Goal: Information Seeking & Learning: Compare options

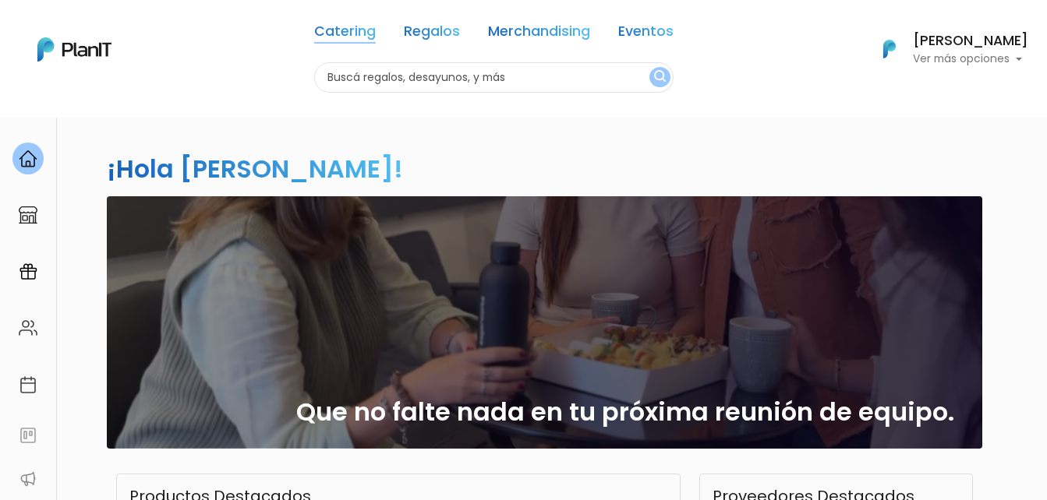
drag, startPoint x: 0, startPoint y: 0, endPoint x: 365, endPoint y: 30, distance: 365.9
click at [365, 30] on link "Catering" at bounding box center [345, 34] width 62 height 19
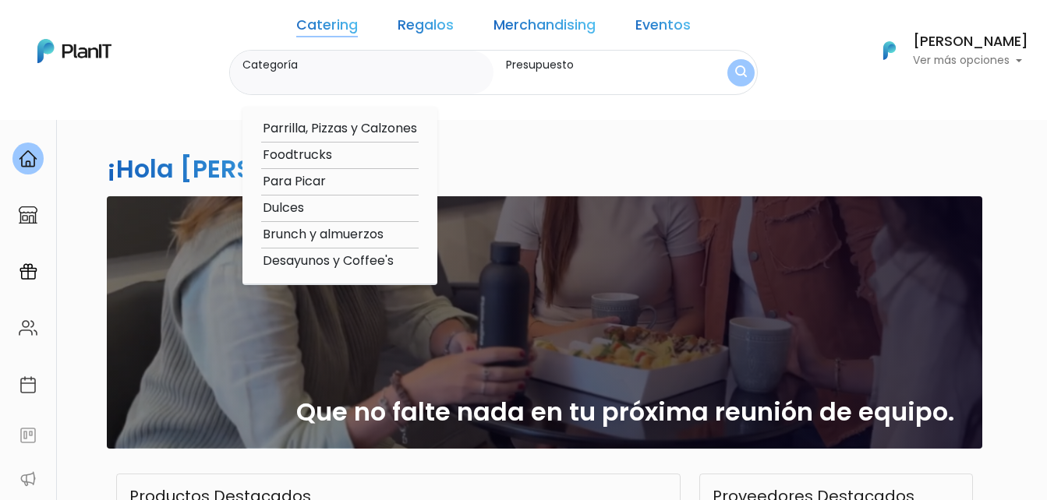
click at [330, 149] on option "Foodtrucks" at bounding box center [339, 155] width 157 height 19
type input "Foodtrucks"
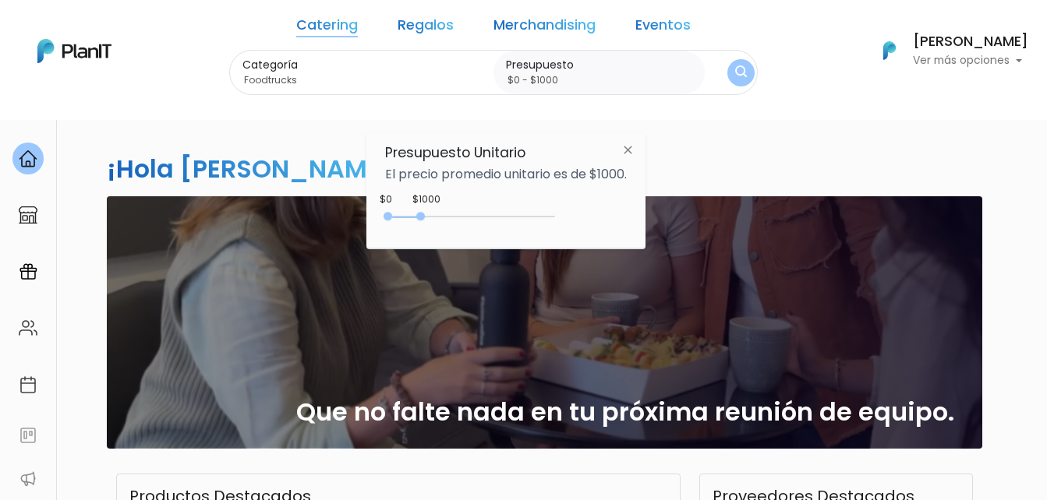
type input "$0 - Más de $5000"
drag, startPoint x: 418, startPoint y: 217, endPoint x: 592, endPoint y: 219, distance: 174.6
click at [592, 219] on div "$3550 $0 0 : 3550 0 3550 0,5000" at bounding box center [506, 219] width 242 height 31
click at [725, 79] on button "submit" at bounding box center [741, 72] width 32 height 32
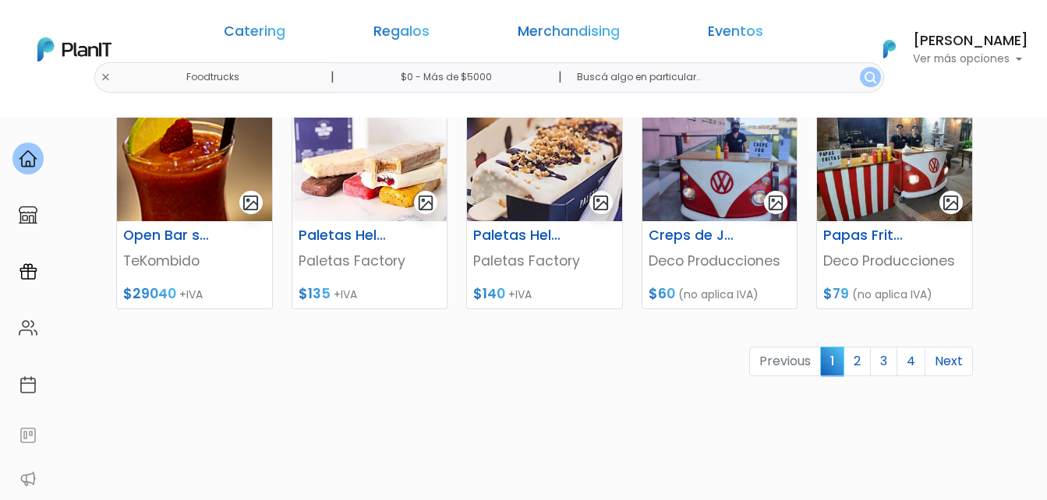
scroll to position [779, 0]
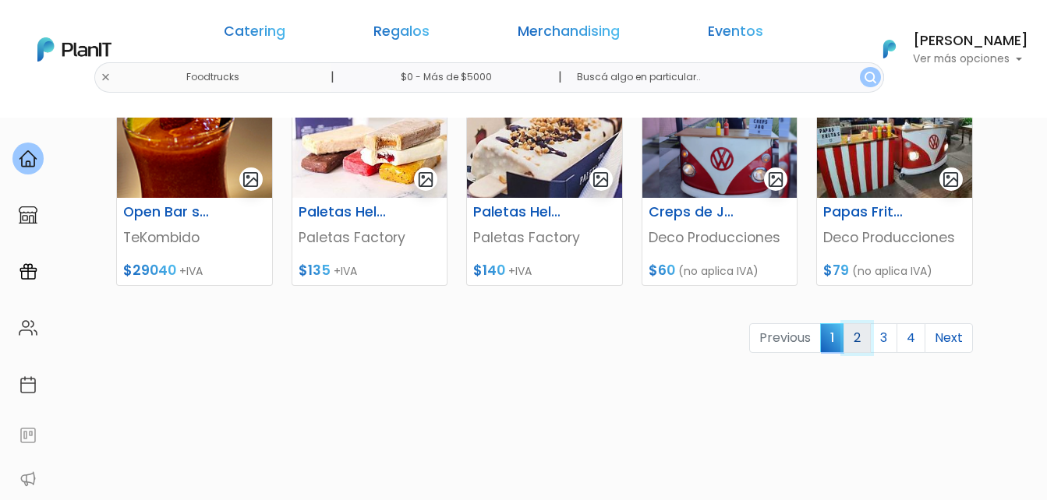
click at [860, 337] on link "2" at bounding box center [856, 338] width 27 height 30
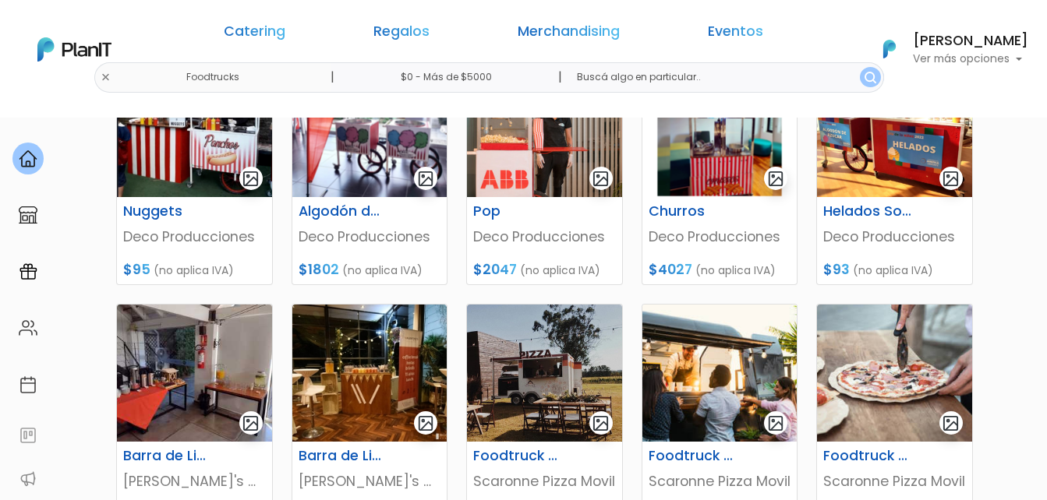
scroll to position [701, 0]
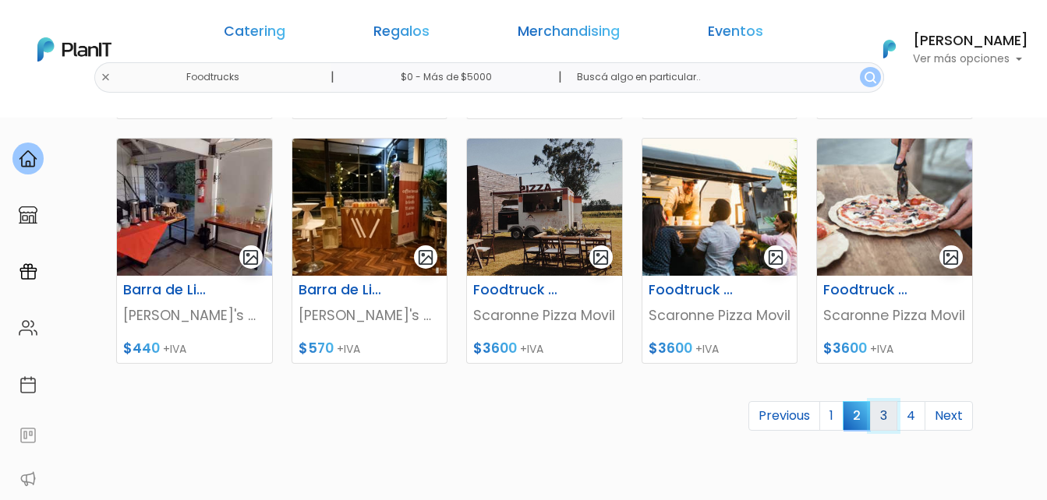
drag, startPoint x: 891, startPoint y: 415, endPoint x: 923, endPoint y: 379, distance: 48.6
click at [891, 415] on link "3" at bounding box center [883, 416] width 27 height 30
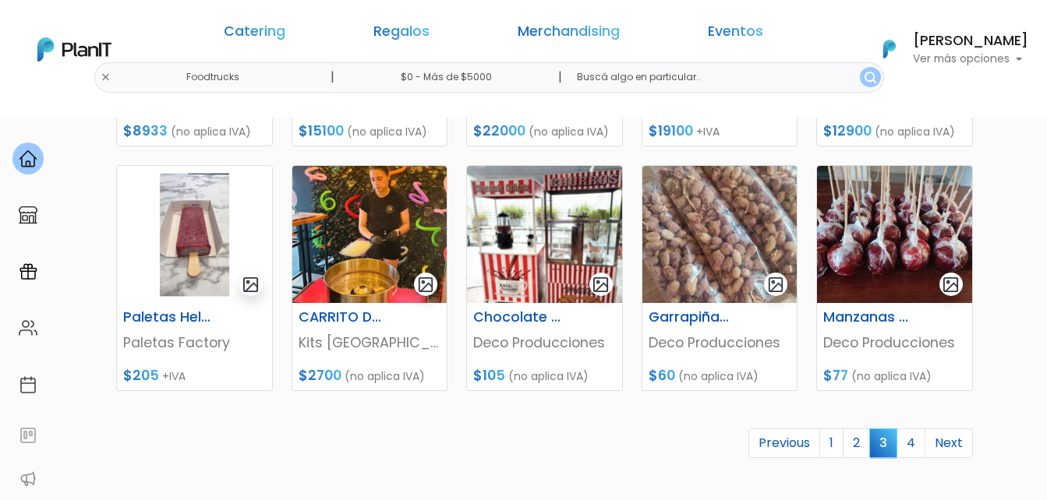
scroll to position [701, 0]
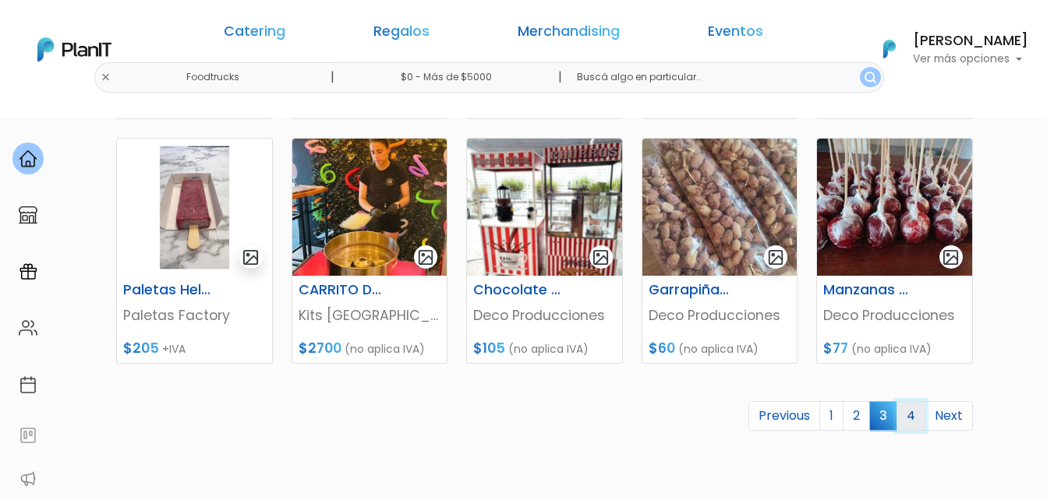
drag, startPoint x: 907, startPoint y: 412, endPoint x: 916, endPoint y: 373, distance: 39.9
click at [907, 412] on link "4" at bounding box center [910, 416] width 29 height 30
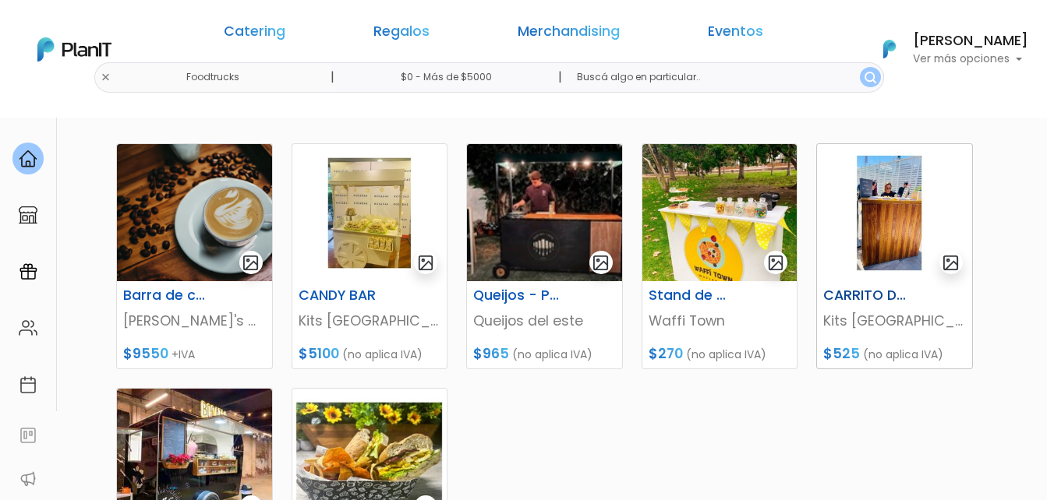
scroll to position [234, 0]
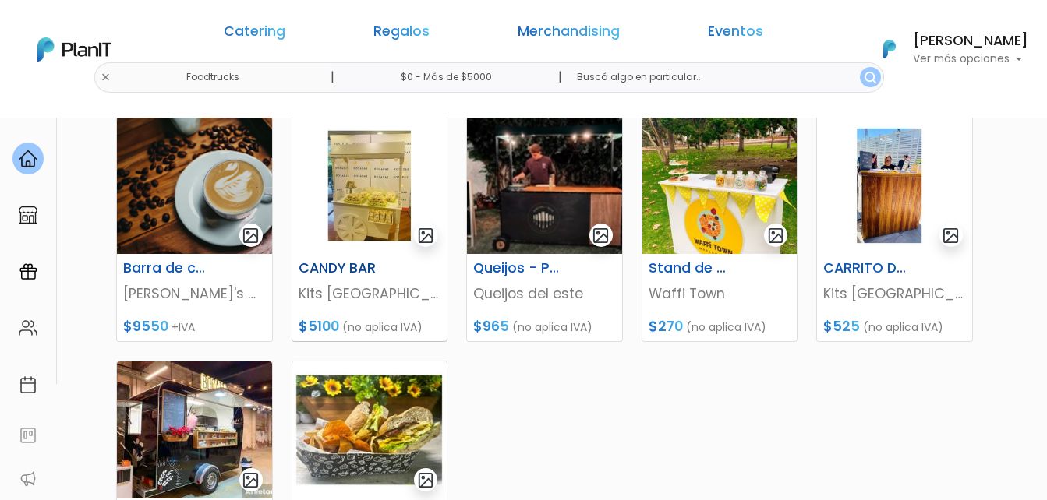
click at [369, 179] on img at bounding box center [369, 185] width 155 height 137
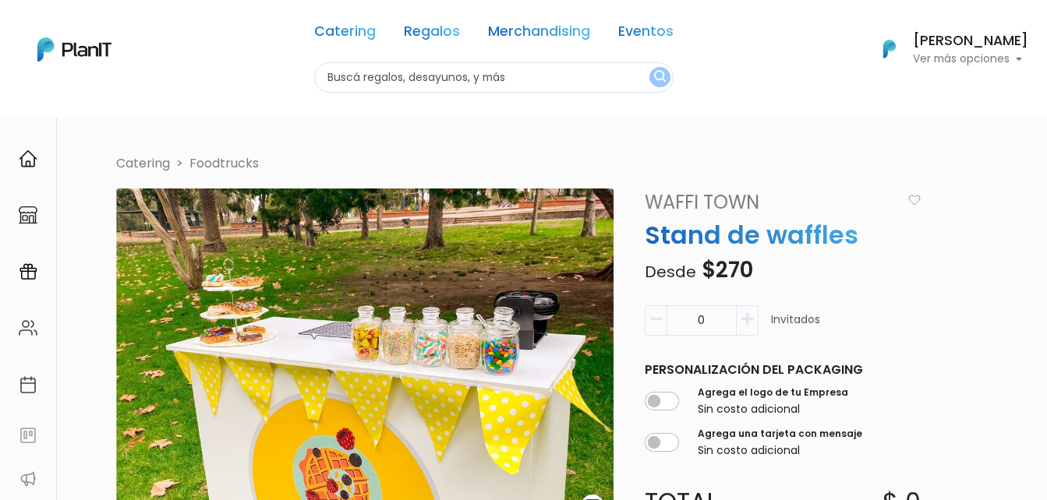
click at [477, 351] on img at bounding box center [364, 357] width 497 height 337
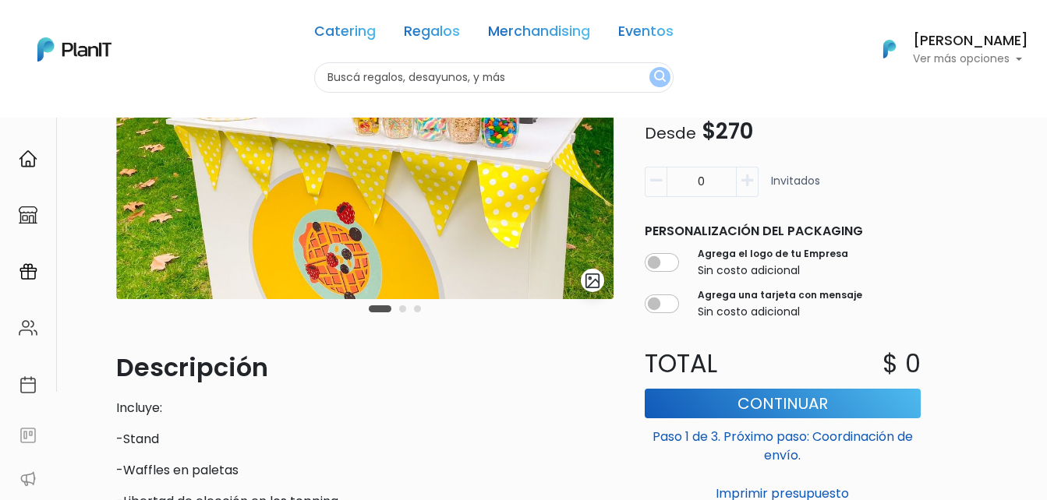
scroll to position [234, 0]
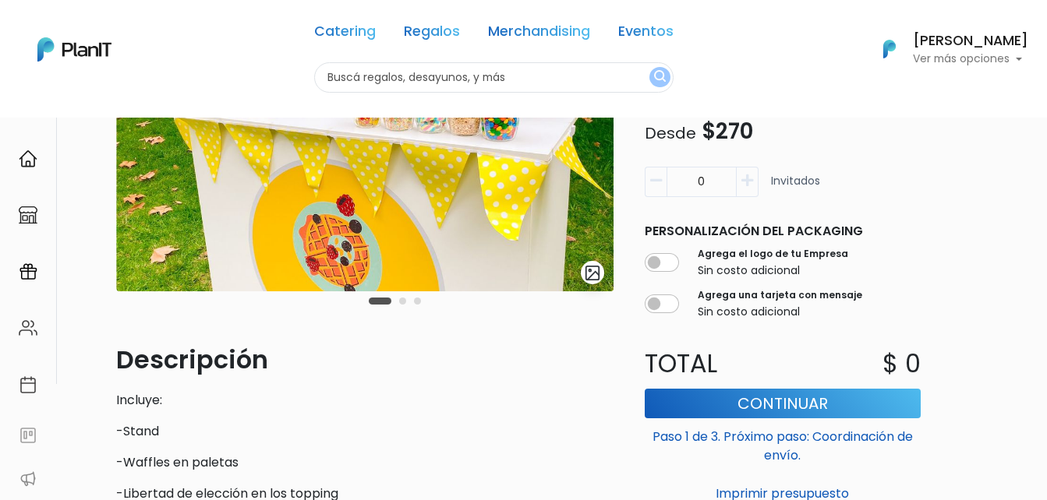
click at [599, 270] on img "submit" at bounding box center [593, 273] width 18 height 18
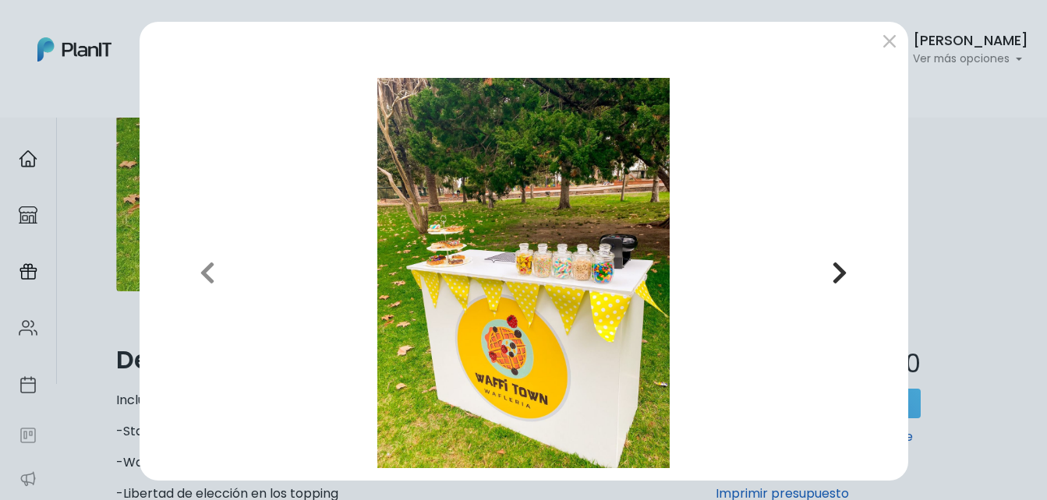
click at [817, 272] on button "Next" at bounding box center [838, 273] width 111 height 390
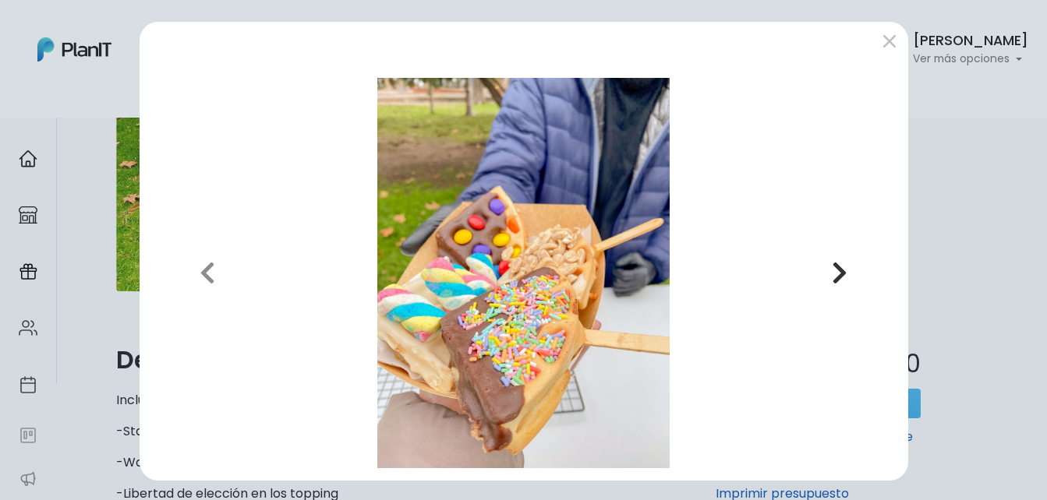
click at [823, 272] on button "Next" at bounding box center [838, 273] width 111 height 390
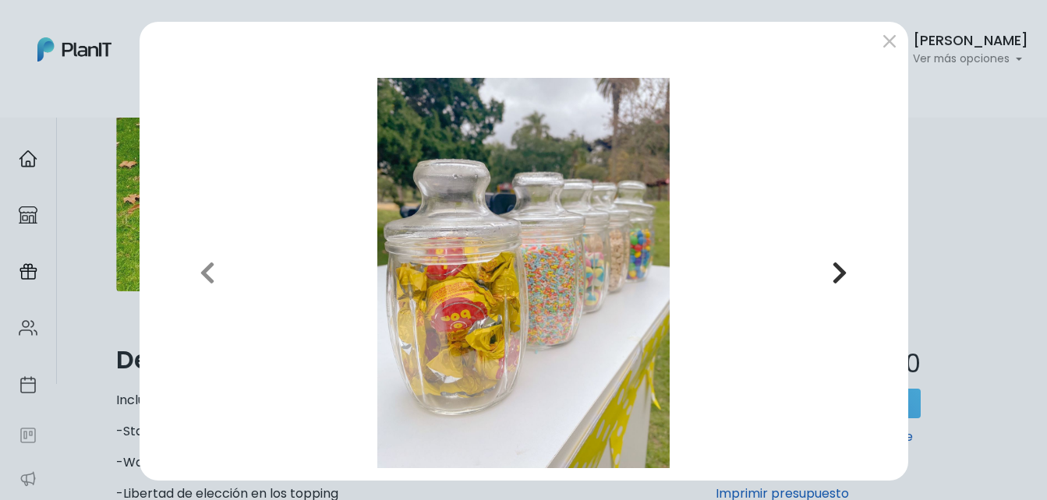
click at [823, 272] on button "Next" at bounding box center [838, 273] width 111 height 390
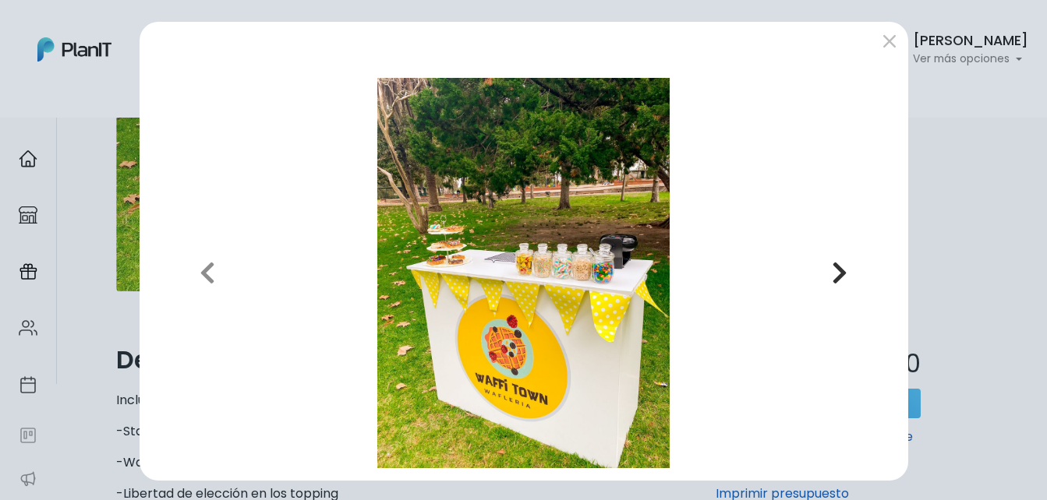
click at [823, 272] on button "Next" at bounding box center [838, 273] width 111 height 390
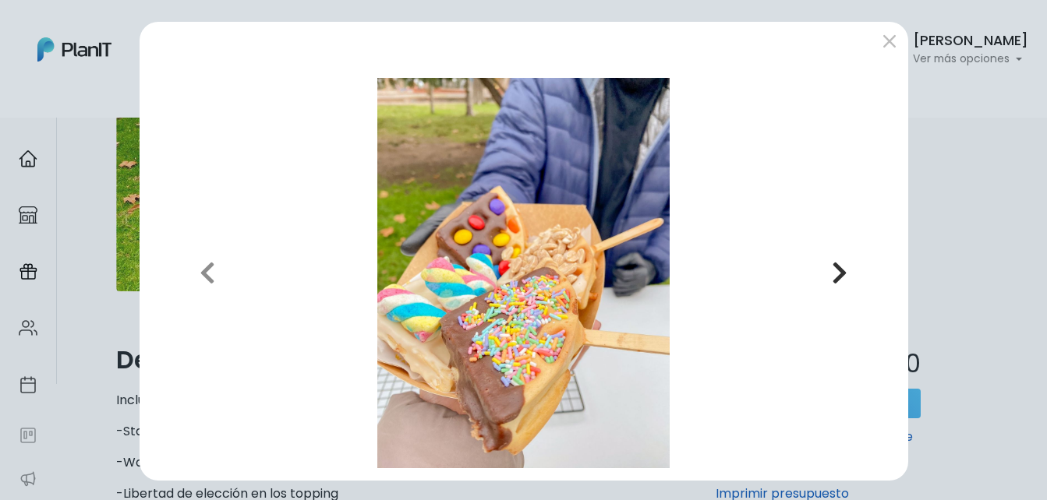
click at [823, 272] on button "Next" at bounding box center [838, 273] width 111 height 390
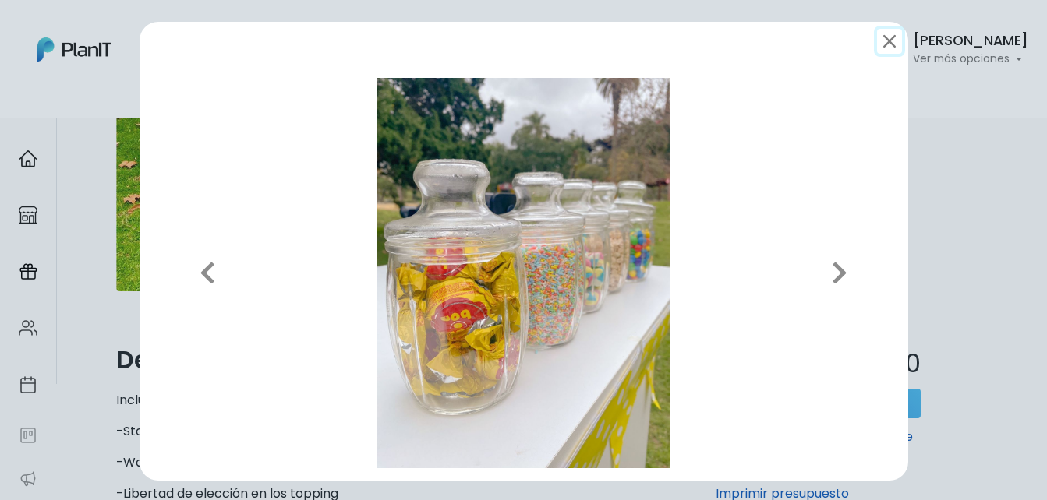
click at [882, 41] on button "submit" at bounding box center [889, 41] width 25 height 25
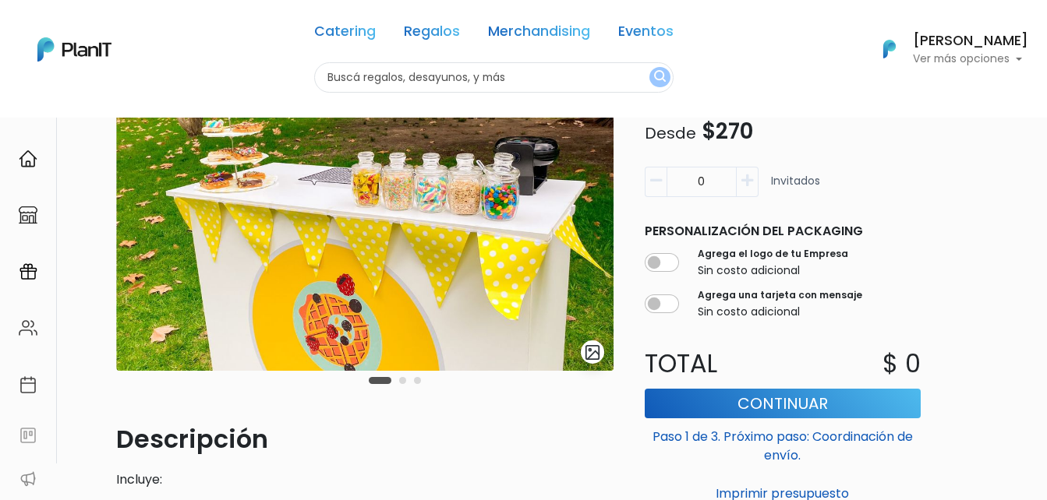
scroll to position [156, 0]
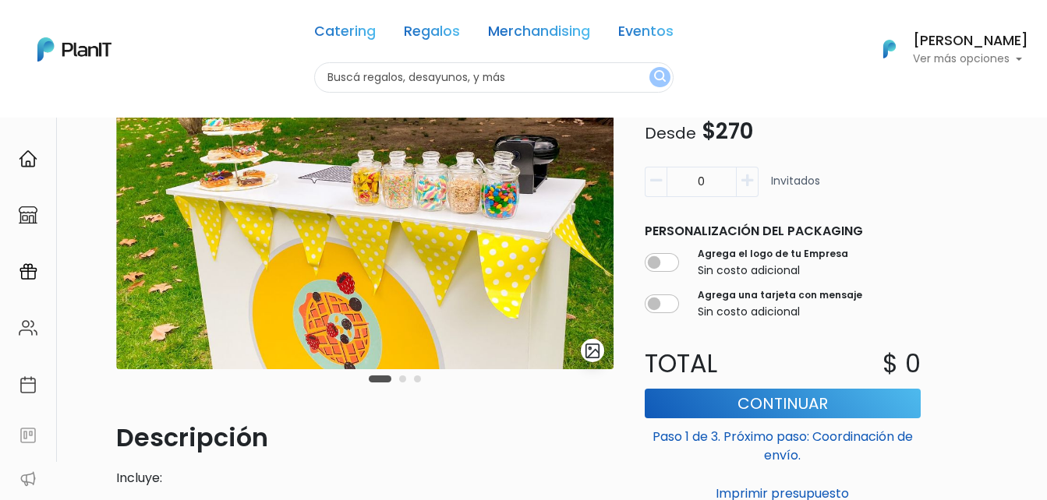
click at [591, 350] on img "submit" at bounding box center [593, 351] width 18 height 18
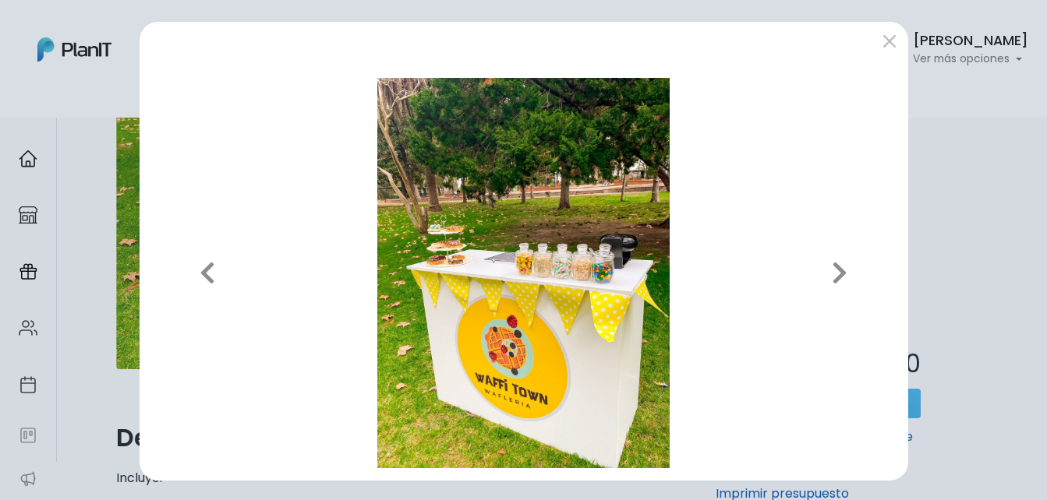
click at [974, 168] on div "Previous Next" at bounding box center [523, 250] width 1047 height 500
click at [880, 37] on button "submit" at bounding box center [889, 41] width 25 height 25
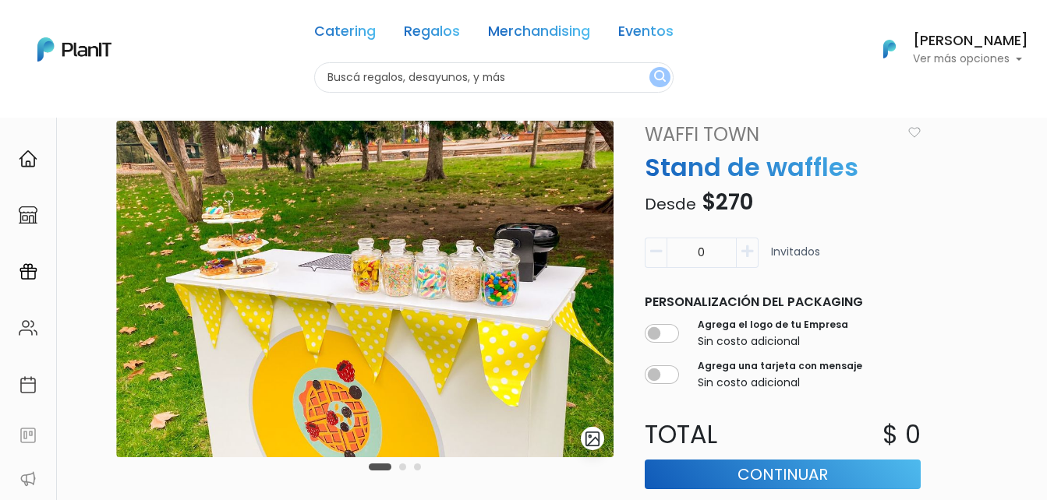
scroll to position [0, 0]
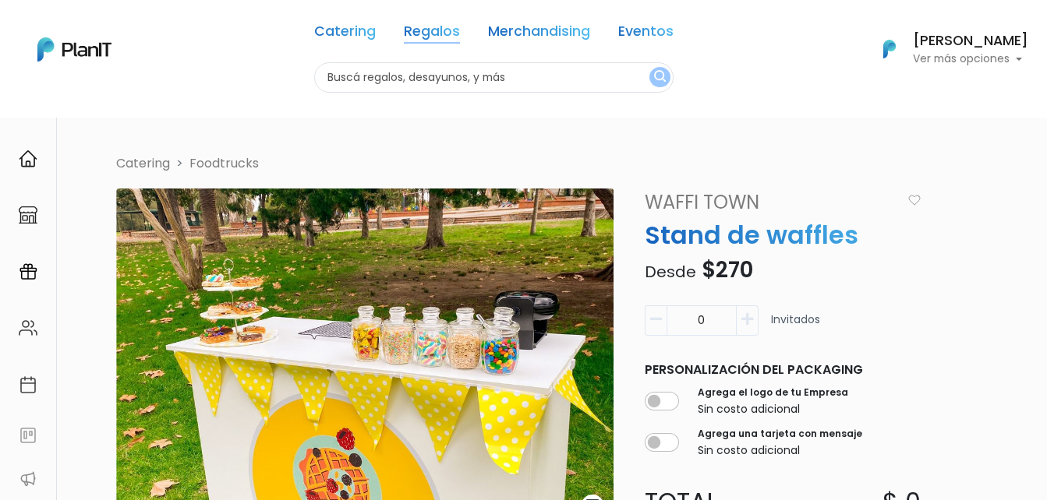
click at [436, 36] on link "Regalos" at bounding box center [432, 34] width 56 height 19
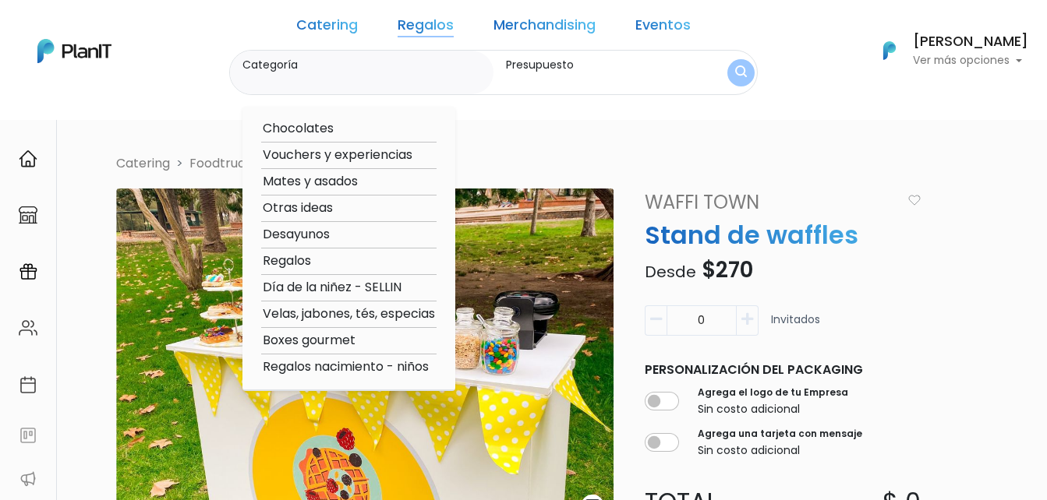
click at [351, 122] on option "Chocolates" at bounding box center [348, 128] width 175 height 19
type input "Chocolates"
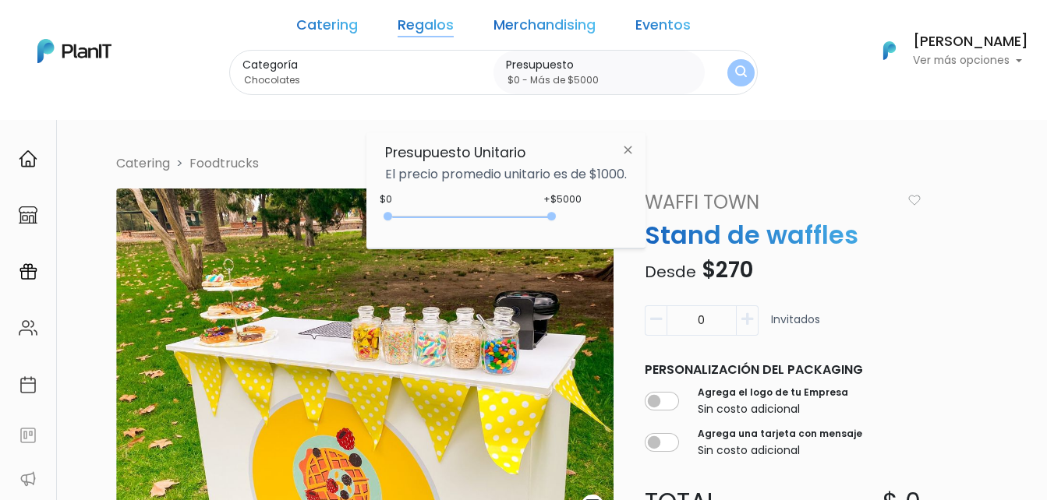
type input "$0 - Más de $5000"
drag, startPoint x: 420, startPoint y: 216, endPoint x: 559, endPoint y: 211, distance: 138.8
click at [559, 211] on div "+$5000 $0 0 : 5000 0 5000 0,5000" at bounding box center [506, 219] width 242 height 31
click at [733, 70] on img "submit" at bounding box center [741, 73] width 17 height 22
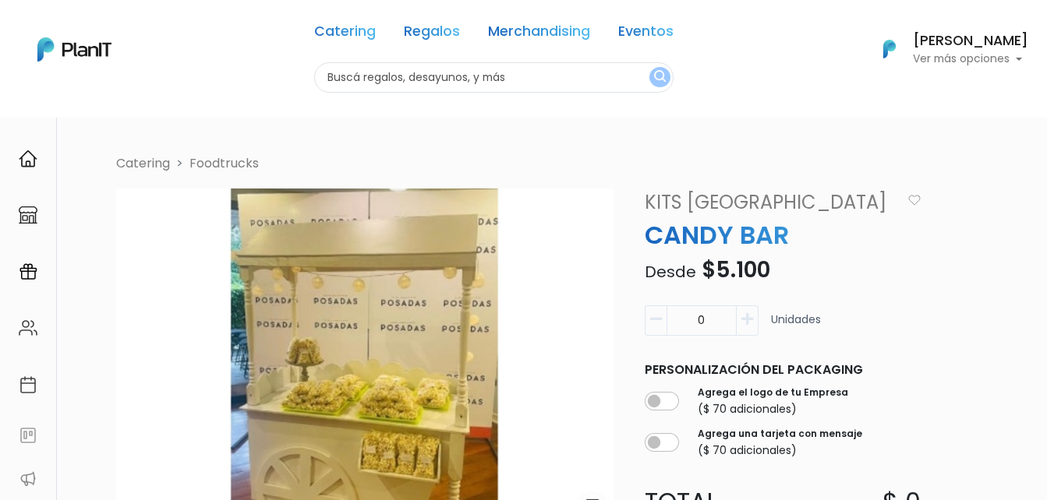
click at [387, 289] on img at bounding box center [364, 357] width 497 height 337
click at [371, 351] on img at bounding box center [364, 357] width 497 height 337
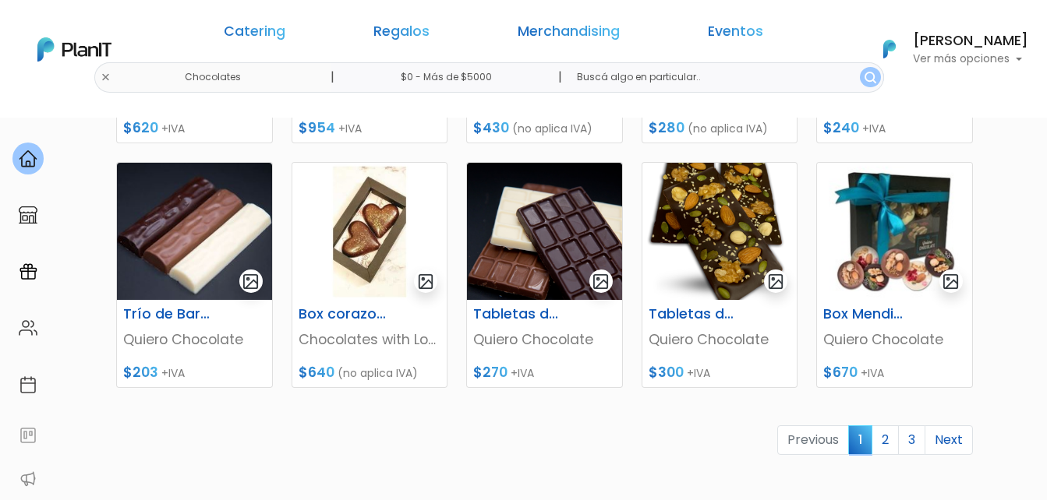
scroll to position [701, 0]
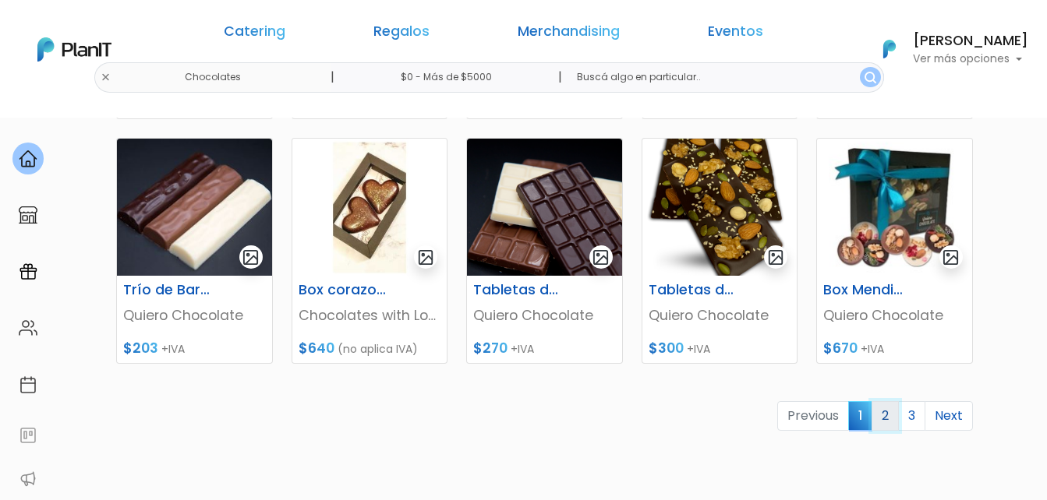
click at [884, 417] on link "2" at bounding box center [884, 416] width 27 height 30
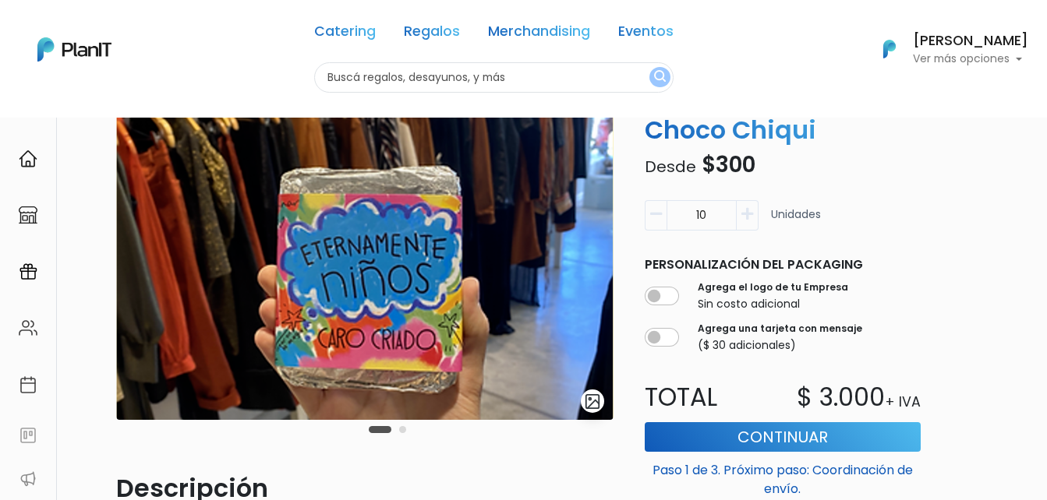
scroll to position [78, 0]
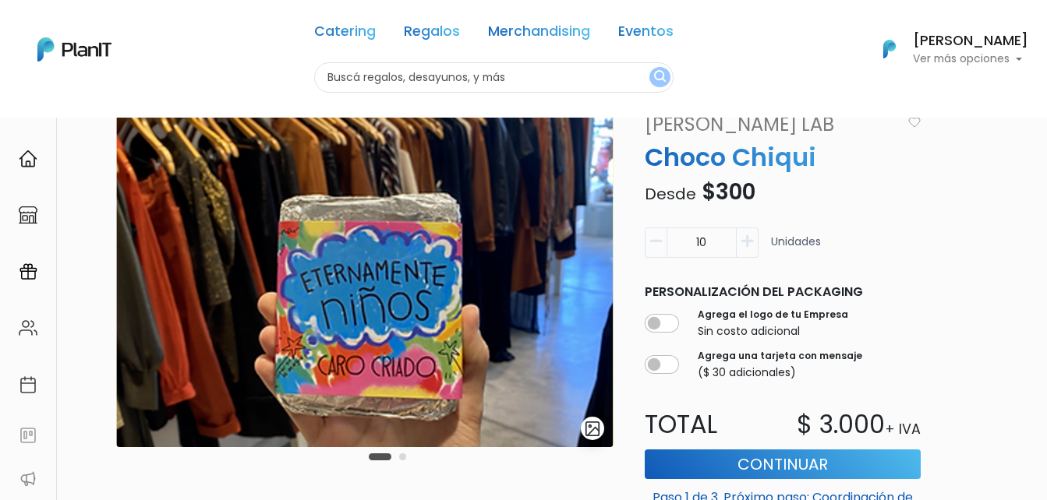
click at [590, 432] on img "submit" at bounding box center [593, 429] width 18 height 18
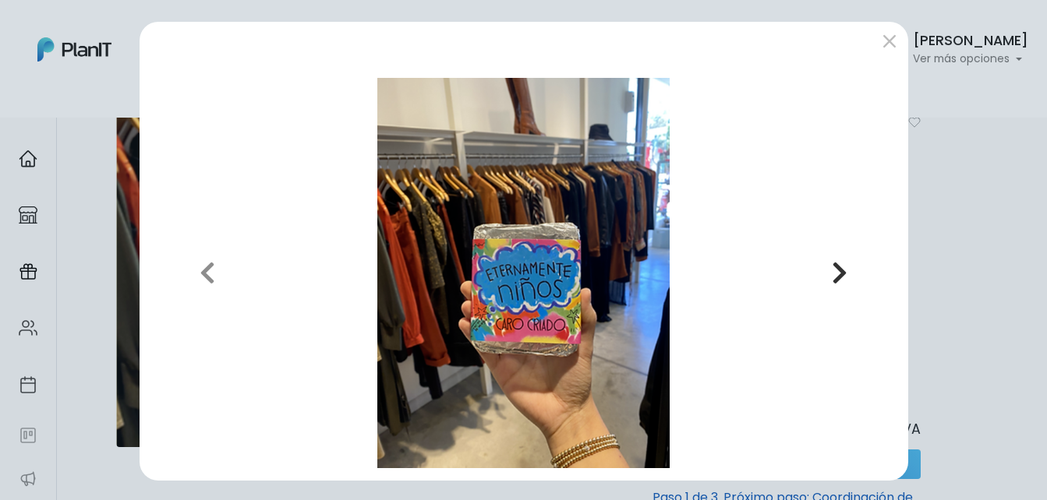
click at [832, 274] on icon "button" at bounding box center [839, 272] width 16 height 25
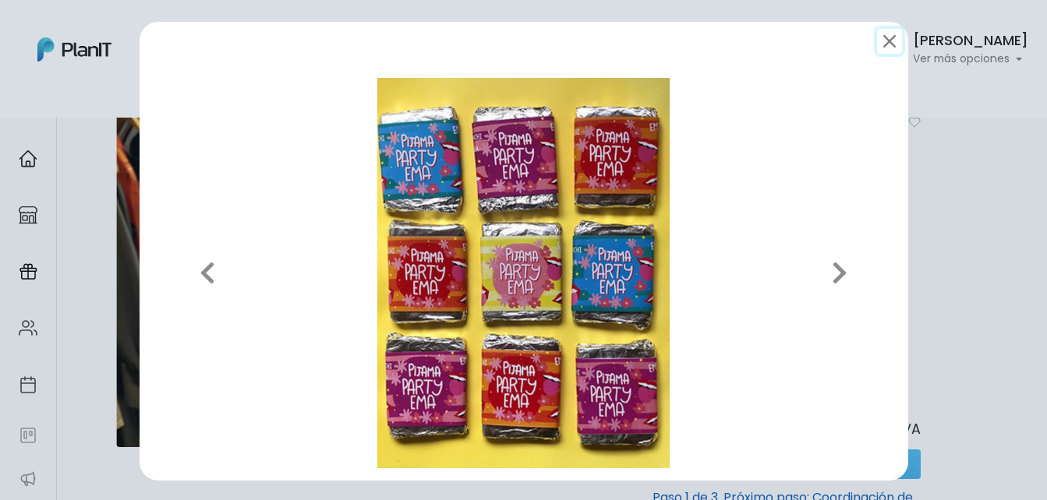
click at [882, 38] on button "submit" at bounding box center [889, 41] width 25 height 25
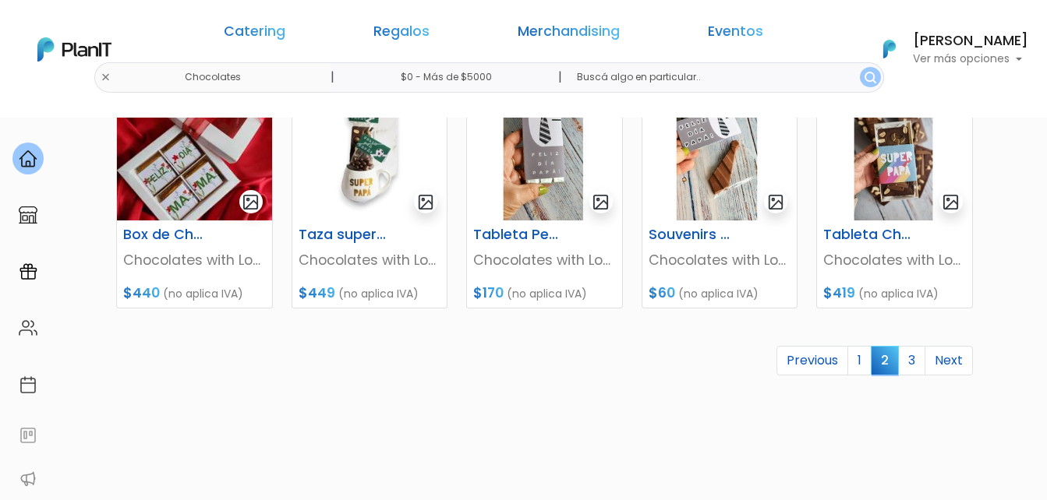
scroll to position [779, 0]
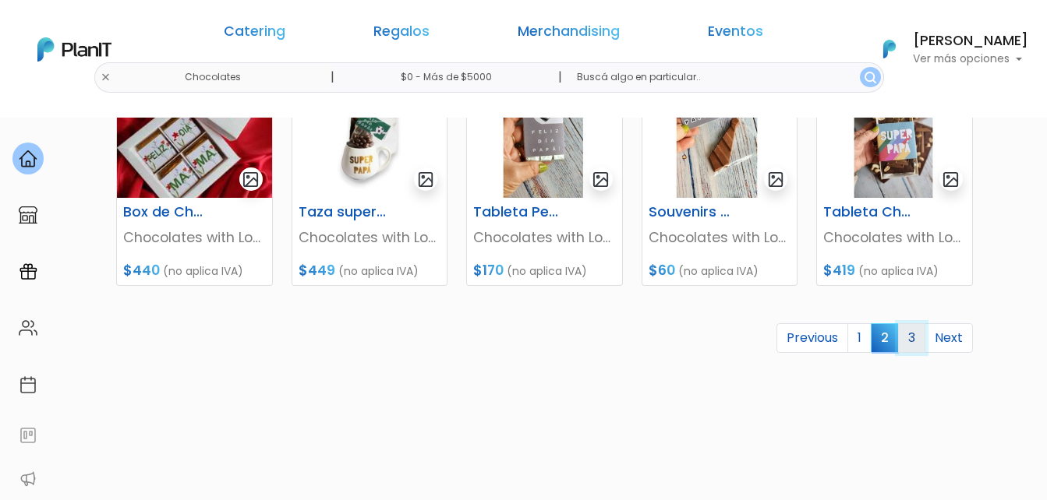
click at [917, 331] on link "3" at bounding box center [911, 338] width 27 height 30
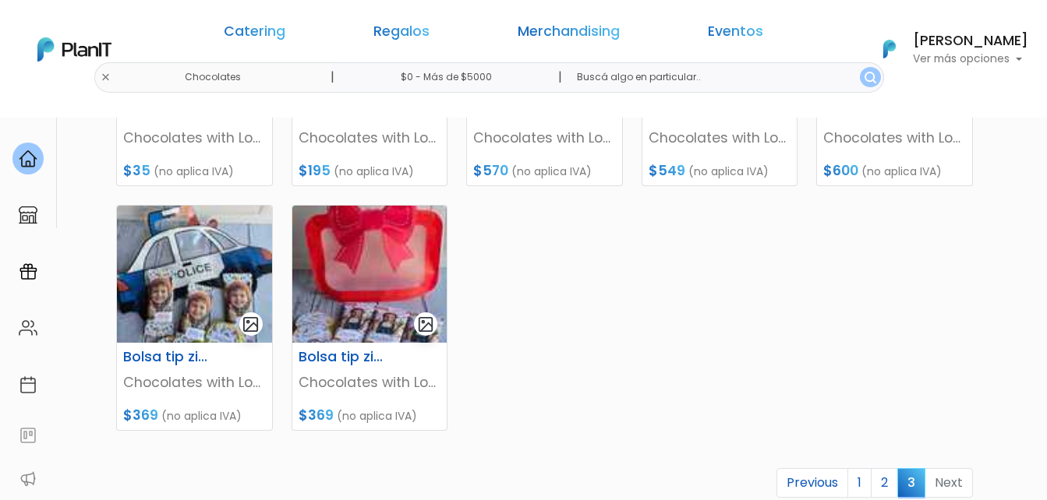
scroll to position [468, 0]
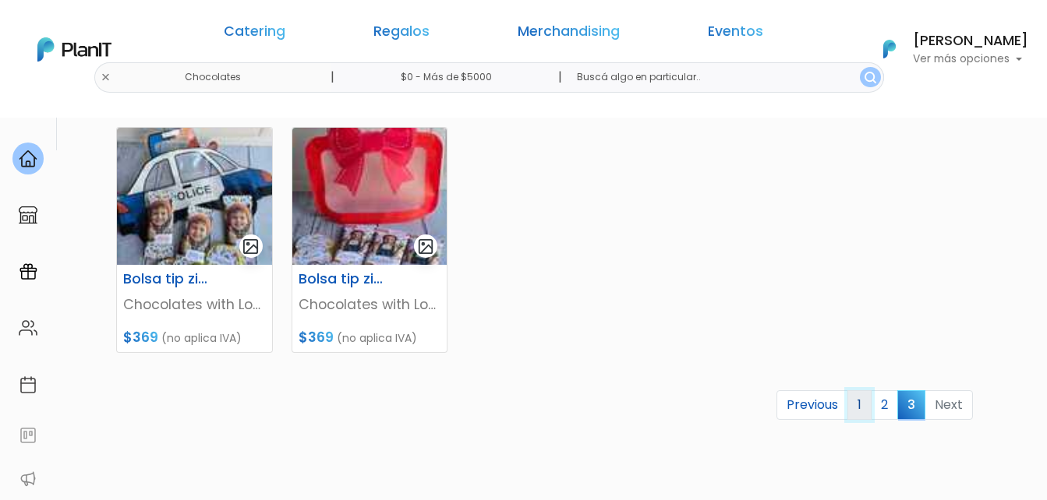
click at [870, 408] on link "1" at bounding box center [859, 405] width 24 height 30
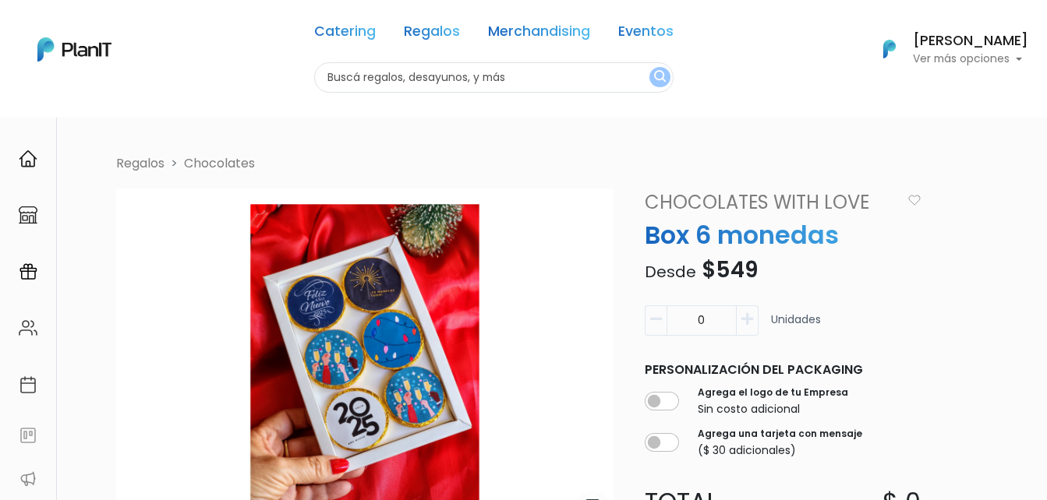
click at [382, 337] on img at bounding box center [364, 357] width 497 height 337
click at [376, 408] on img at bounding box center [364, 357] width 497 height 337
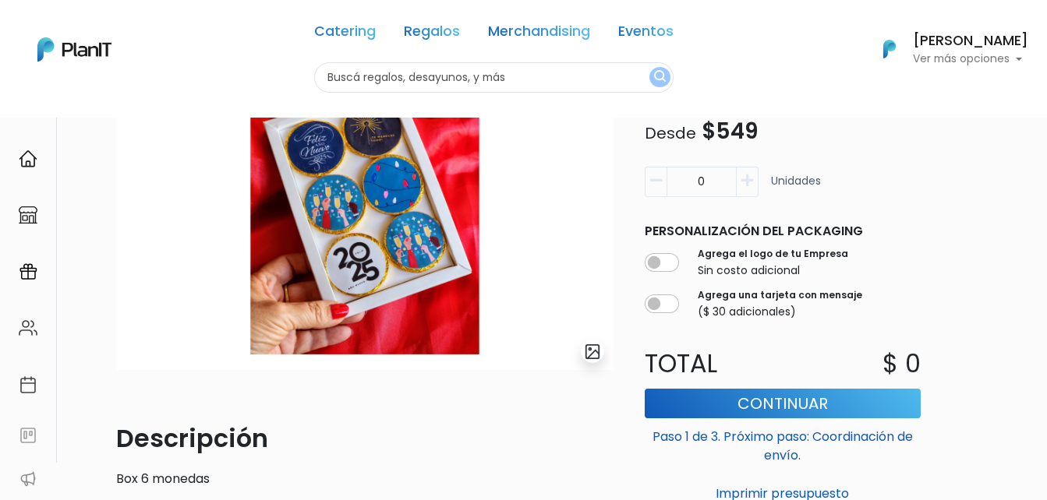
scroll to position [156, 0]
click at [591, 352] on img "submit" at bounding box center [593, 351] width 18 height 18
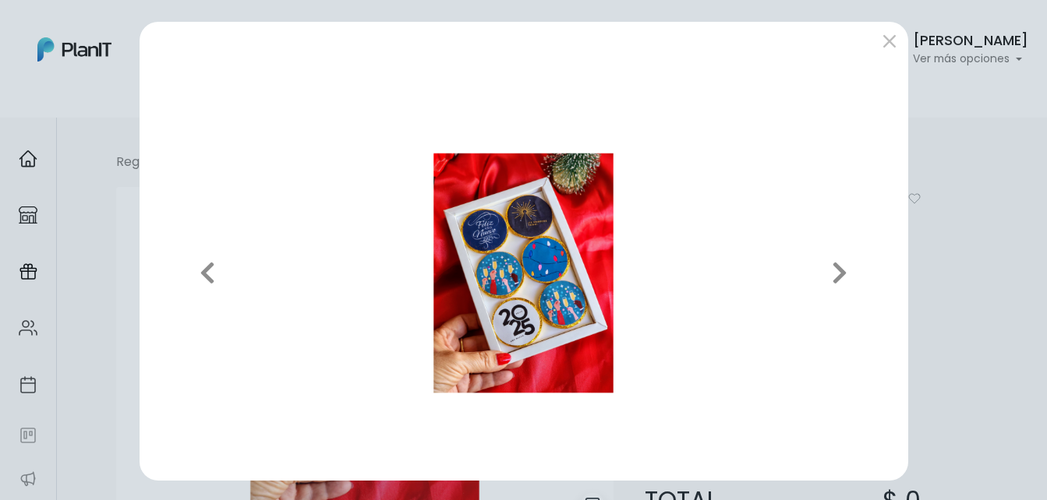
scroll to position [0, 0]
click at [879, 37] on button "submit" at bounding box center [889, 41] width 25 height 25
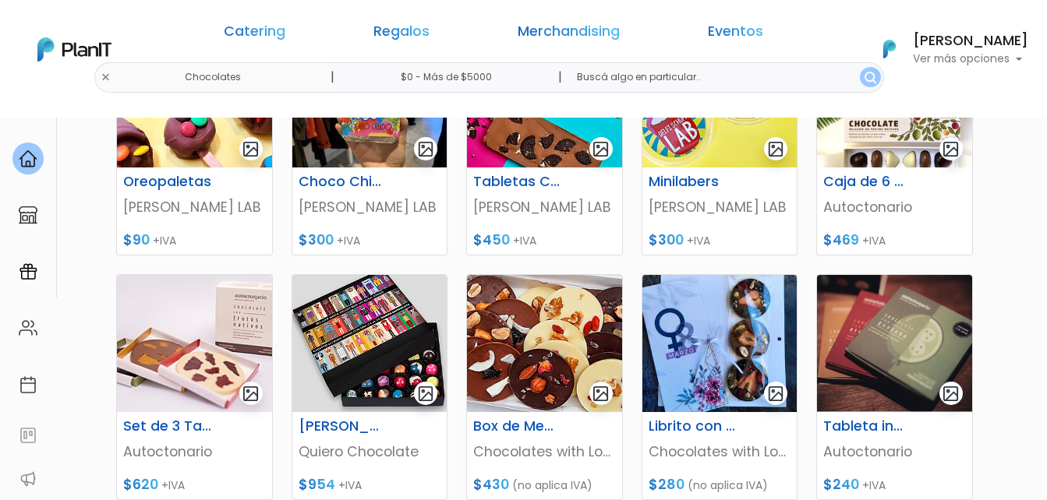
scroll to position [78, 0]
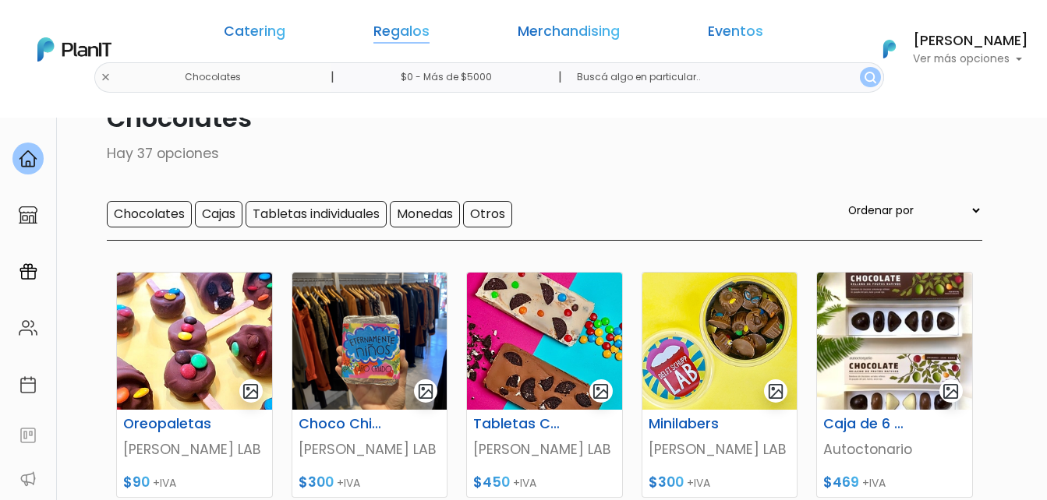
click at [416, 30] on link "Regalos" at bounding box center [401, 34] width 56 height 19
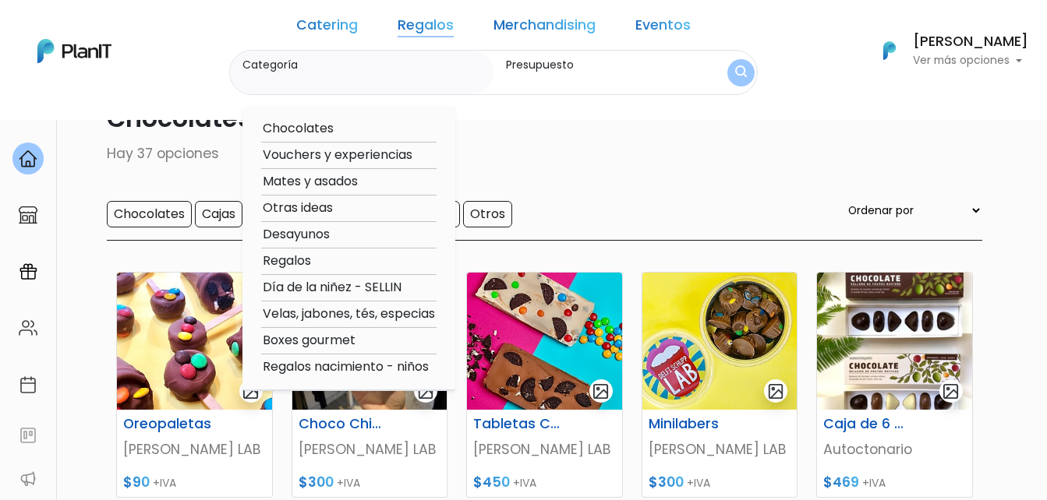
click at [378, 157] on option "Vouchers y experiencias" at bounding box center [348, 155] width 175 height 19
type input "Vouchers y experiencias"
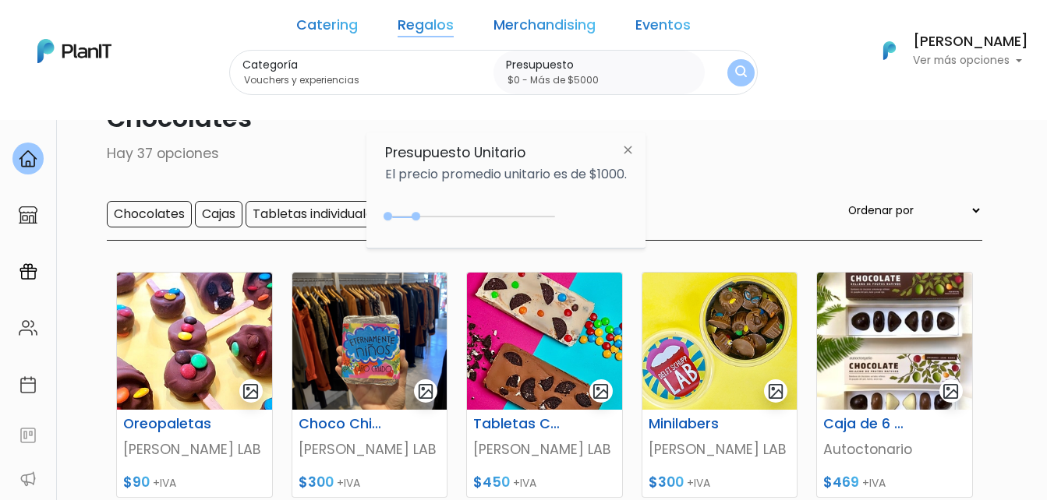
type input "$0 - Más de $5000"
drag, startPoint x: 418, startPoint y: 218, endPoint x: 581, endPoint y: 210, distance: 163.1
click at [581, 210] on div "+$5000 $0 0 : 5000 0 5000 0,5000" at bounding box center [506, 219] width 242 height 31
click at [735, 69] on img "submit" at bounding box center [741, 73] width 12 height 16
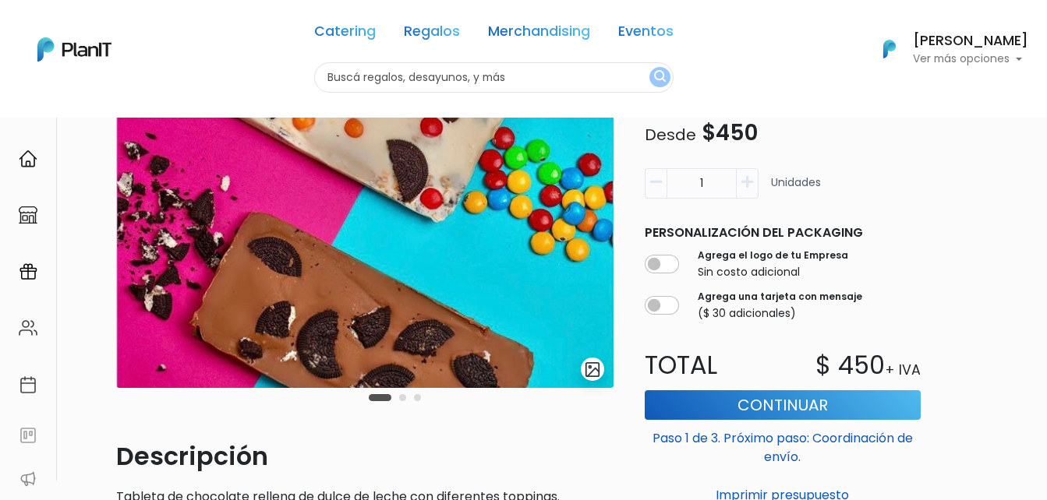
scroll to position [156, 0]
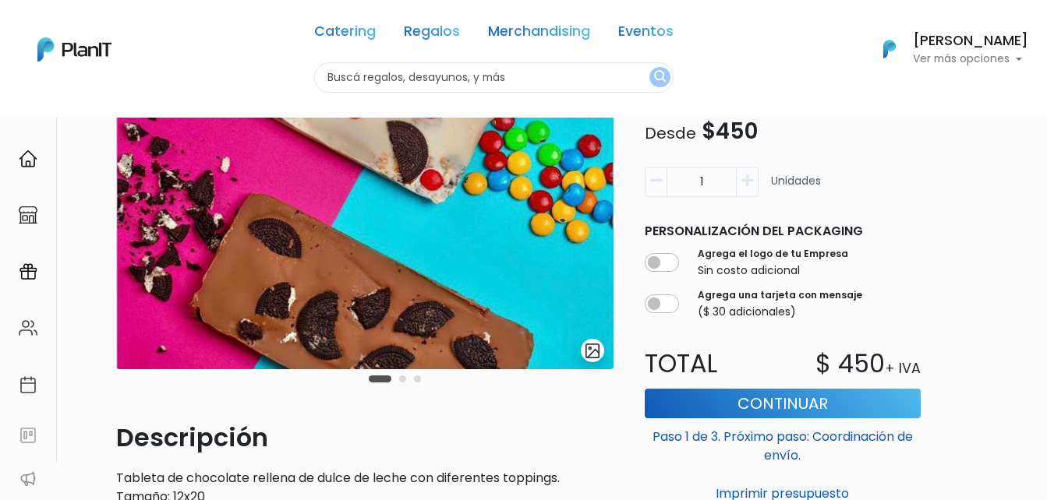
click at [588, 348] on img "submit" at bounding box center [593, 351] width 18 height 18
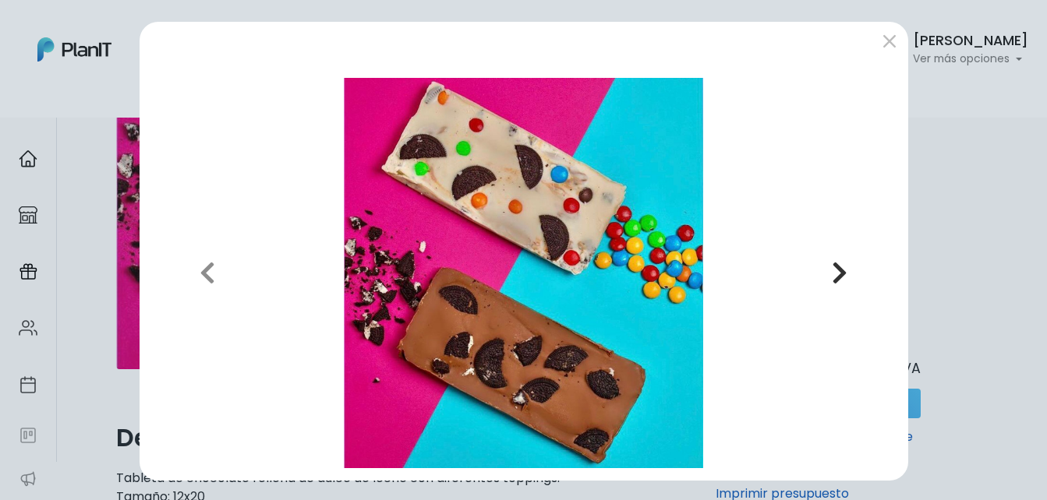
click at [822, 270] on button "Next" at bounding box center [838, 273] width 111 height 390
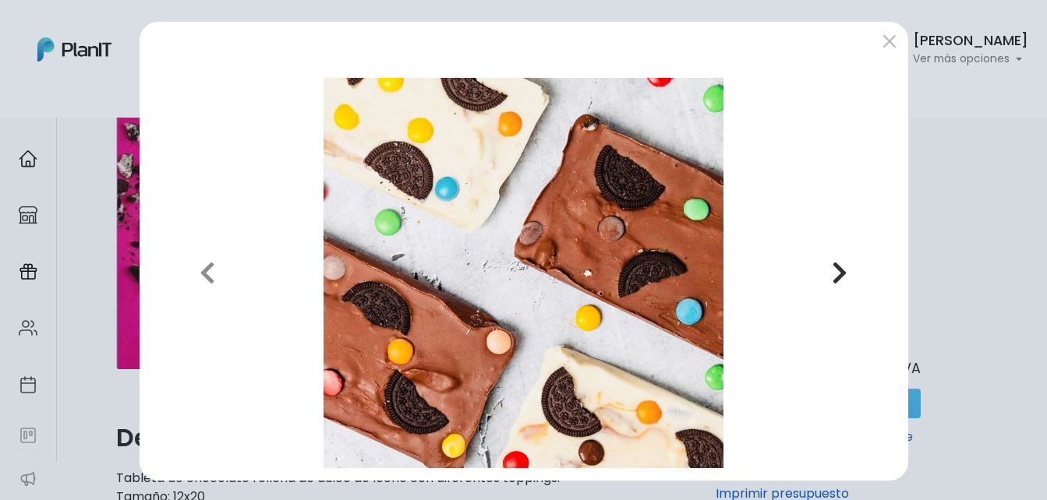
click at [824, 270] on button "Next" at bounding box center [838, 273] width 111 height 390
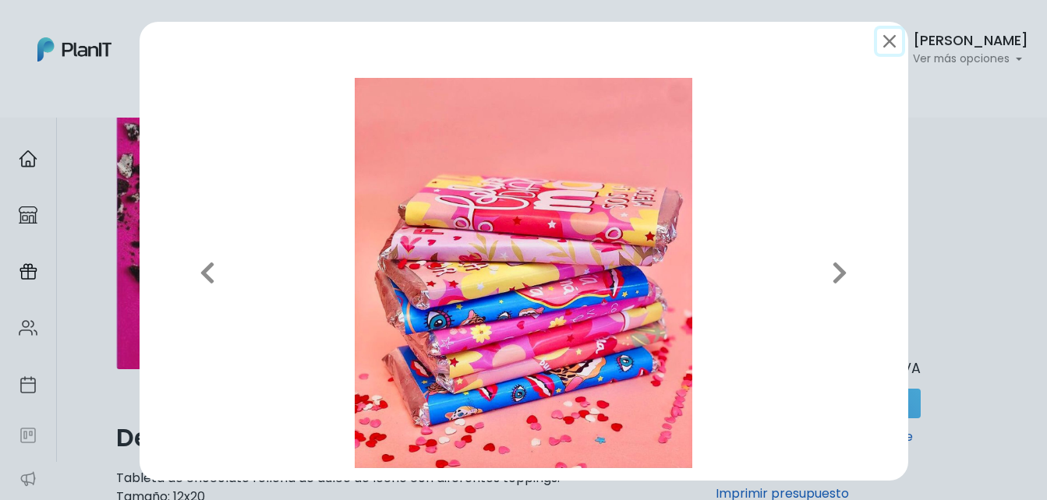
click at [877, 42] on button "submit" at bounding box center [889, 41] width 25 height 25
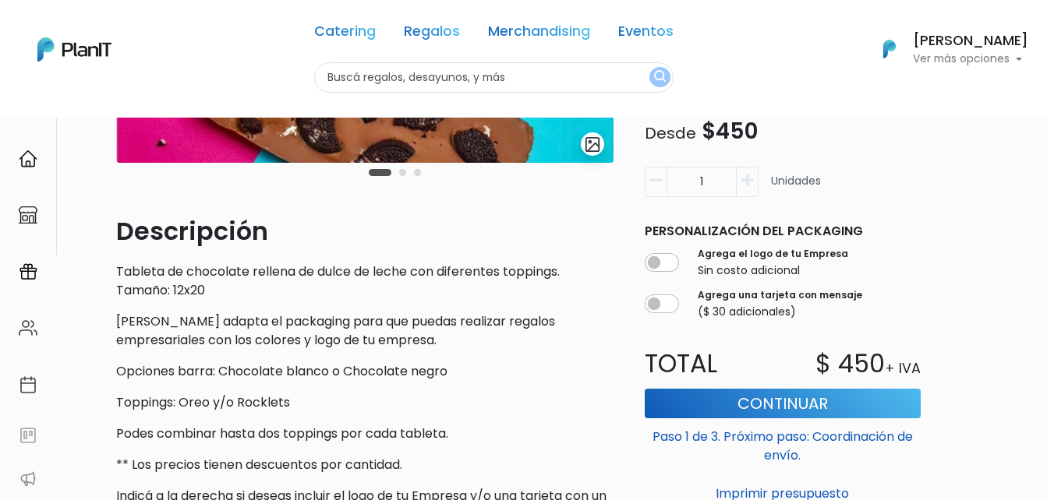
scroll to position [390, 0]
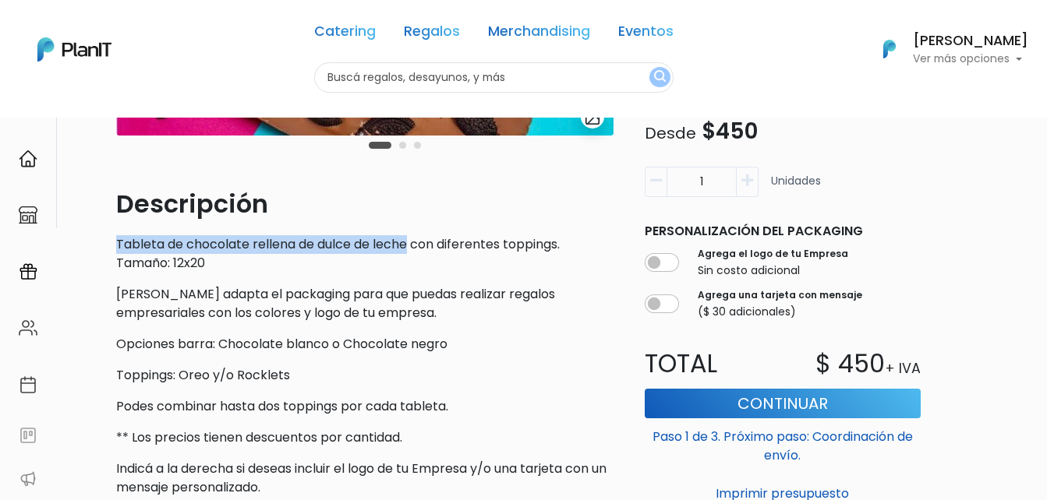
drag, startPoint x: 115, startPoint y: 242, endPoint x: 407, endPoint y: 239, distance: 292.2
click at [407, 239] on div "slide 2 of 3 Descripción Tableta de chocolate rellena de dulce de leche con dif…" at bounding box center [365, 188] width 516 height 779
copy p "Tableta de chocolate rellena de dulce de leche"
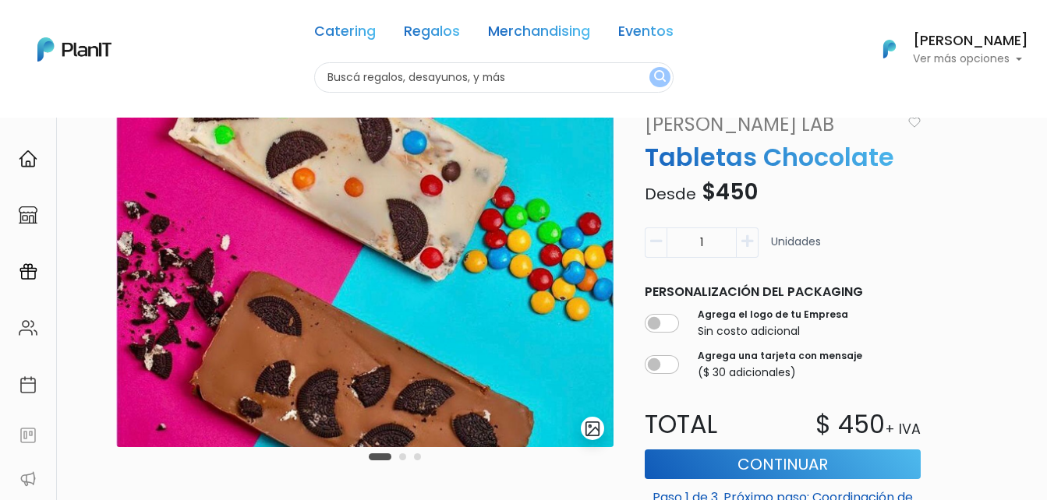
scroll to position [0, 0]
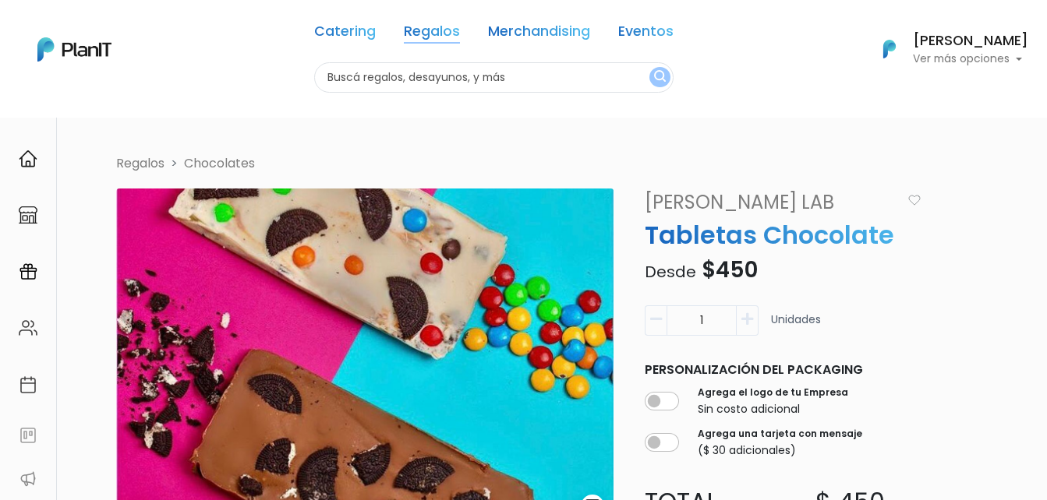
click at [443, 30] on link "Regalos" at bounding box center [432, 34] width 56 height 19
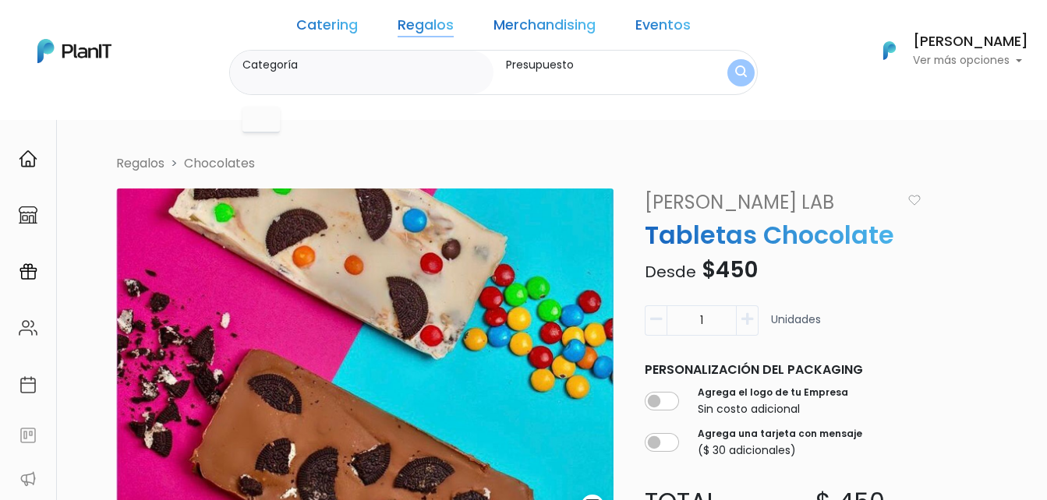
click at [440, 21] on link "Regalos" at bounding box center [425, 28] width 56 height 19
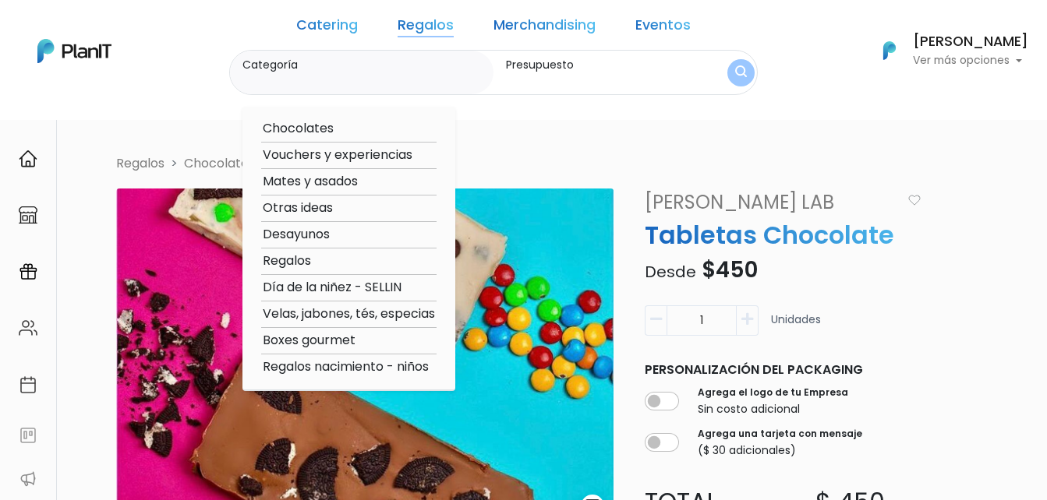
click at [370, 340] on option "Boxes gourmet" at bounding box center [348, 340] width 175 height 19
type input "Boxes gourmet"
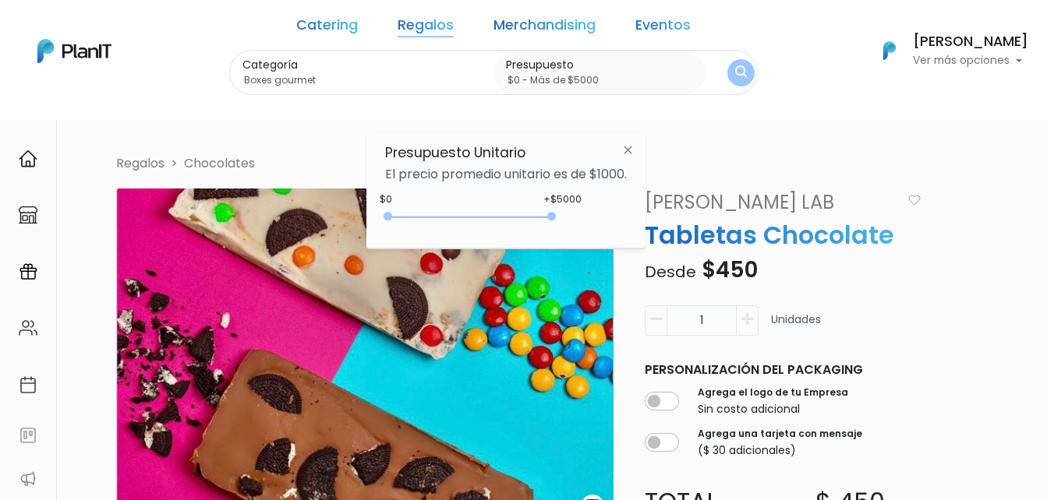
drag, startPoint x: 421, startPoint y: 214, endPoint x: 658, endPoint y: 181, distance: 239.9
click at [657, 181] on body "Catering Regalos Merchandising Eventos Catering Regalos Merchandising Eventos C…" at bounding box center [523, 250] width 1047 height 500
type input "$0 - Más de $5000"
click at [735, 72] on img "submit" at bounding box center [741, 72] width 12 height 15
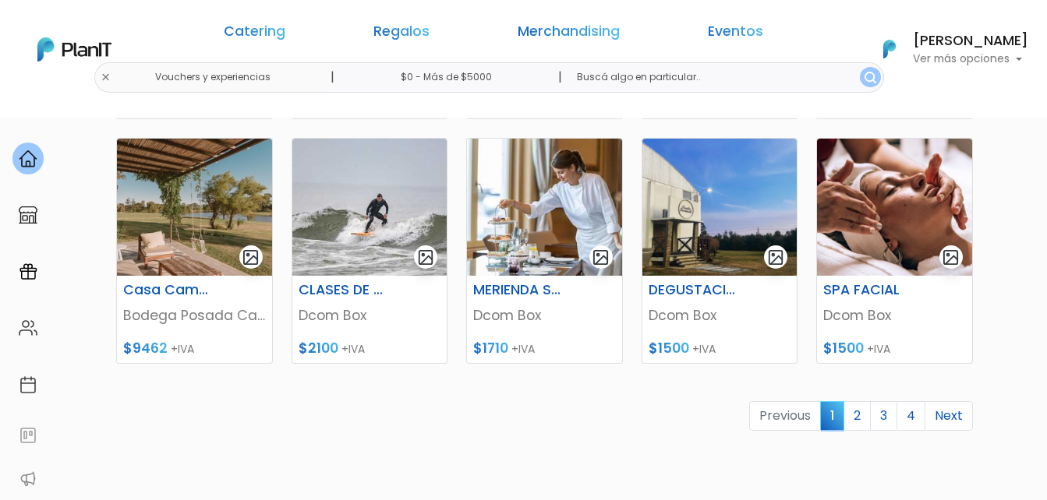
scroll to position [779, 0]
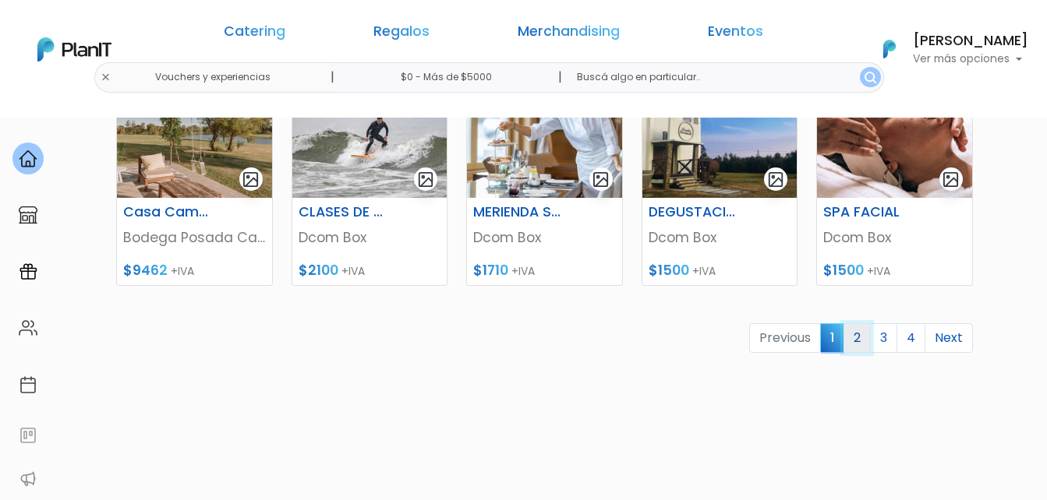
click at [859, 337] on link "2" at bounding box center [856, 338] width 27 height 30
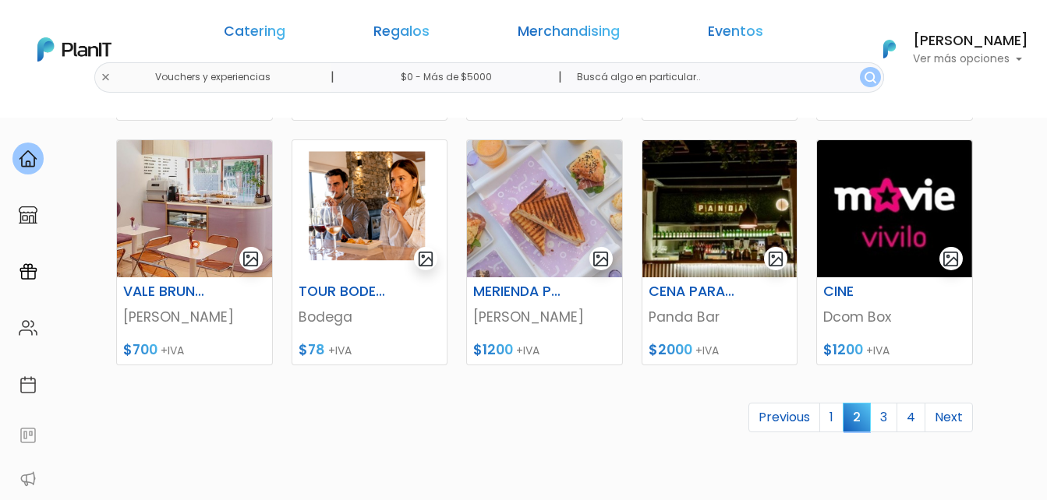
scroll to position [701, 0]
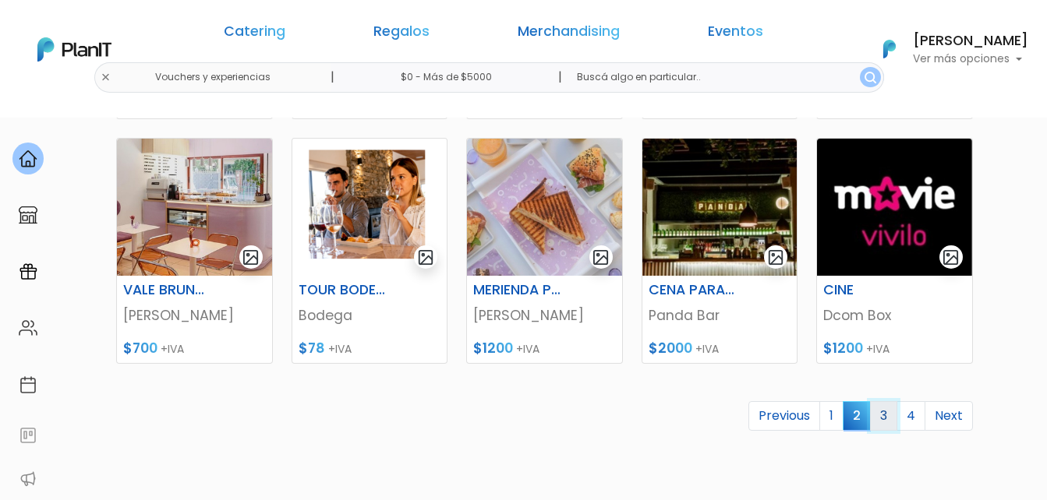
click at [884, 411] on link "3" at bounding box center [883, 416] width 27 height 30
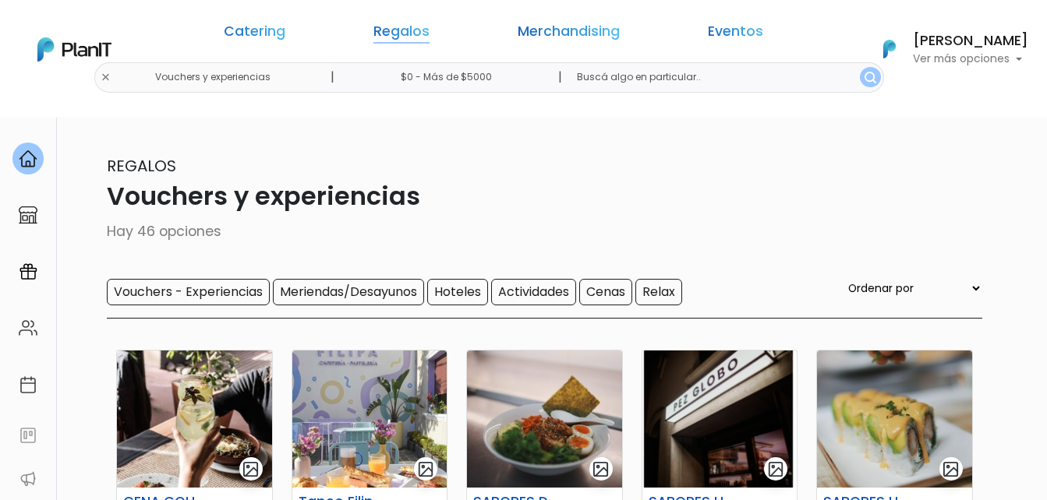
click at [426, 35] on link "Regalos" at bounding box center [401, 34] width 56 height 19
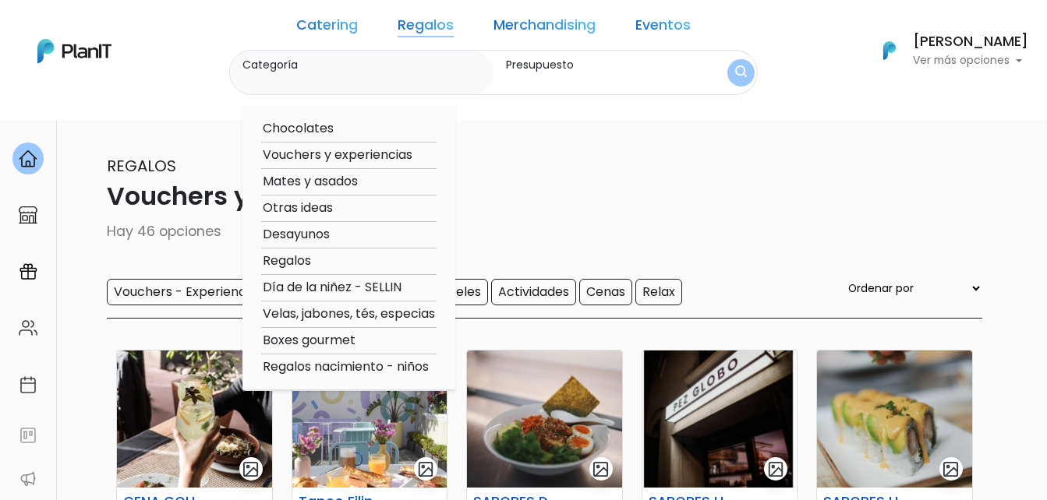
click at [349, 182] on option "Mates y asados" at bounding box center [348, 181] width 175 height 19
type input "Mates y asados"
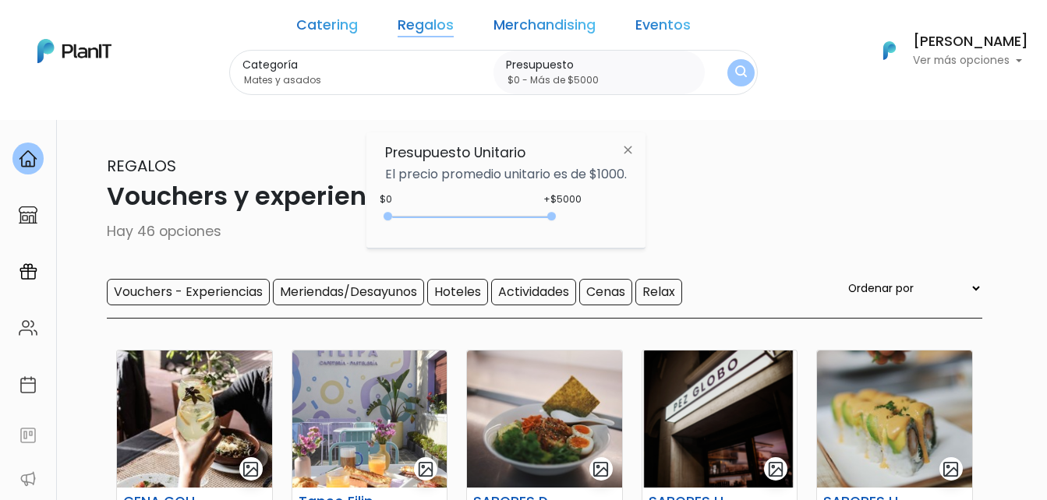
type input "$0 - Más de $5000"
drag, startPoint x: 425, startPoint y: 216, endPoint x: 570, endPoint y: 212, distance: 145.0
click at [568, 212] on div "+$5000 $0 0 : 5000 0 5000 0,5000" at bounding box center [506, 219] width 242 height 31
click at [735, 71] on img "submit" at bounding box center [741, 73] width 12 height 16
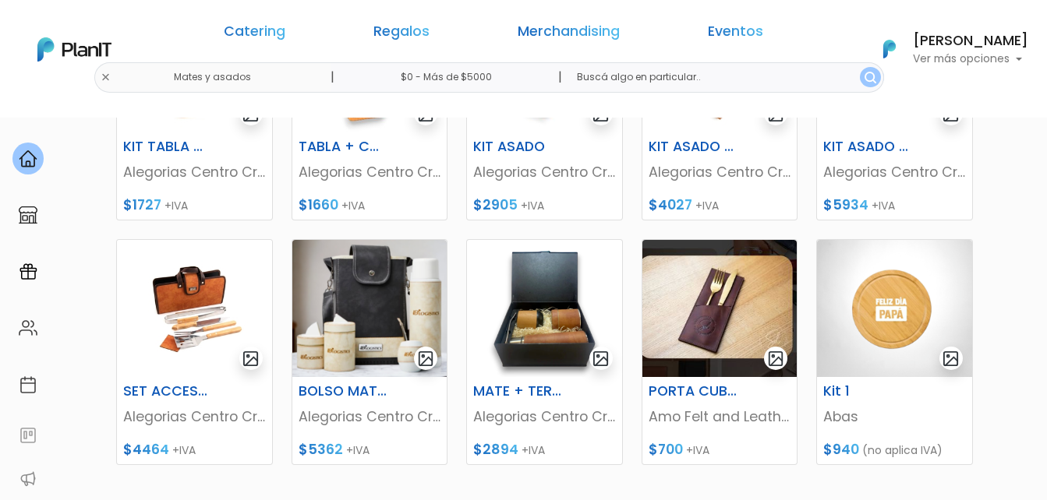
scroll to position [701, 0]
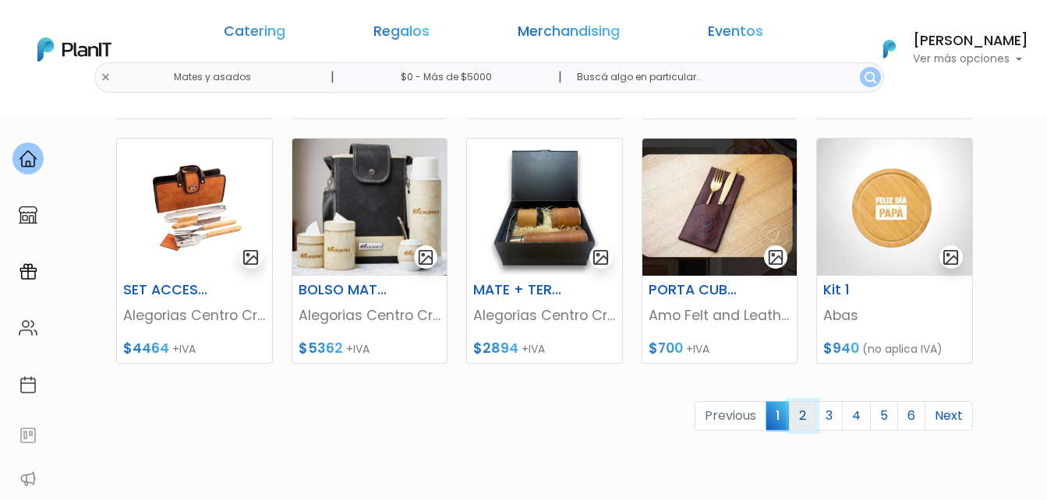
click at [798, 422] on link "2" at bounding box center [802, 416] width 27 height 30
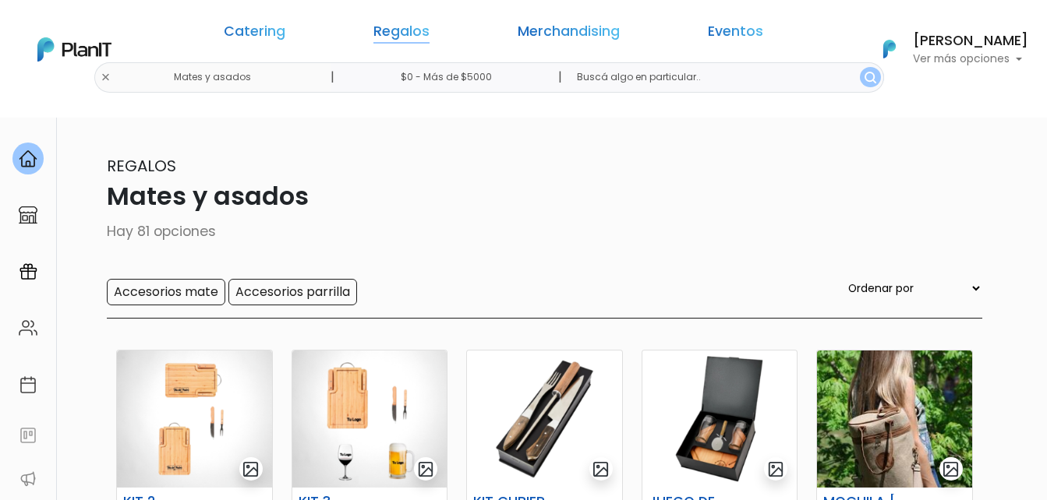
click at [419, 33] on link "Regalos" at bounding box center [401, 34] width 56 height 19
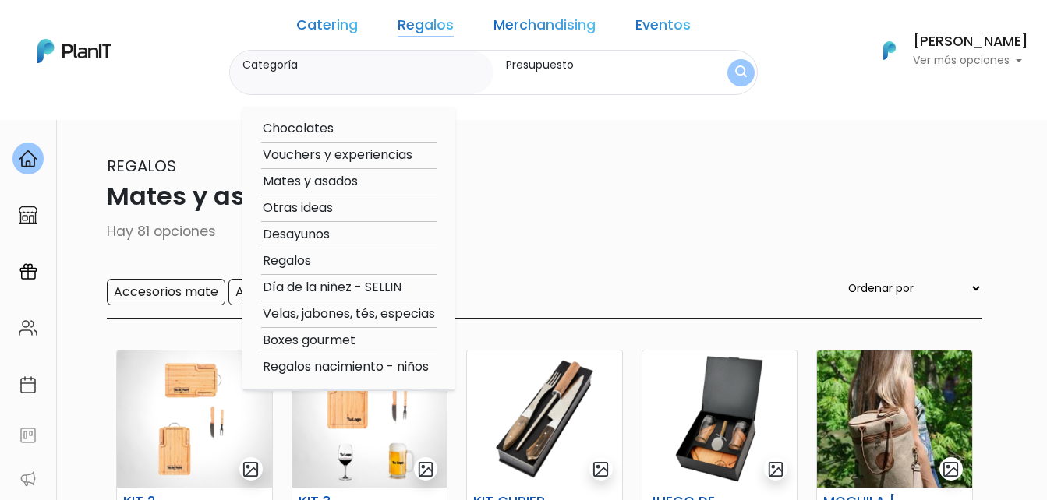
click at [338, 209] on option "Otras ideas" at bounding box center [348, 208] width 175 height 19
type input "Otras ideas"
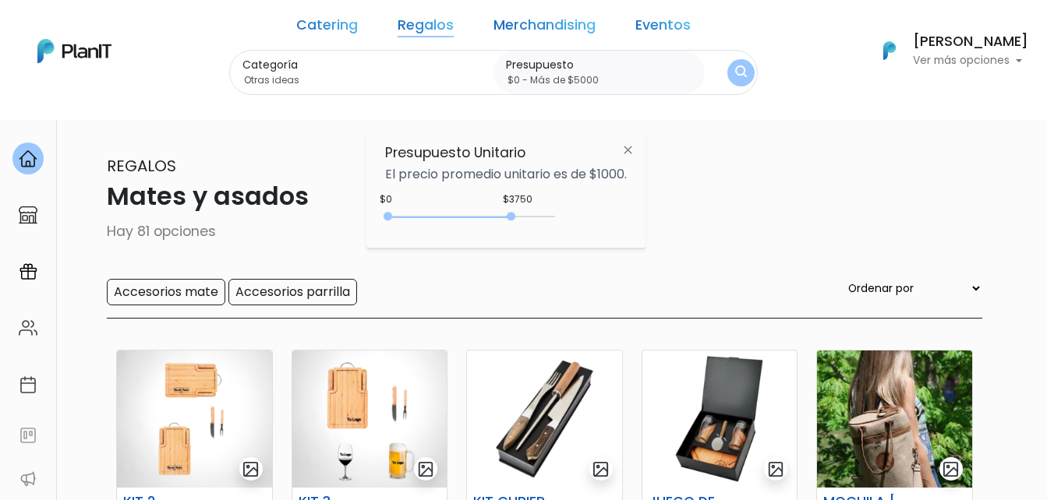
type input "$0 - Más de $5000"
drag, startPoint x: 423, startPoint y: 217, endPoint x: 586, endPoint y: 201, distance: 163.7
click at [578, 210] on div "$3750 $0 0 : 3750 0 3750 0,5000" at bounding box center [506, 219] width 242 height 31
click at [733, 78] on img "submit" at bounding box center [741, 73] width 17 height 22
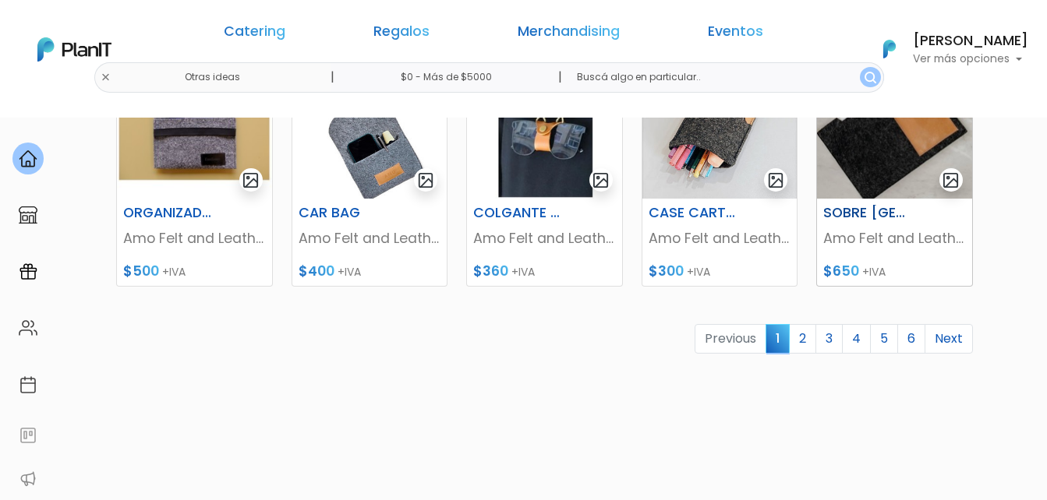
scroll to position [779, 0]
click at [801, 329] on link "2" at bounding box center [802, 338] width 27 height 30
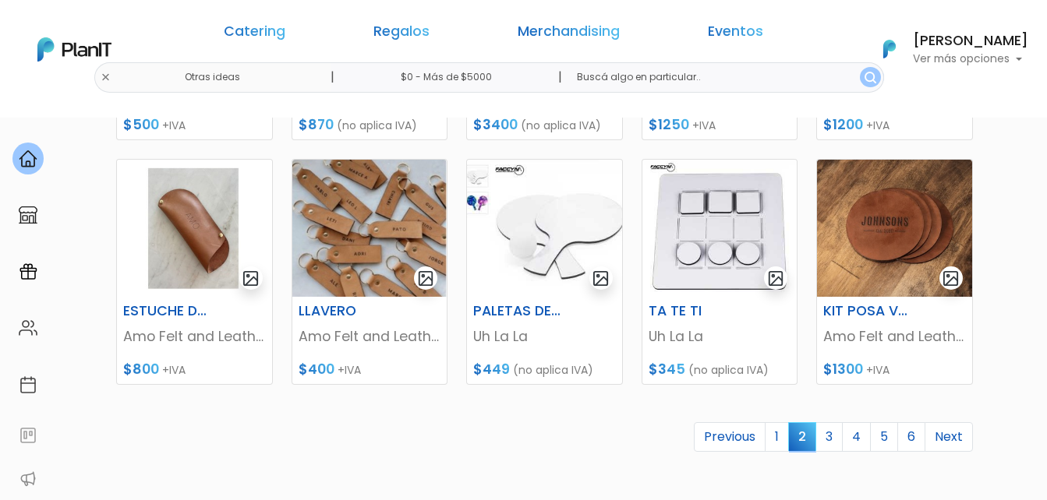
scroll to position [701, 0]
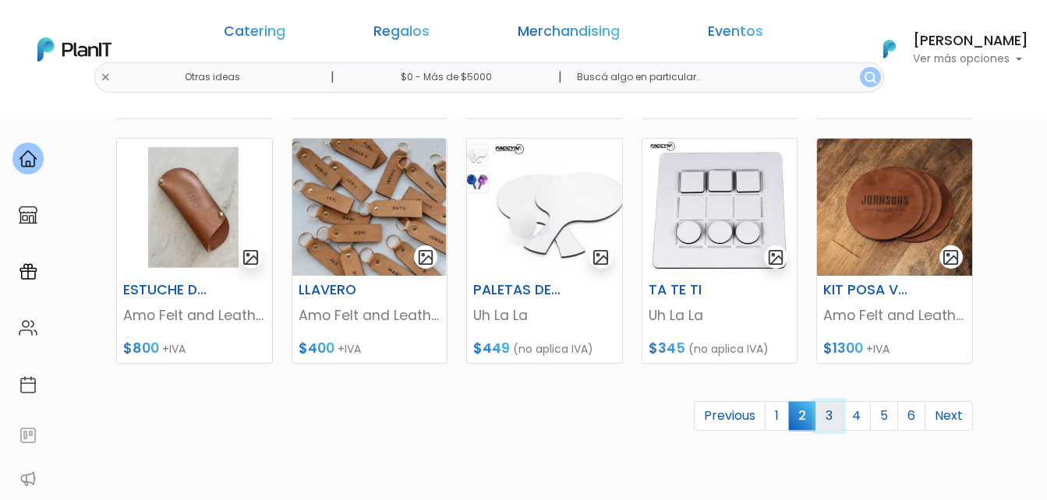
click at [832, 415] on link "3" at bounding box center [828, 416] width 27 height 30
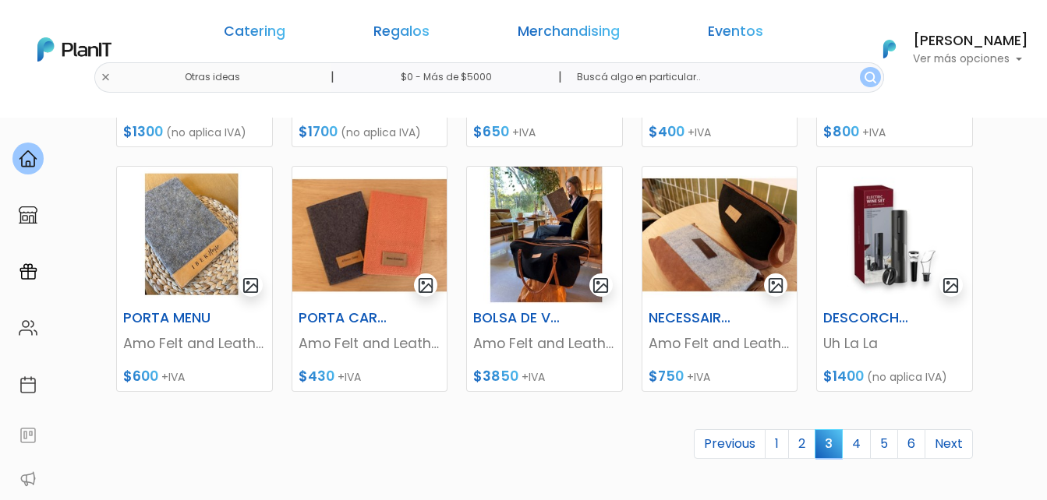
scroll to position [701, 0]
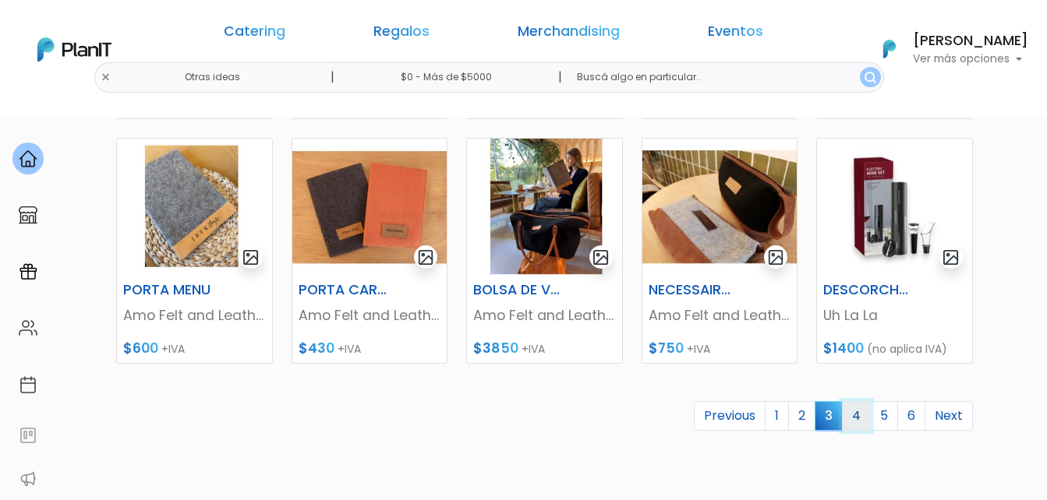
click at [859, 413] on link "4" at bounding box center [856, 416] width 29 height 30
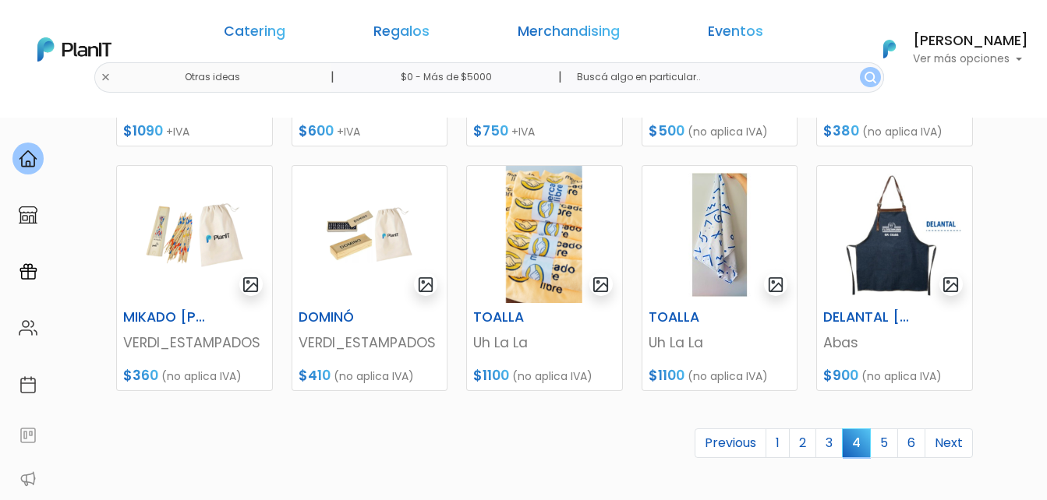
scroll to position [701, 0]
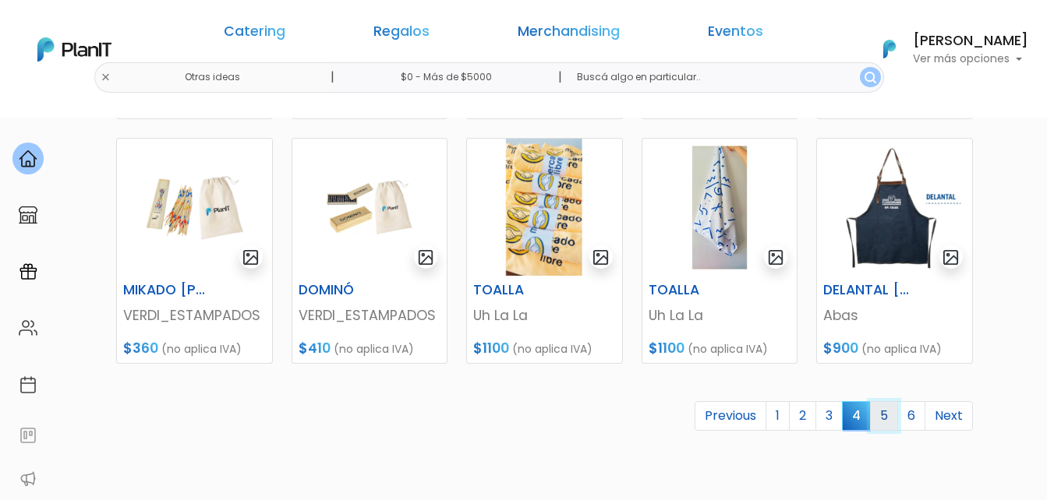
click at [887, 417] on link "5" at bounding box center [884, 416] width 28 height 30
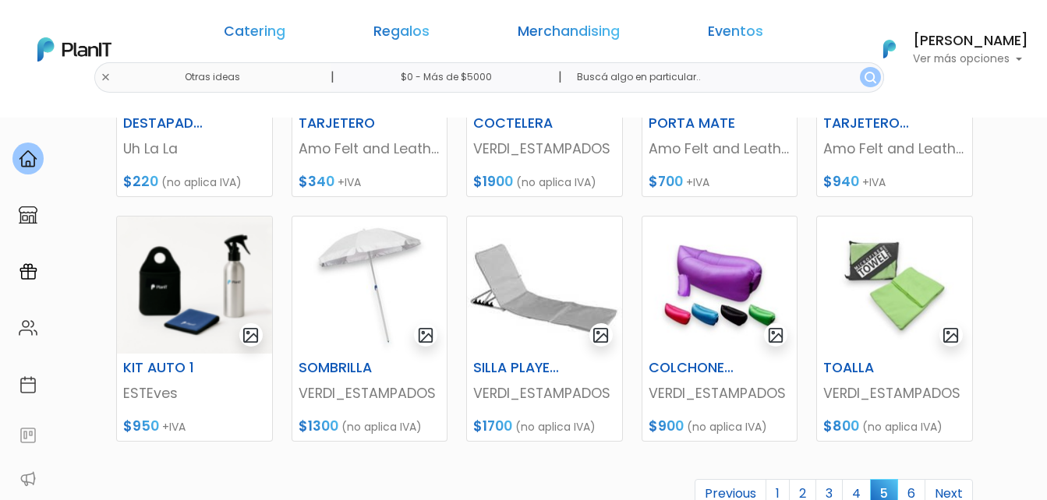
scroll to position [701, 0]
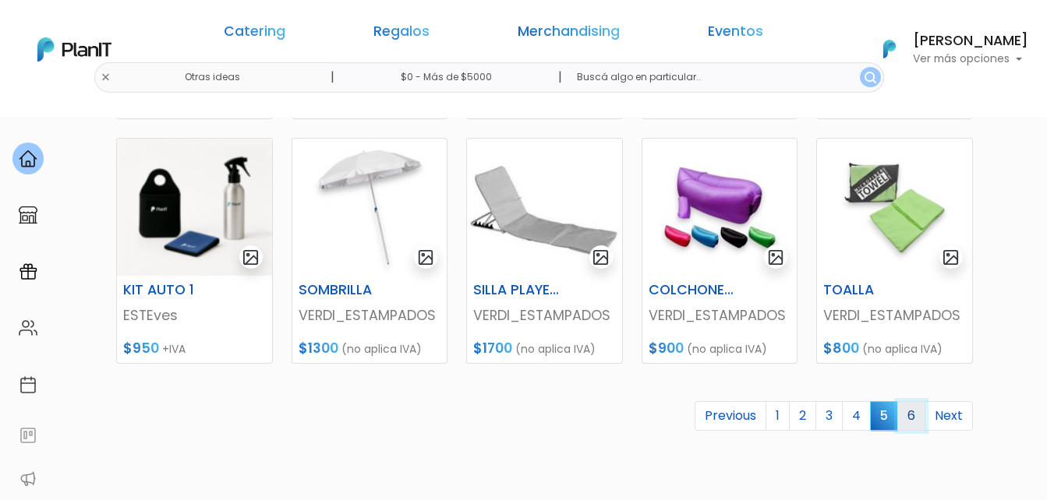
click at [913, 410] on link "6" at bounding box center [911, 416] width 28 height 30
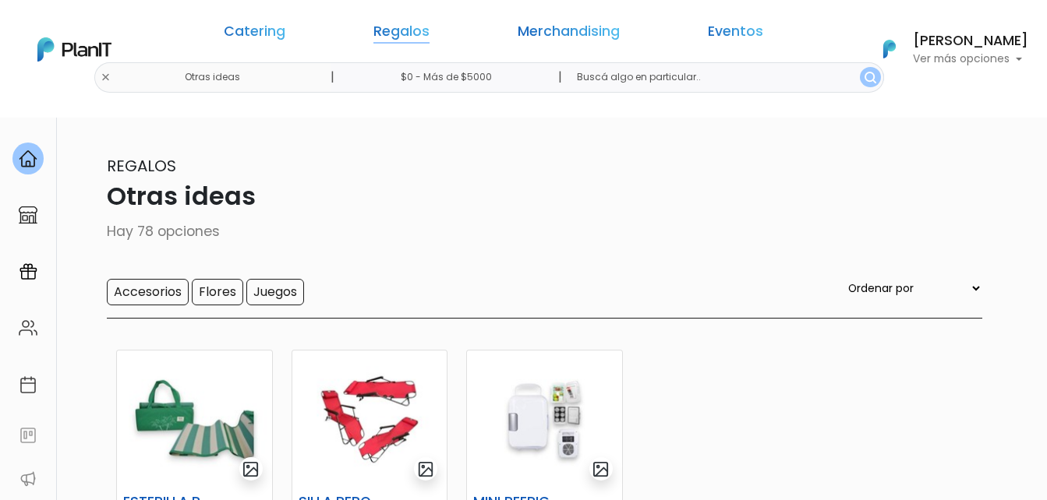
click at [429, 33] on link "Regalos" at bounding box center [401, 34] width 56 height 19
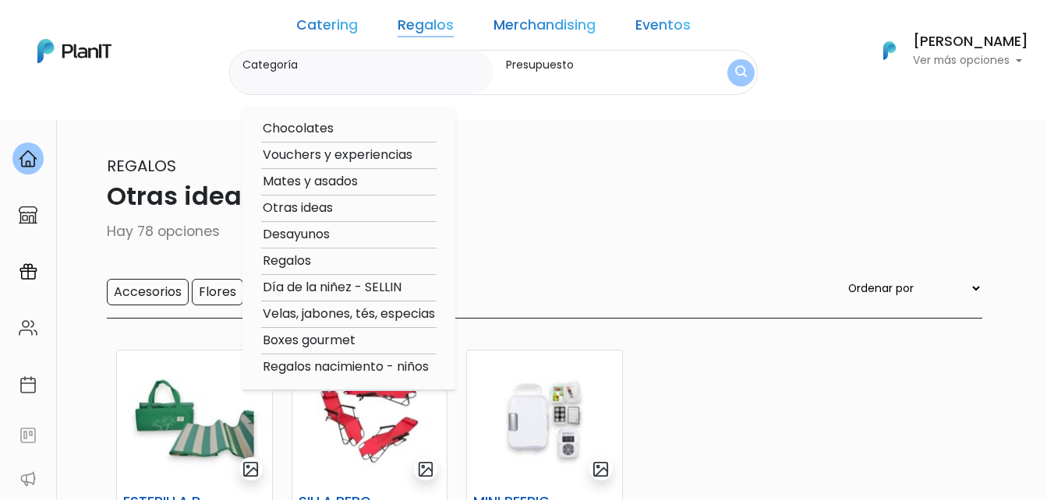
click at [330, 259] on option "Regalos" at bounding box center [348, 261] width 175 height 19
type input "Regalos"
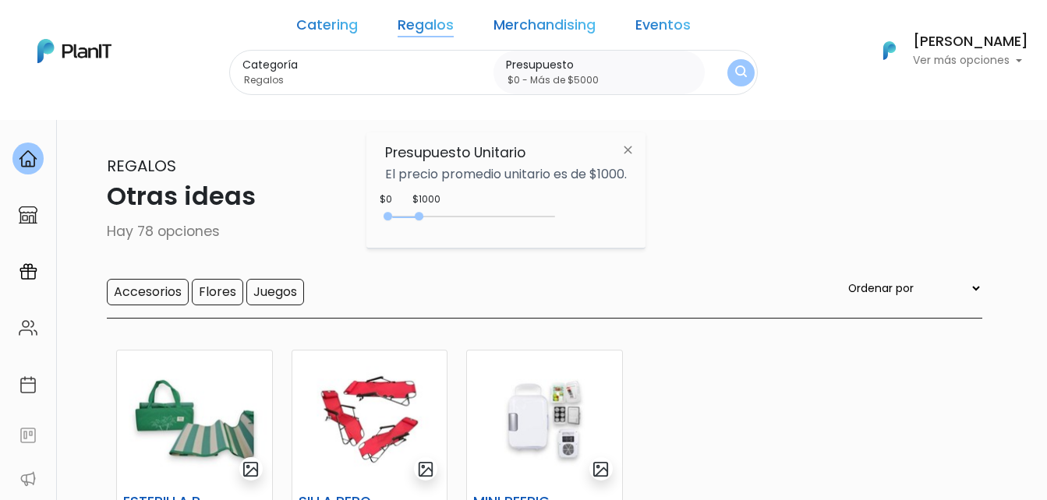
type input "$0 - Más de $5000"
drag, startPoint x: 422, startPoint y: 214, endPoint x: 564, endPoint y: 203, distance: 143.1
click at [564, 204] on div "$1000 $0 0 : 950 0 950 0,5000" at bounding box center [506, 219] width 242 height 31
click at [735, 75] on img "submit" at bounding box center [741, 72] width 12 height 15
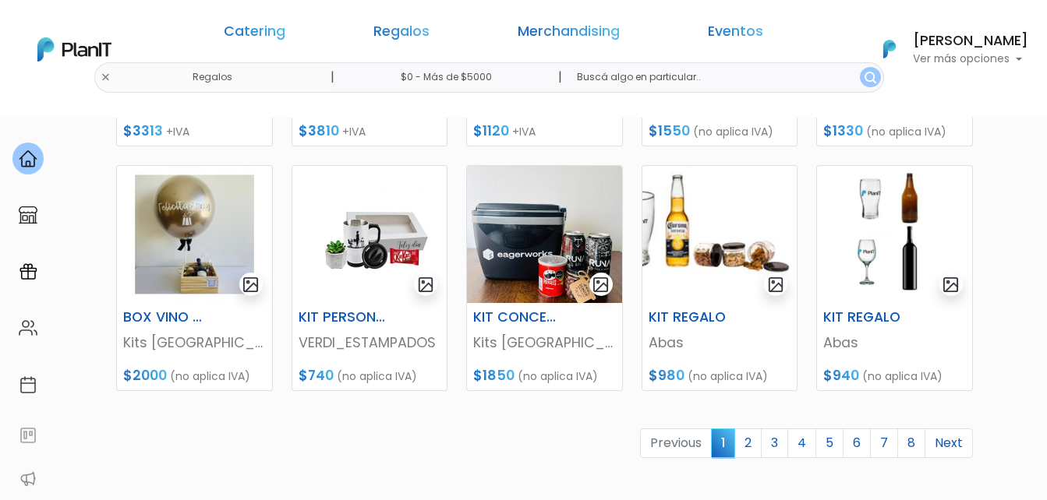
scroll to position [701, 0]
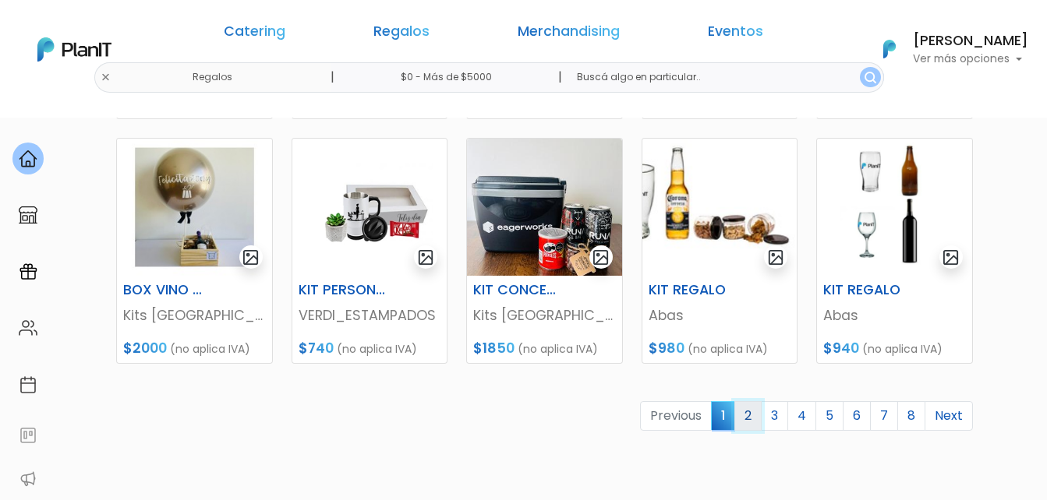
click at [754, 418] on link "2" at bounding box center [747, 416] width 27 height 30
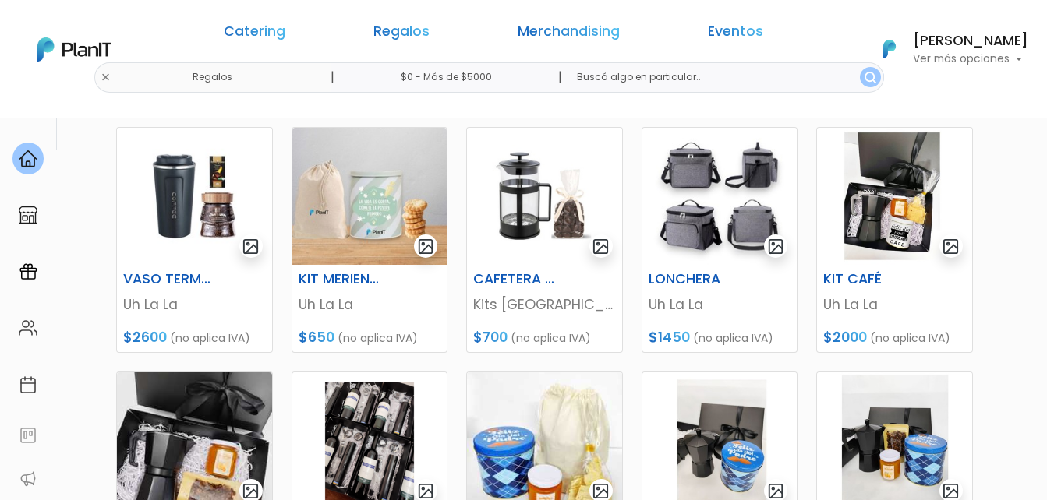
scroll to position [701, 0]
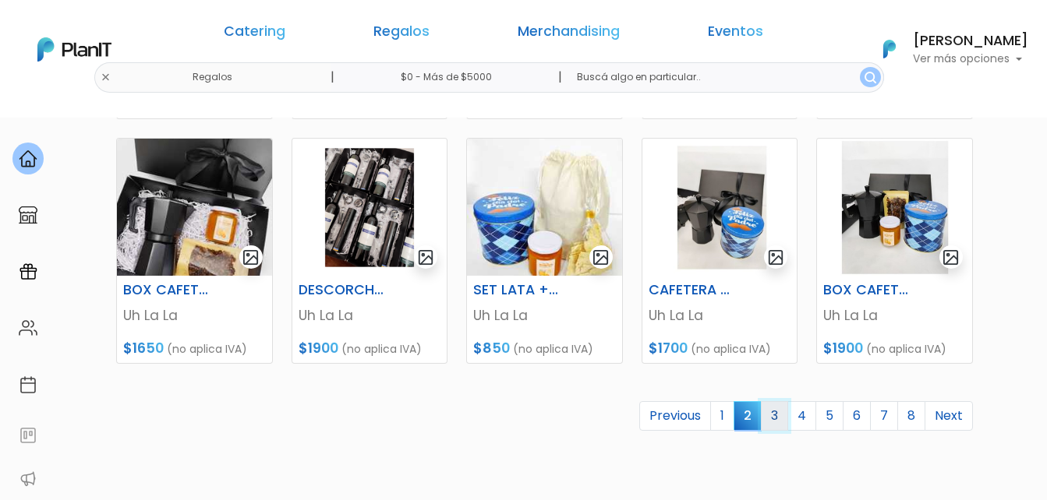
click at [778, 411] on link "3" at bounding box center [774, 416] width 27 height 30
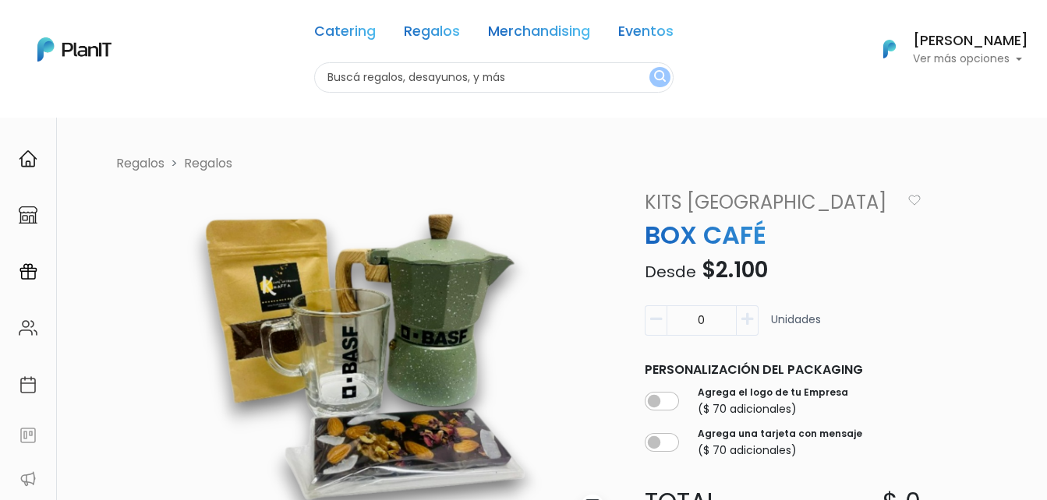
scroll to position [78, 0]
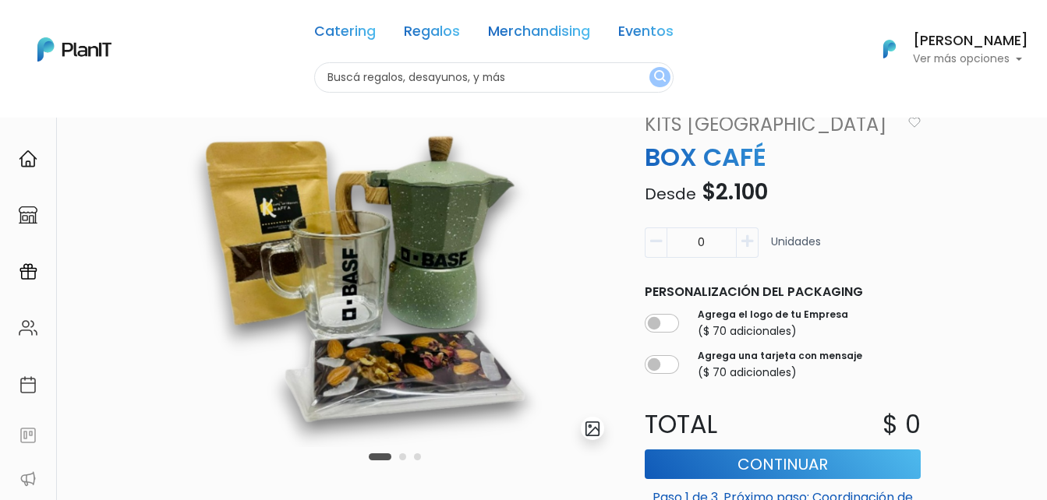
click at [598, 438] on button "submit" at bounding box center [592, 428] width 23 height 23
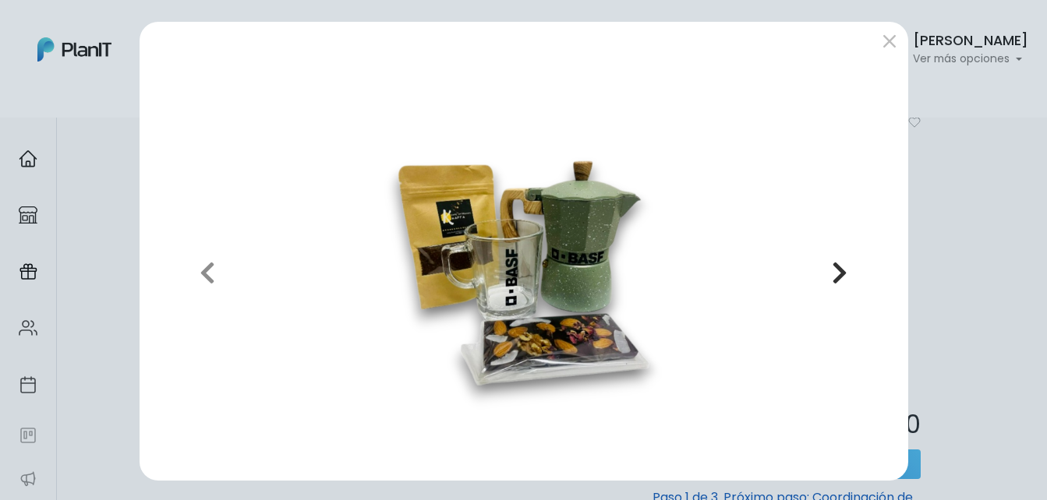
click at [831, 275] on icon "button" at bounding box center [839, 272] width 16 height 25
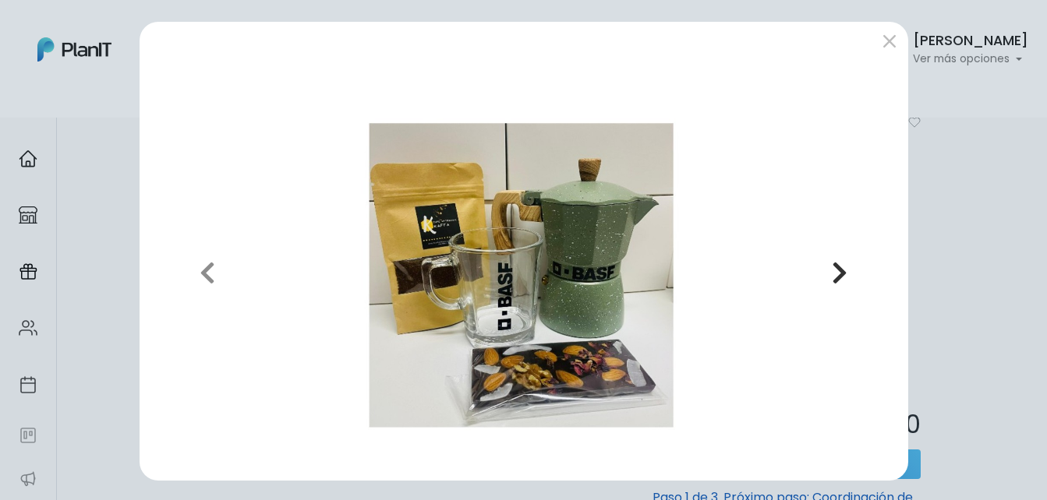
click at [831, 275] on icon "button" at bounding box center [839, 272] width 16 height 25
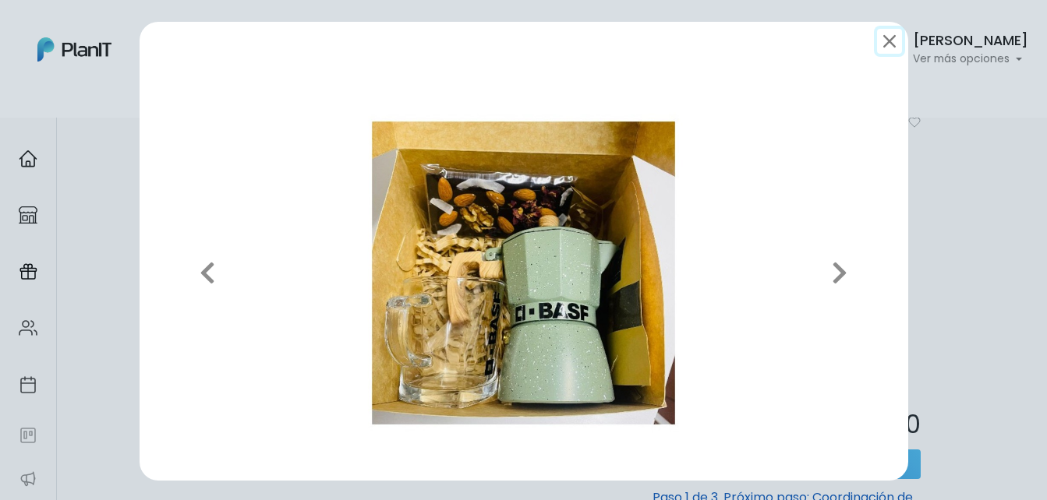
click at [880, 40] on button "submit" at bounding box center [889, 41] width 25 height 25
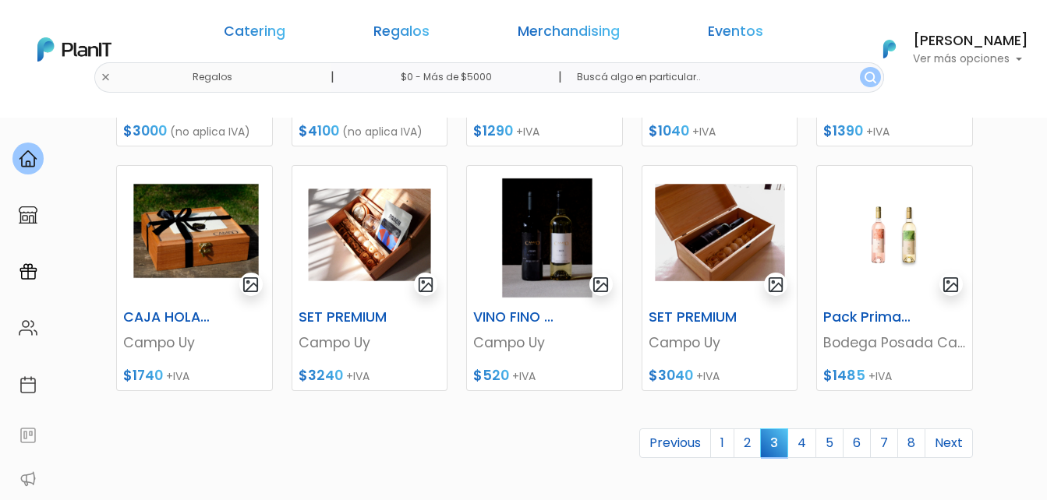
scroll to position [701, 0]
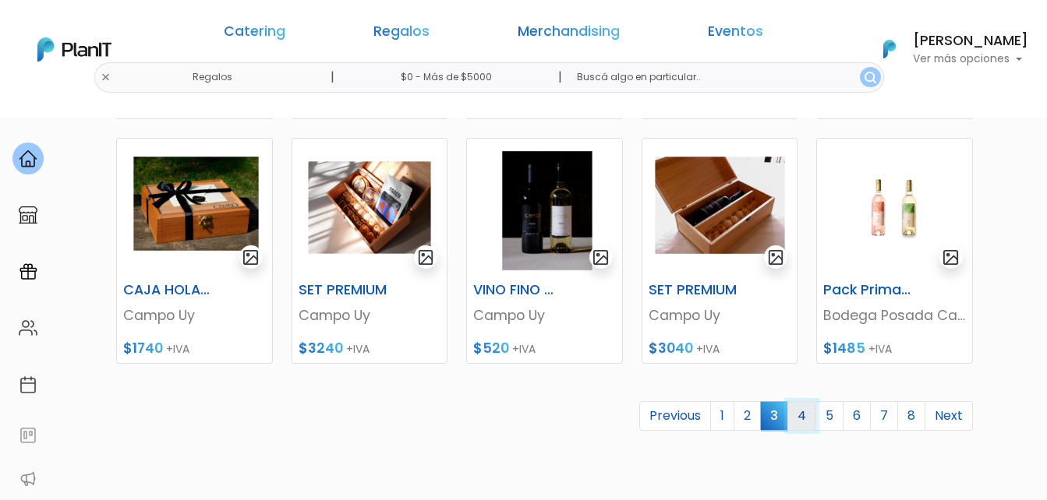
click at [810, 415] on link "4" at bounding box center [801, 416] width 29 height 30
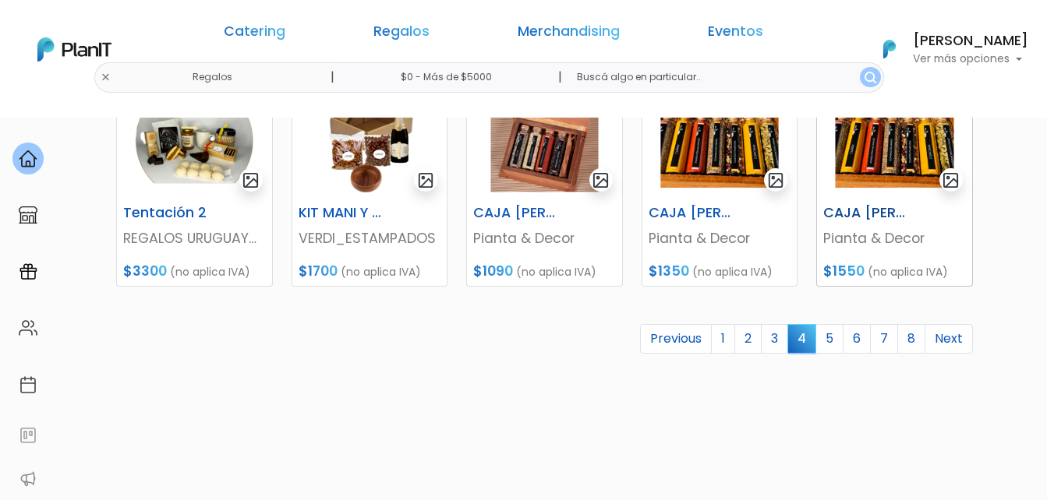
scroll to position [779, 0]
click at [832, 337] on link "5" at bounding box center [829, 338] width 28 height 30
click at [826, 334] on link "5" at bounding box center [829, 338] width 28 height 30
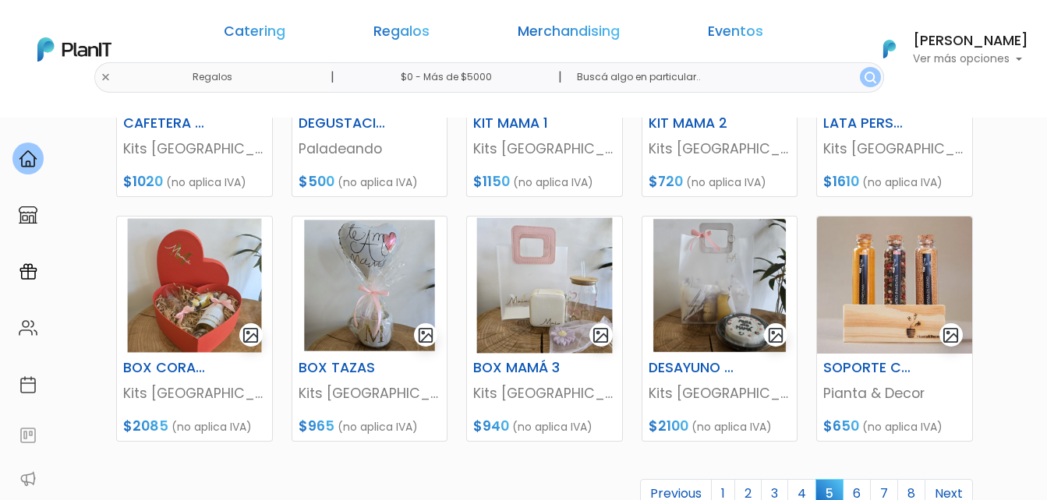
scroll to position [701, 0]
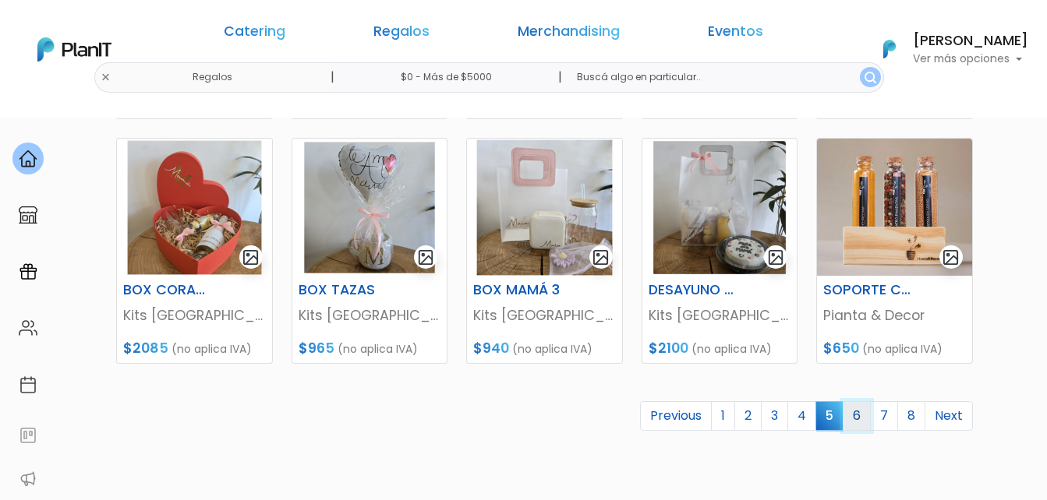
click at [849, 422] on link "6" at bounding box center [856, 416] width 28 height 30
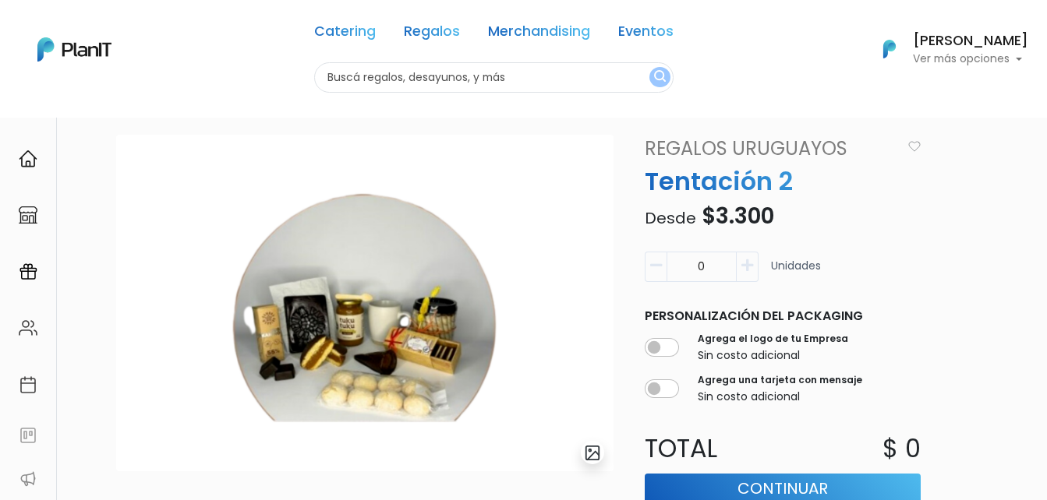
scroll to position [78, 0]
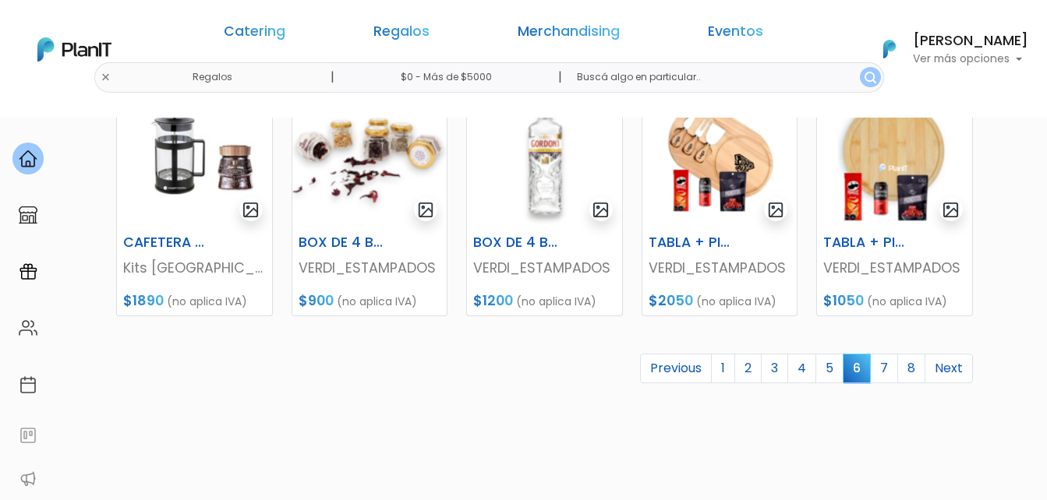
scroll to position [779, 0]
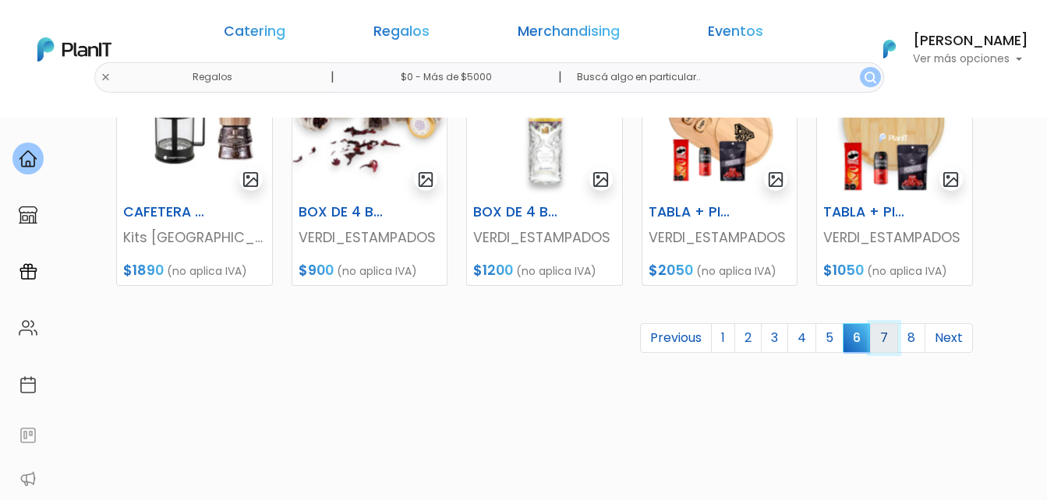
click at [888, 337] on link "7" at bounding box center [884, 338] width 28 height 30
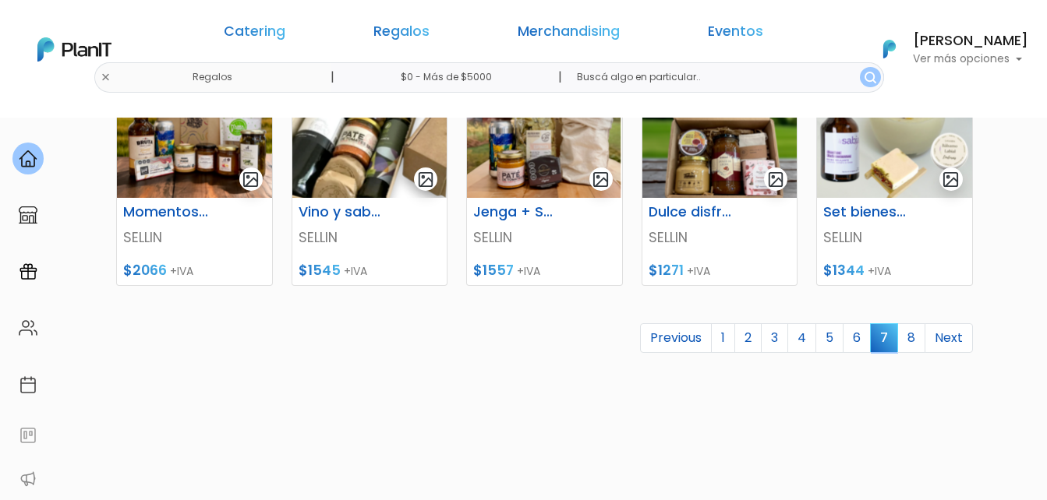
scroll to position [701, 0]
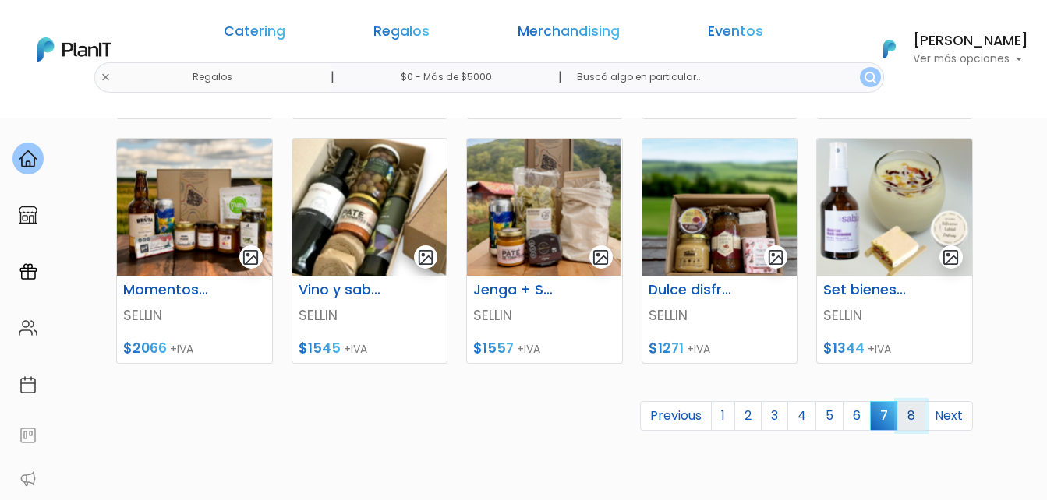
click at [912, 418] on link "8" at bounding box center [911, 416] width 28 height 30
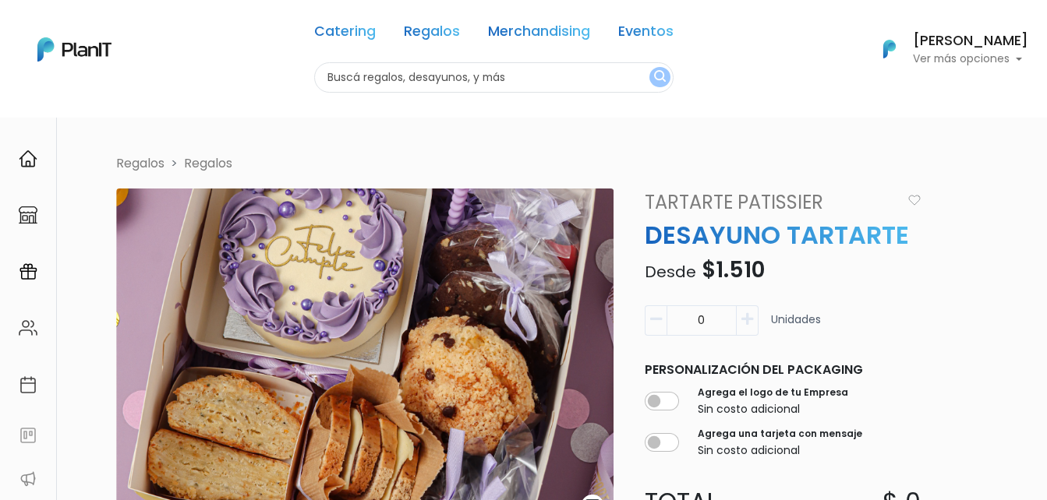
scroll to position [78, 0]
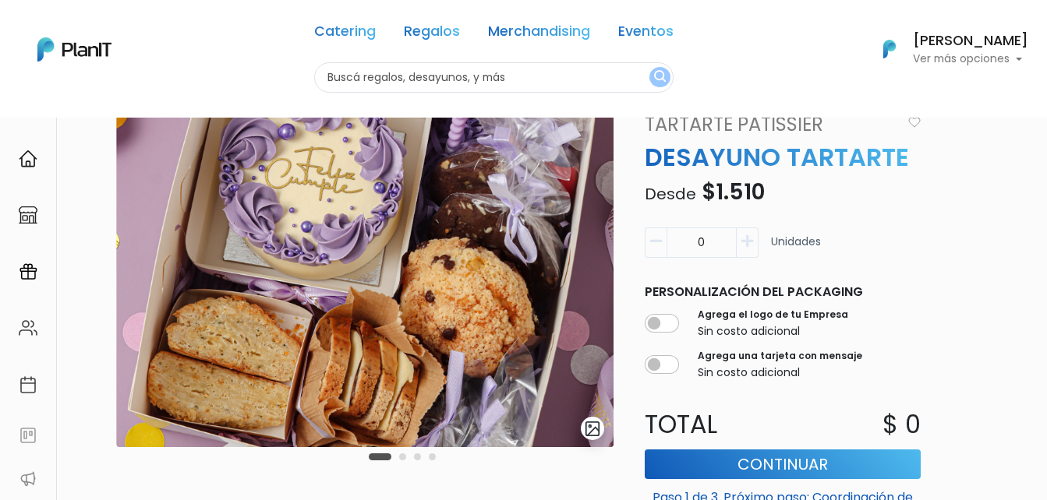
click at [592, 425] on img "submit" at bounding box center [593, 429] width 18 height 18
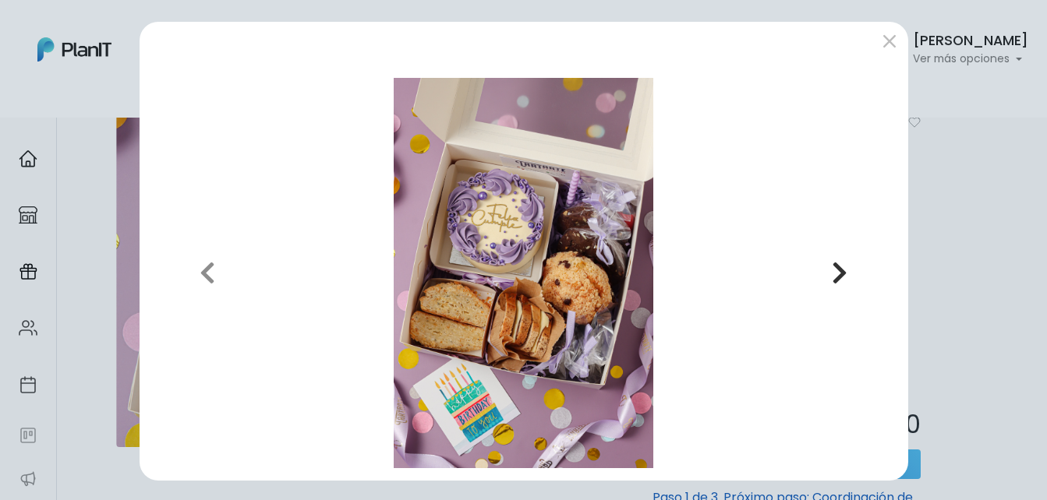
click at [831, 274] on icon "button" at bounding box center [839, 272] width 16 height 25
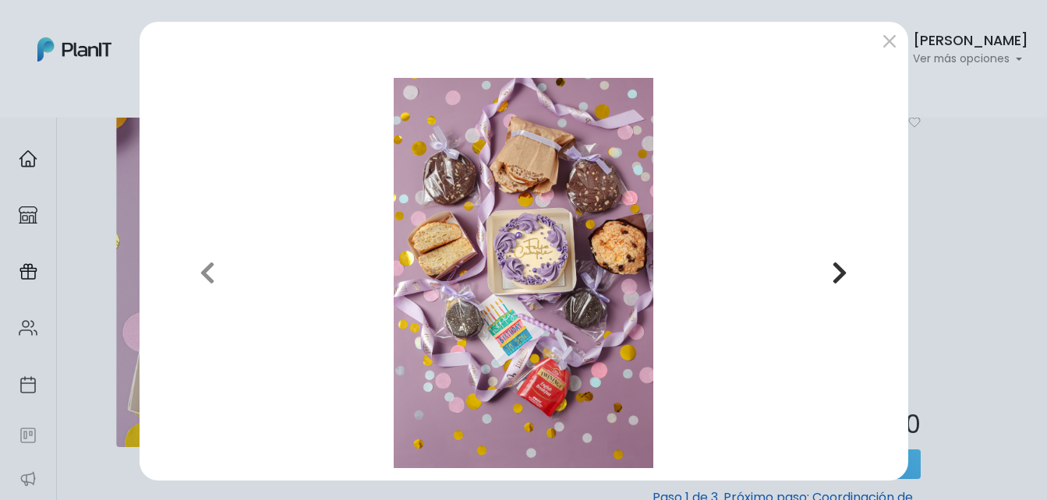
click at [831, 274] on icon "button" at bounding box center [839, 272] width 16 height 25
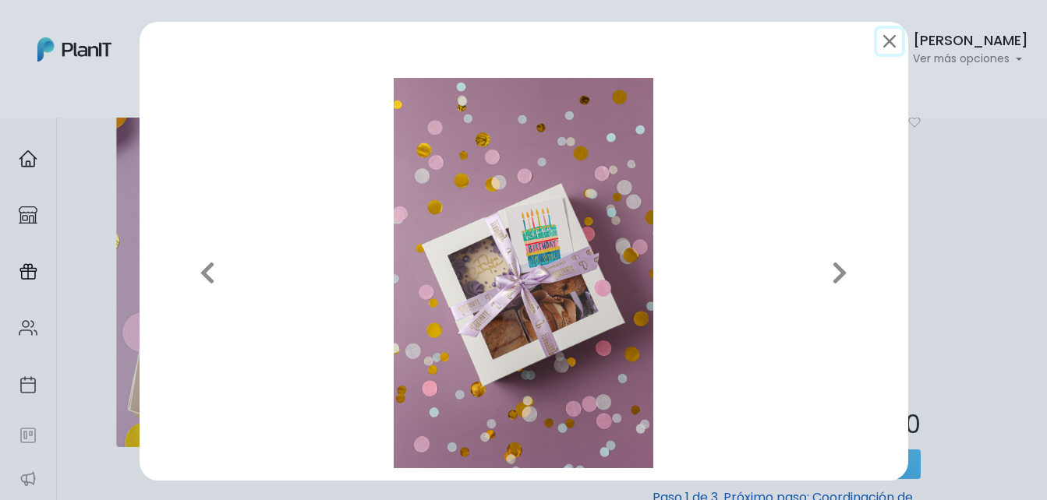
click at [881, 42] on button "submit" at bounding box center [889, 41] width 25 height 25
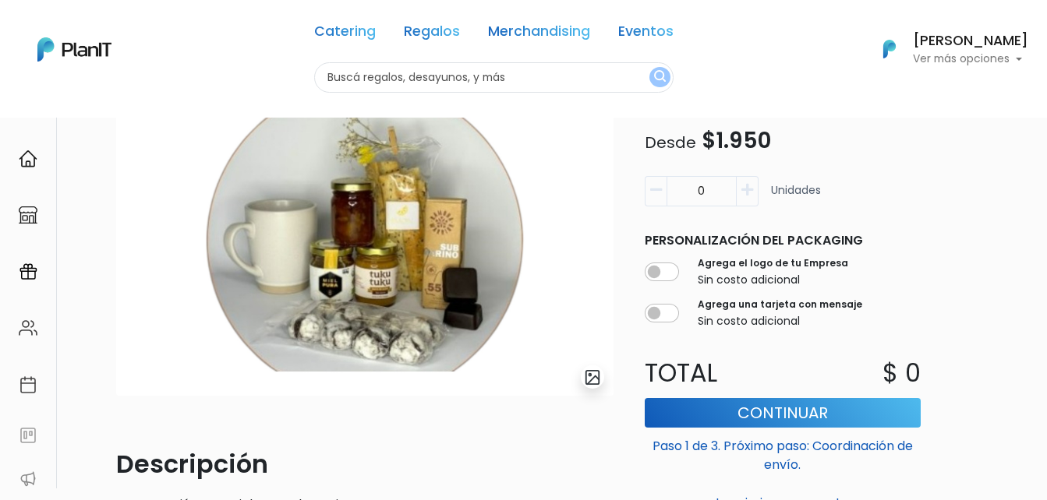
scroll to position [156, 0]
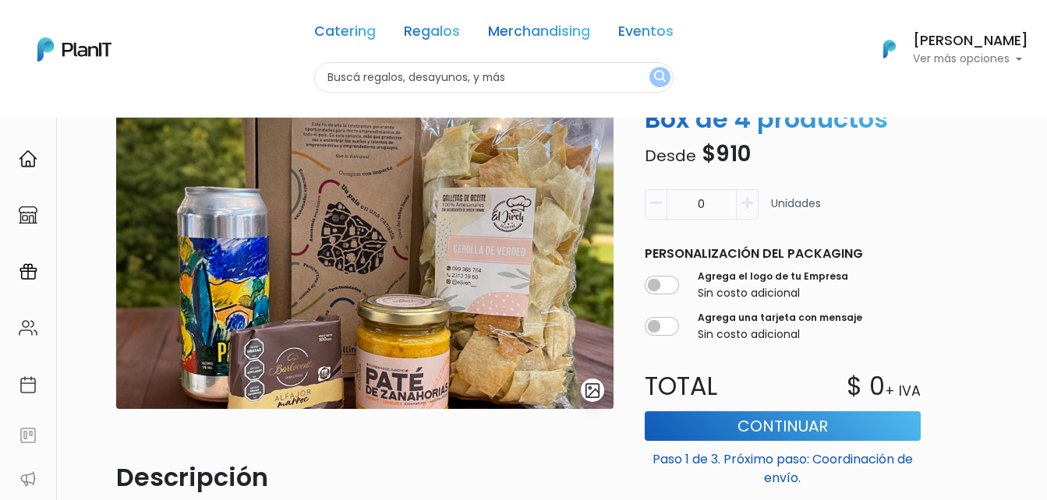
scroll to position [78, 0]
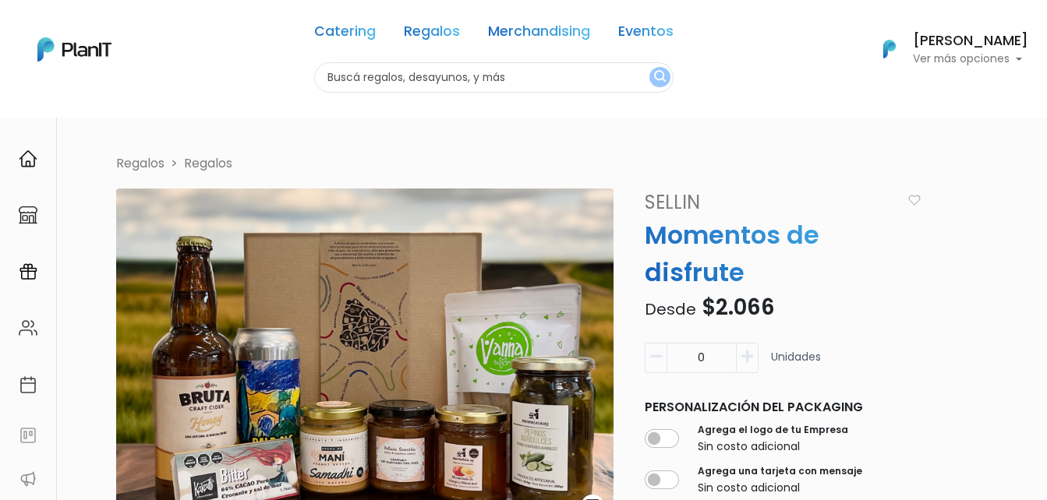
scroll to position [78, 0]
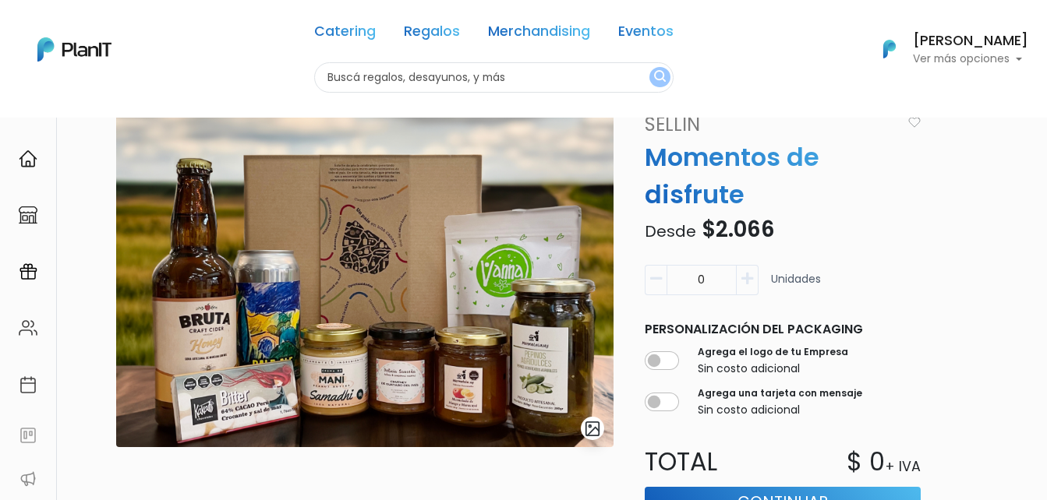
click at [588, 427] on img "submit" at bounding box center [593, 429] width 18 height 18
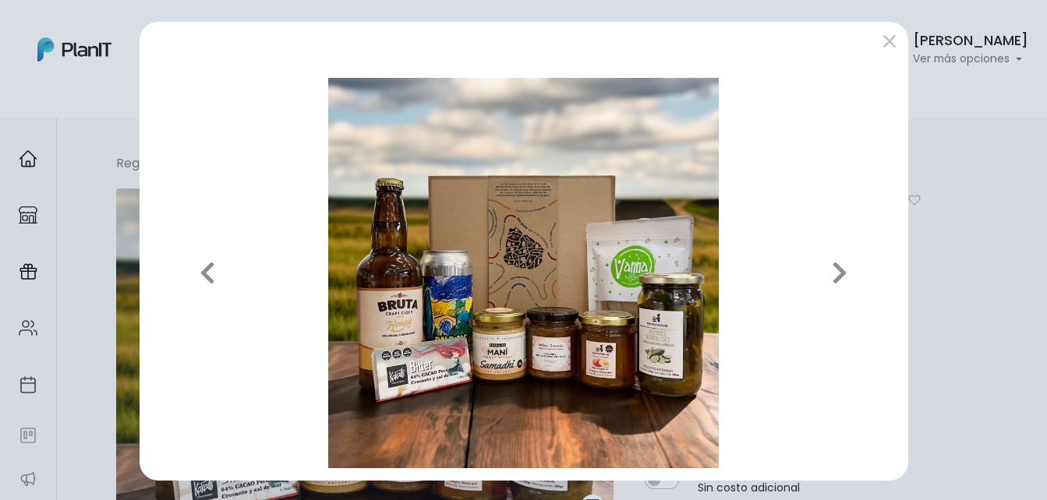
scroll to position [2, 0]
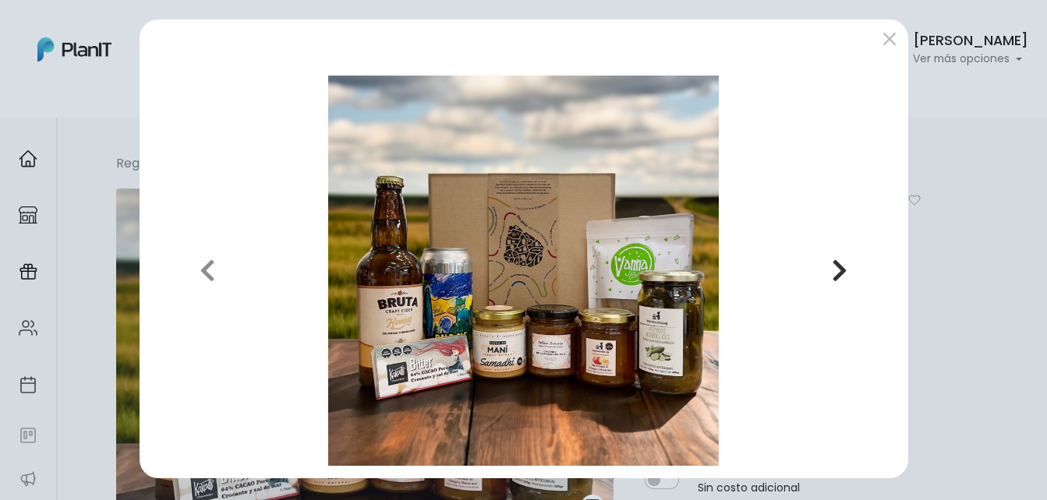
click at [834, 270] on icon "button" at bounding box center [839, 270] width 16 height 25
click at [877, 35] on button "submit" at bounding box center [889, 38] width 25 height 25
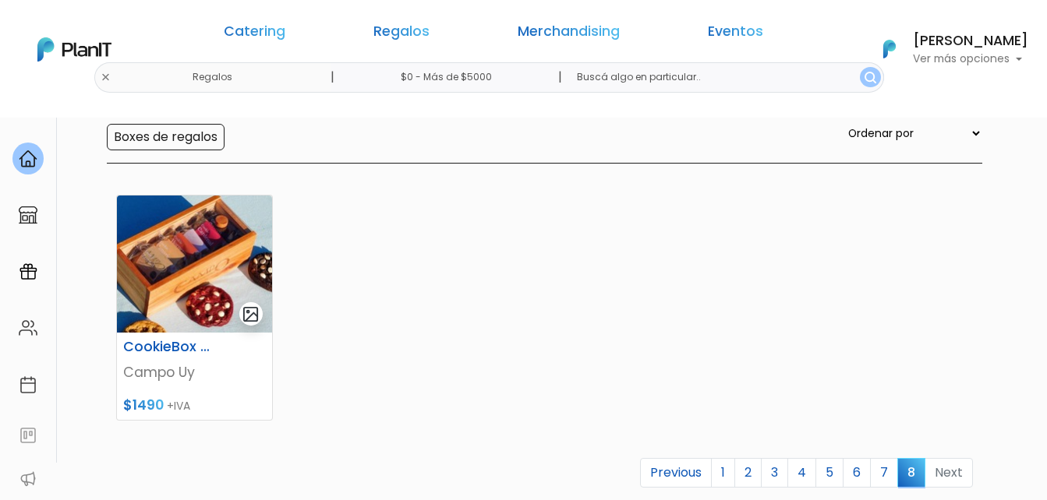
scroll to position [156, 0]
click at [173, 274] on img at bounding box center [194, 263] width 155 height 137
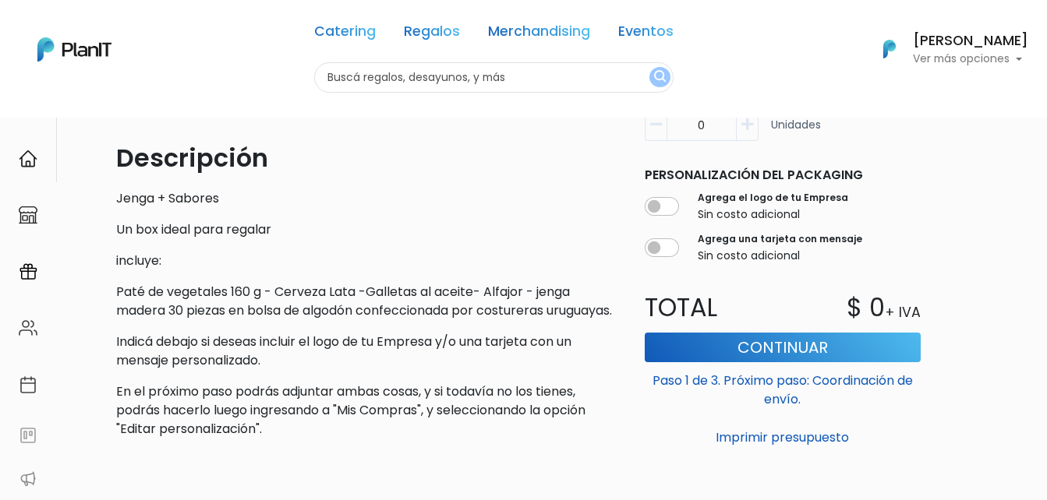
scroll to position [468, 0]
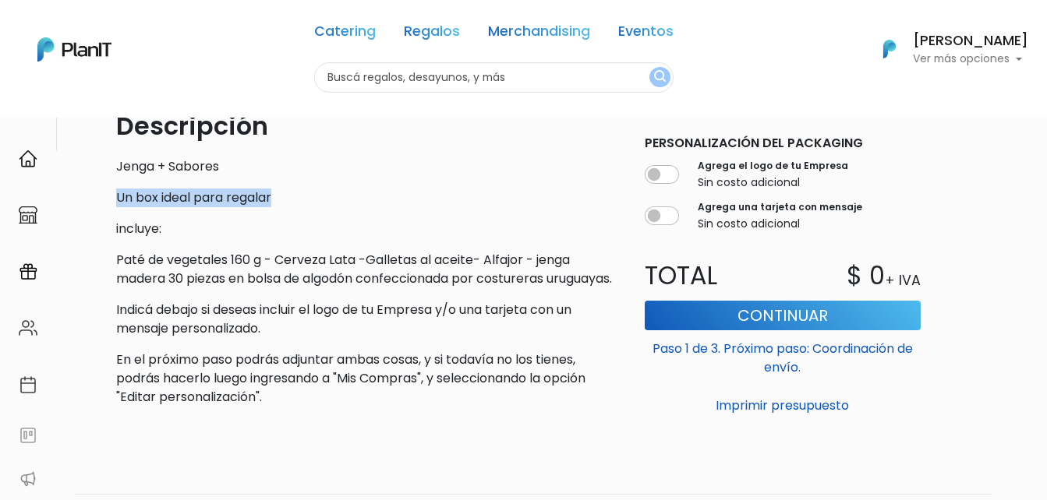
drag, startPoint x: 232, startPoint y: 197, endPoint x: 103, endPoint y: 201, distance: 129.4
click at [103, 201] on div "Volver Regalos Regalos slide 1 of 1 Descripción Jenga + Sabores Un box ideal pa…" at bounding box center [523, 118] width 935 height 938
copy p "Un box ideal para regalar"
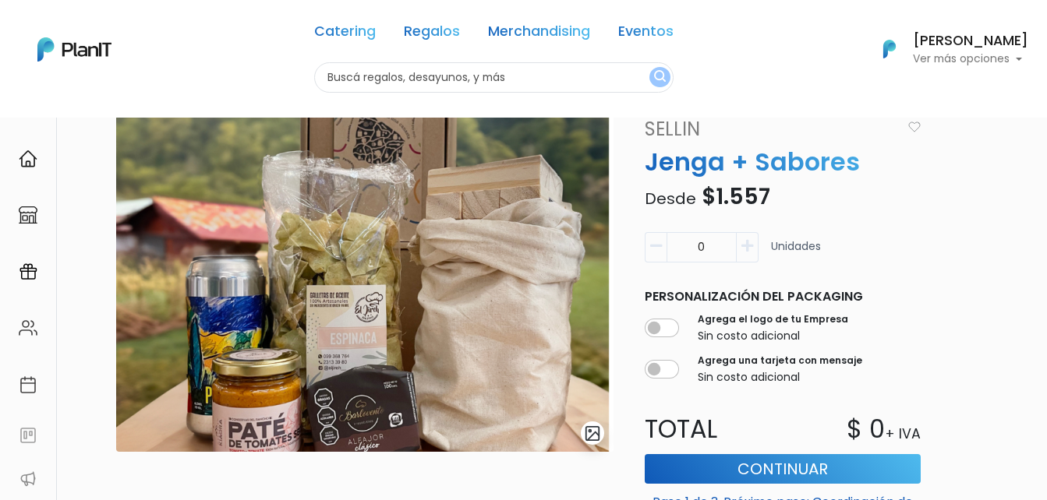
scroll to position [0, 0]
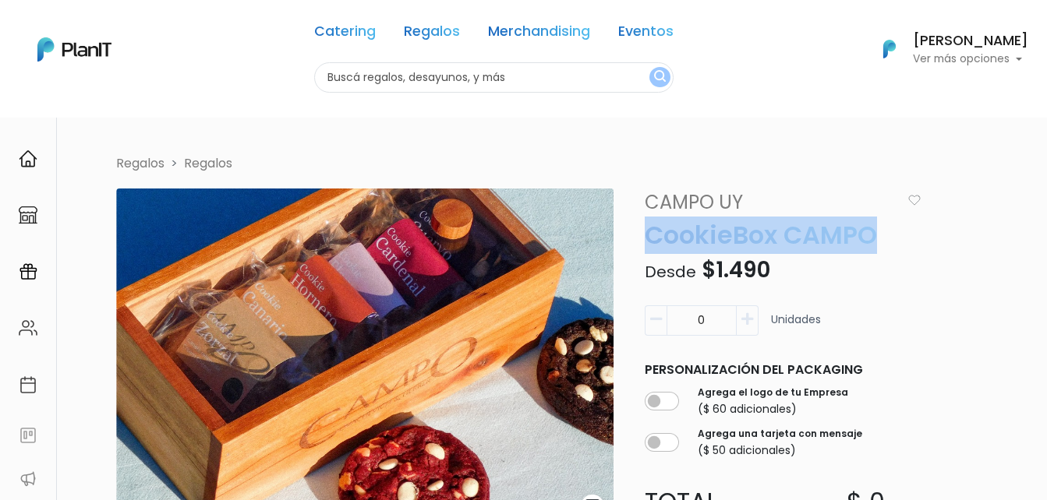
drag, startPoint x: 874, startPoint y: 230, endPoint x: 649, endPoint y: 238, distance: 225.3
click at [649, 238] on p "CookieBox CAMPO" at bounding box center [782, 235] width 295 height 37
copy p "CookieBox CAMPO"
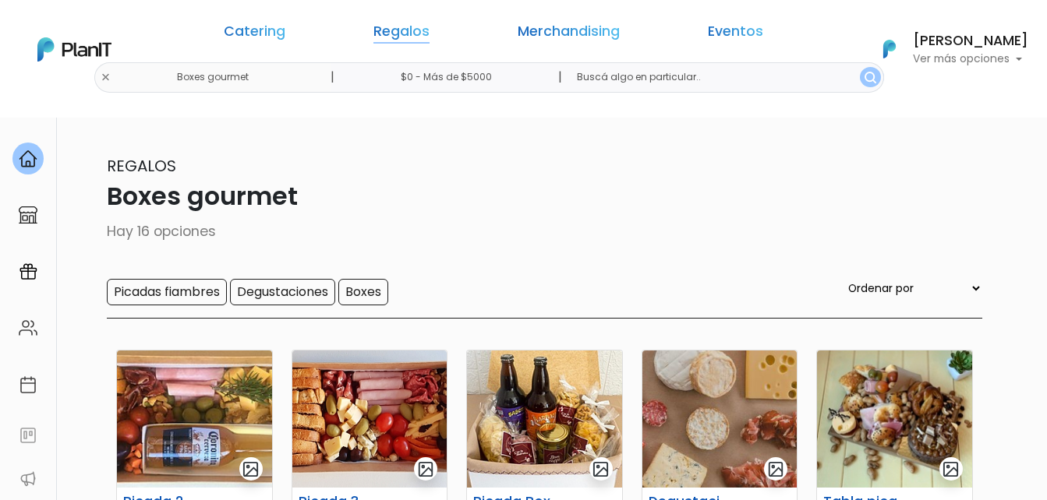
click at [429, 31] on link "Regalos" at bounding box center [401, 34] width 56 height 19
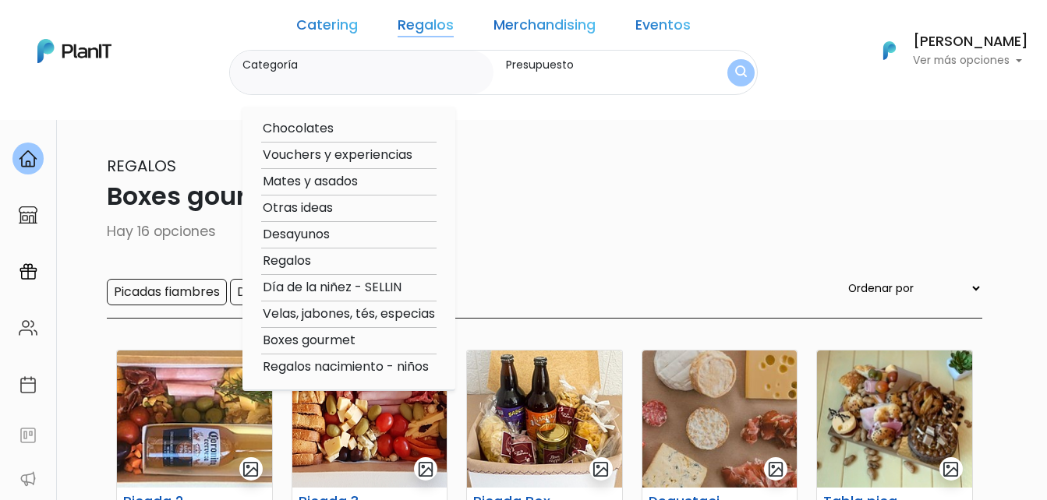
click at [323, 257] on option "Regalos" at bounding box center [348, 261] width 175 height 19
type input "Regalos"
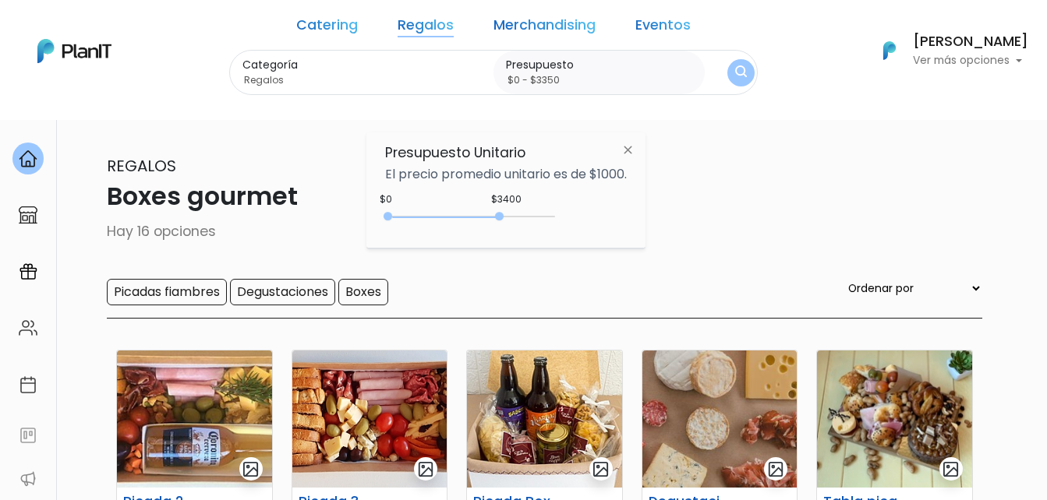
type input "$0 - $3300"
drag, startPoint x: 422, startPoint y: 215, endPoint x: 499, endPoint y: 214, distance: 77.2
click at [499, 214] on div at bounding box center [496, 216] width 9 height 9
click at [735, 73] on img "submit" at bounding box center [741, 72] width 12 height 15
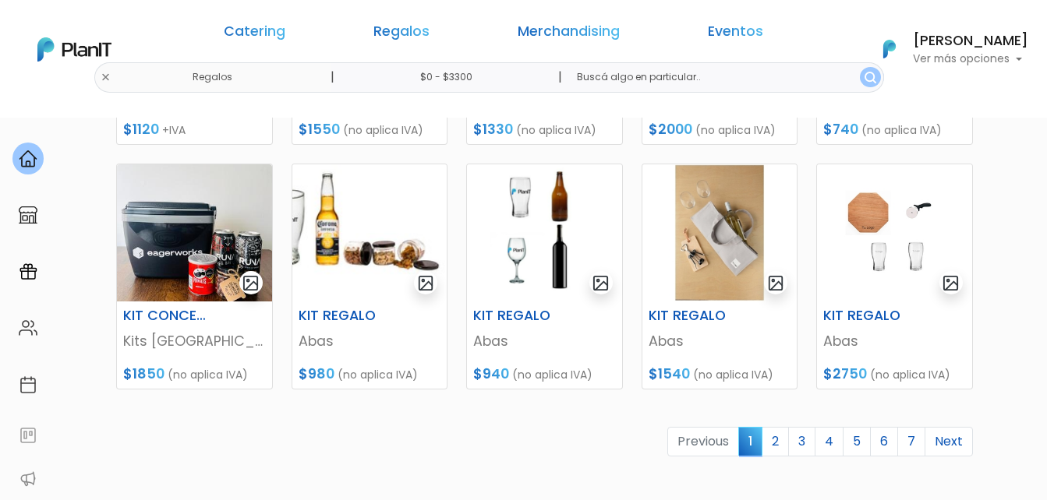
scroll to position [701, 0]
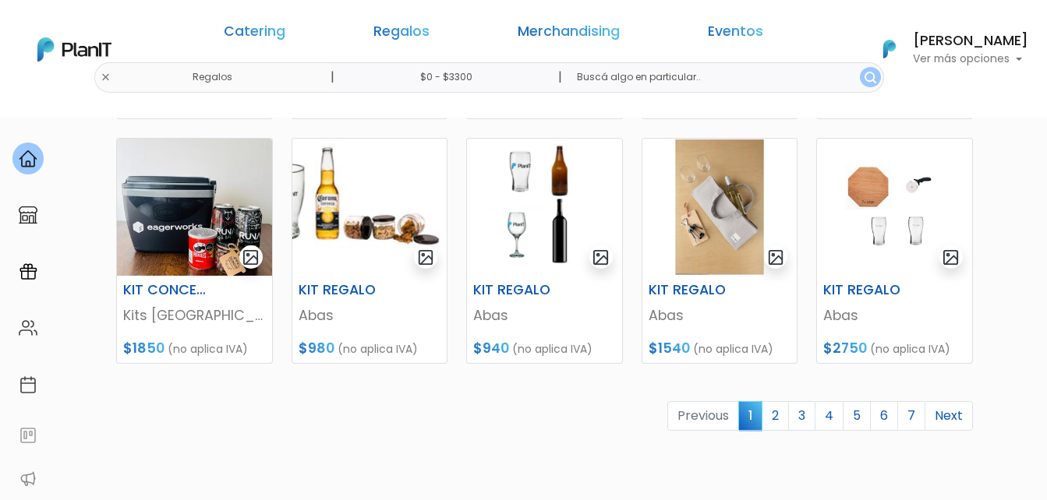
click at [779, 418] on link "2" at bounding box center [774, 416] width 27 height 30
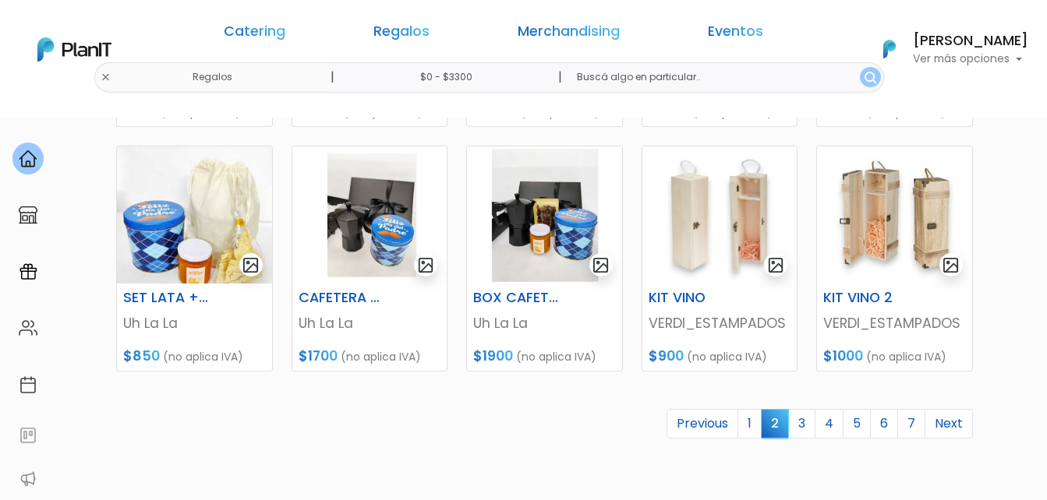
scroll to position [701, 0]
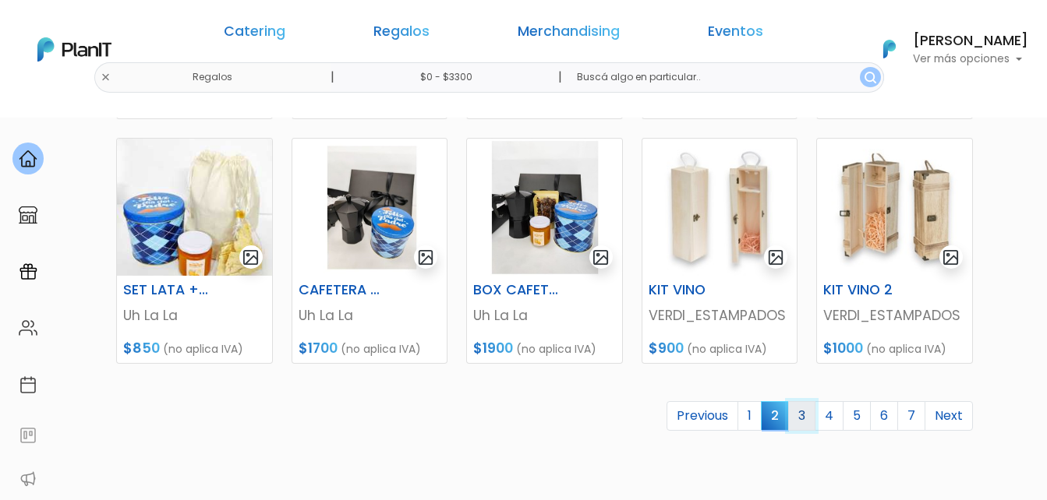
click at [807, 417] on link "3" at bounding box center [801, 416] width 27 height 30
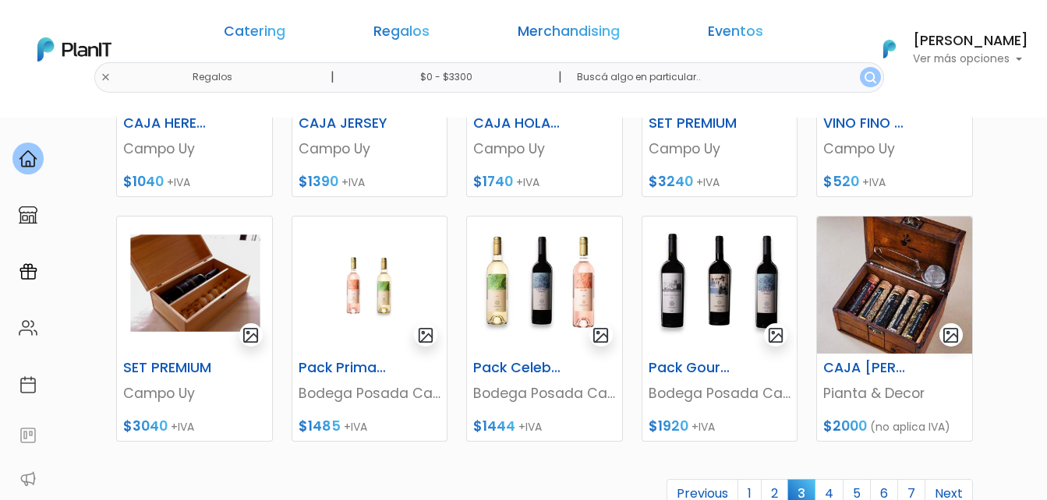
scroll to position [701, 0]
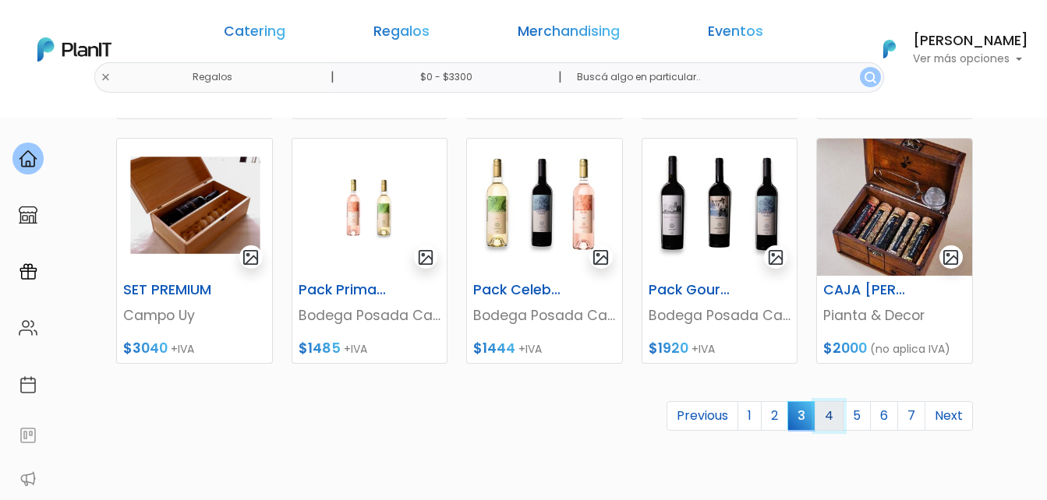
click at [834, 415] on link "4" at bounding box center [828, 416] width 29 height 30
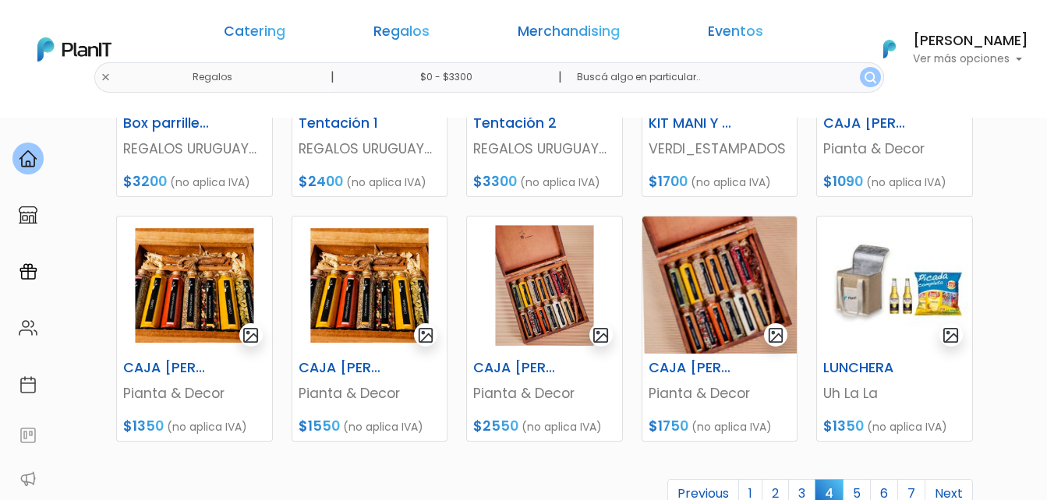
scroll to position [701, 0]
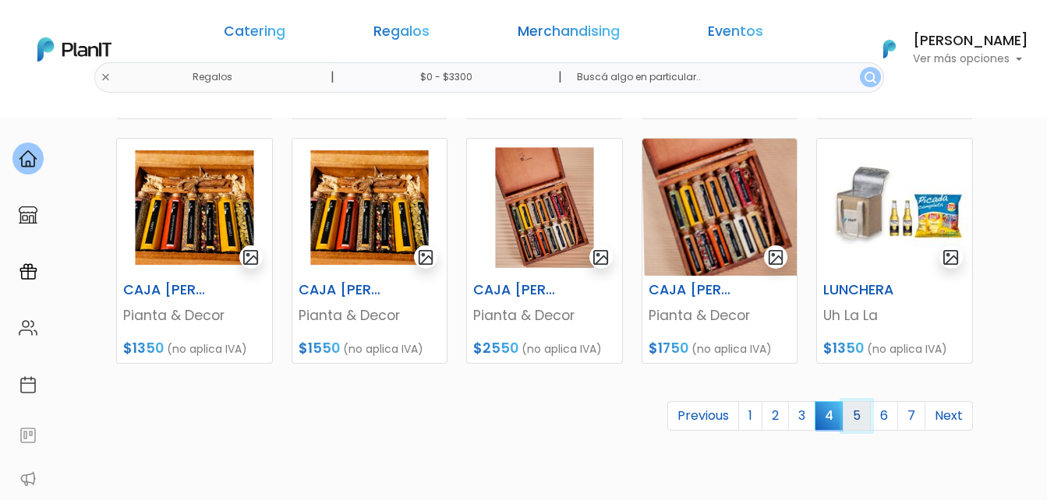
click at [860, 416] on link "5" at bounding box center [856, 416] width 28 height 30
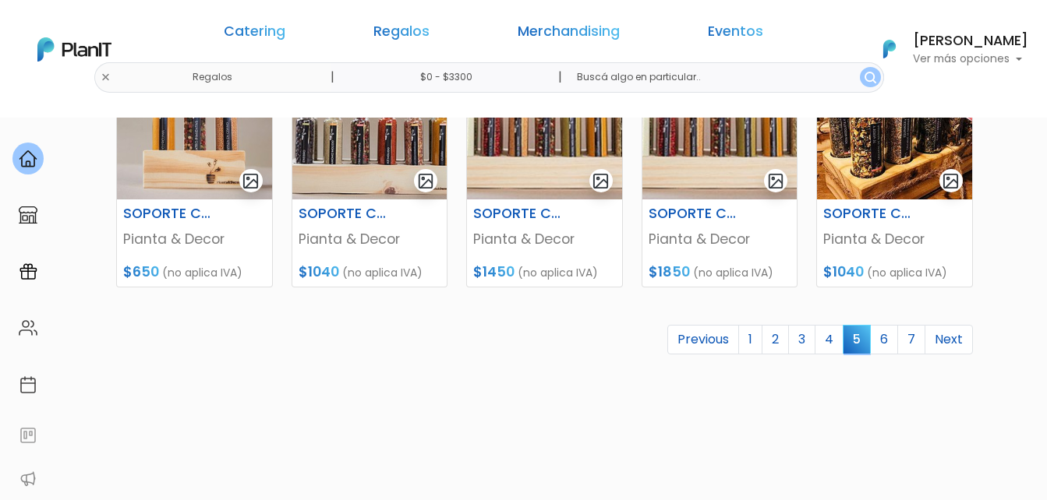
scroll to position [779, 0]
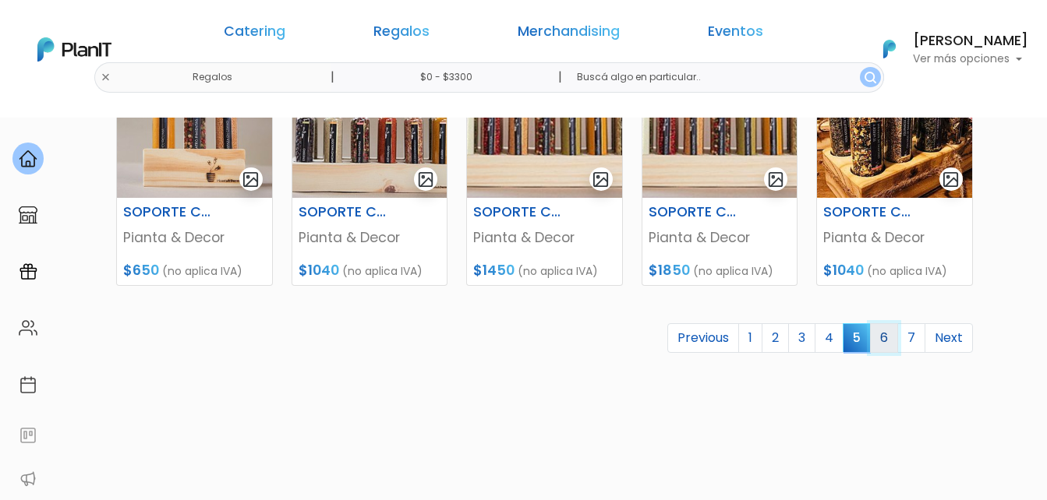
click at [884, 340] on link "6" at bounding box center [884, 338] width 28 height 30
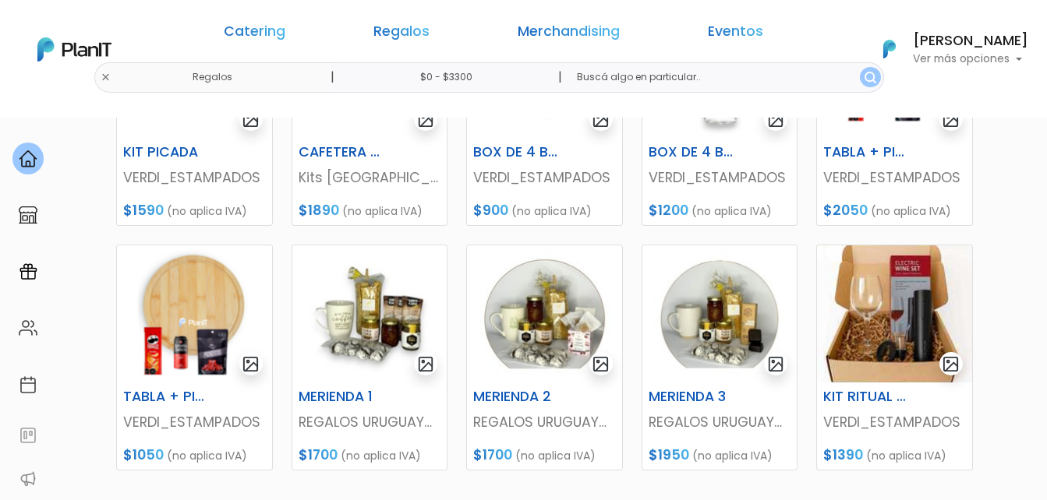
scroll to position [701, 0]
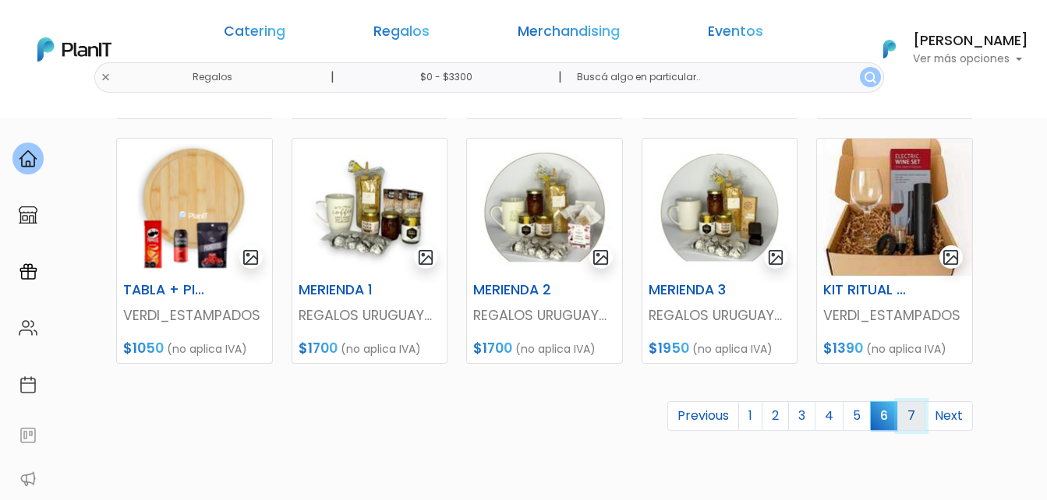
click at [913, 415] on link "7" at bounding box center [911, 416] width 28 height 30
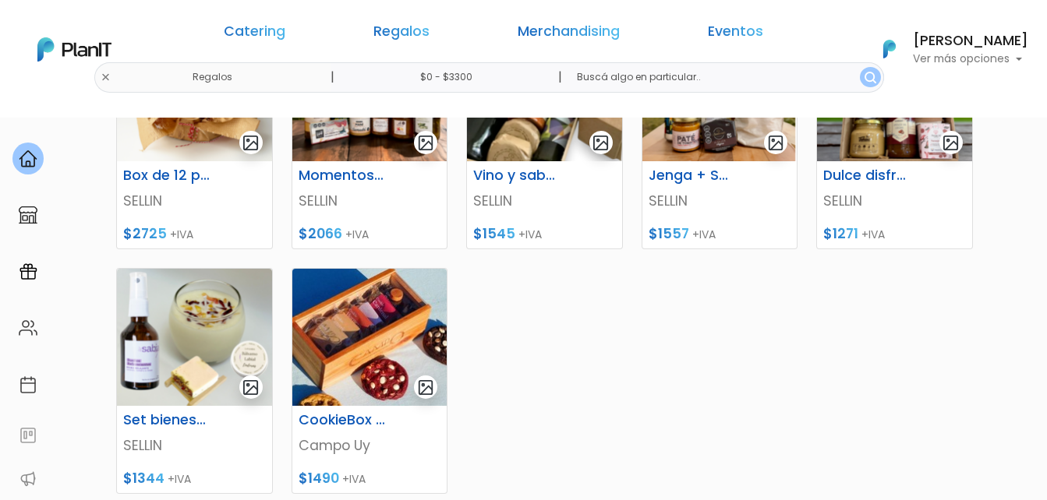
scroll to position [545, 0]
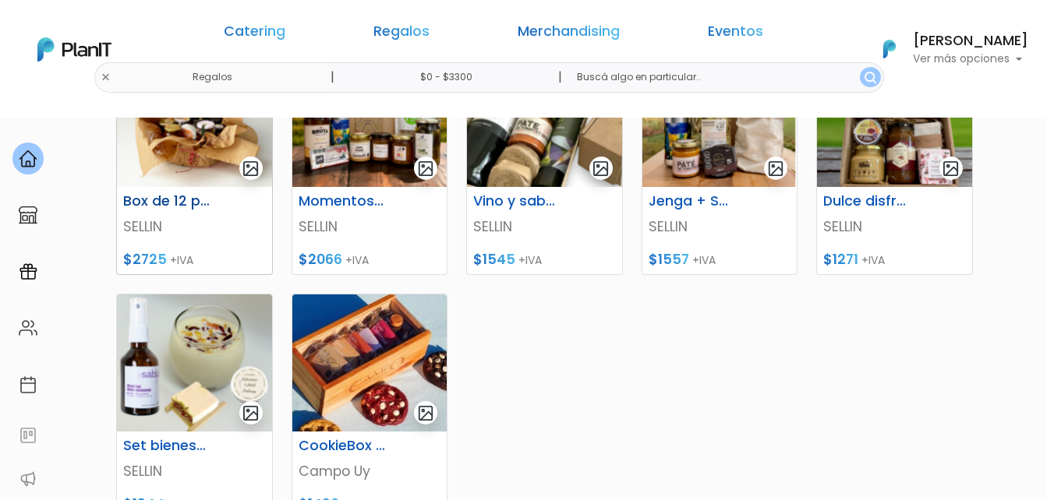
click at [170, 159] on img at bounding box center [194, 118] width 155 height 137
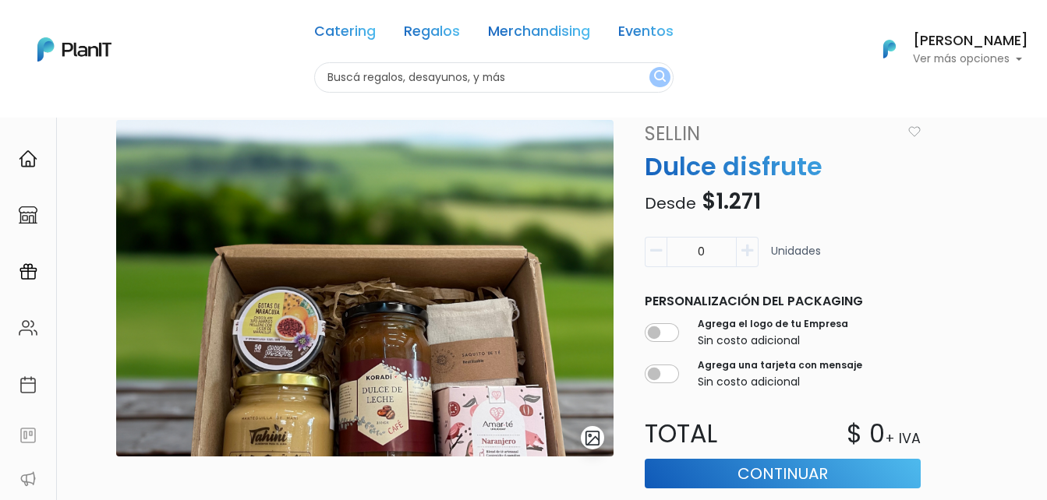
scroll to position [156, 0]
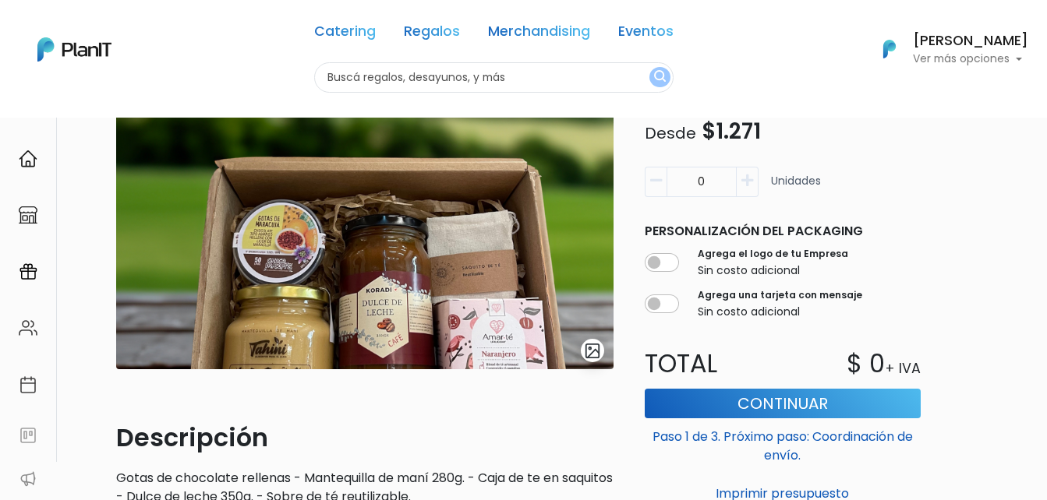
click at [596, 351] on img "submit" at bounding box center [593, 351] width 18 height 18
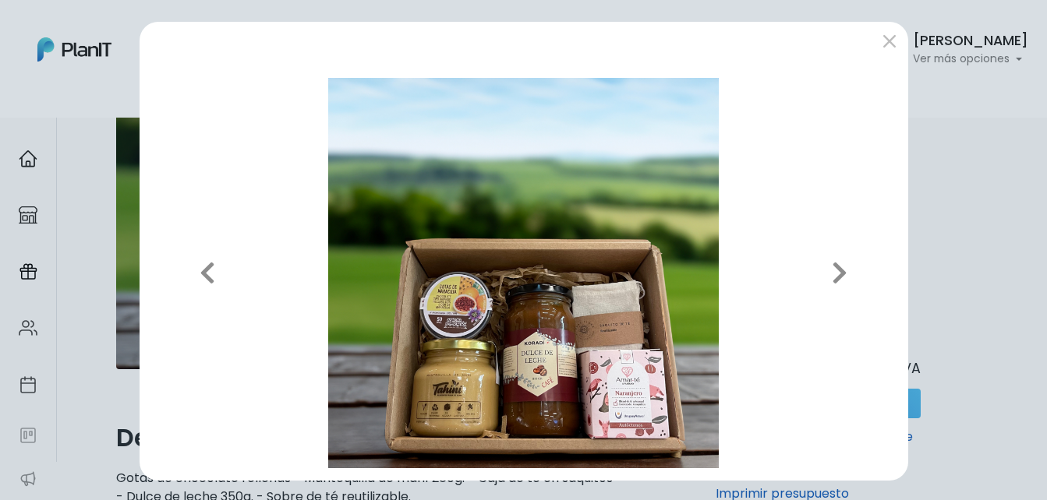
click at [951, 196] on div "Previous Next" at bounding box center [523, 250] width 1047 height 500
click at [884, 41] on button "submit" at bounding box center [889, 41] width 25 height 25
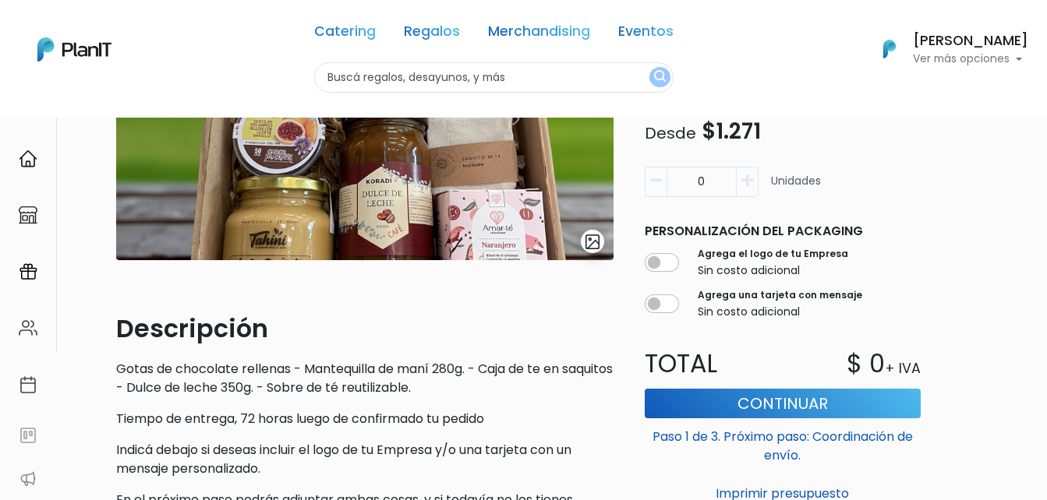
scroll to position [0, 0]
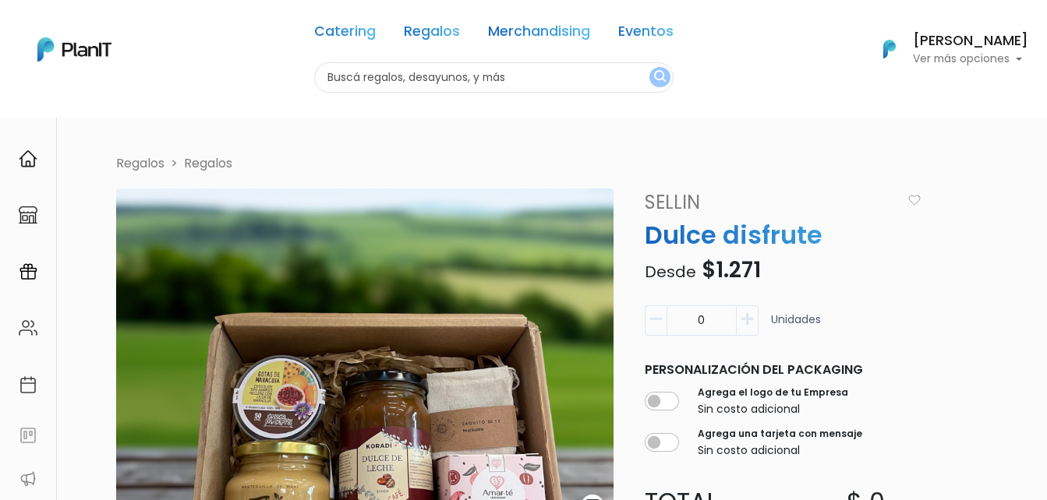
drag, startPoint x: 472, startPoint y: 283, endPoint x: 875, endPoint y: 225, distance: 407.0
click at [874, 225] on p "Dulce disfrute" at bounding box center [782, 235] width 295 height 37
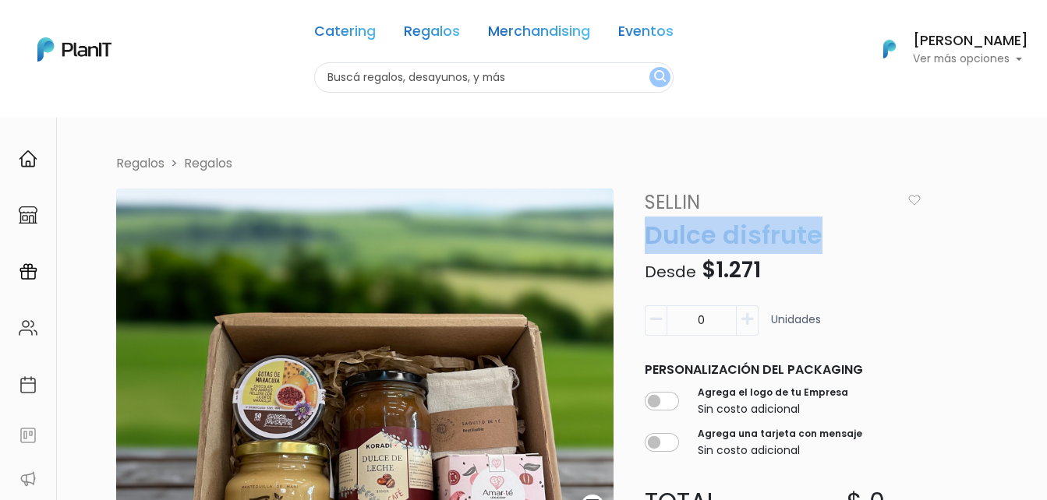
drag, startPoint x: 822, startPoint y: 238, endPoint x: 641, endPoint y: 239, distance: 180.8
click at [641, 239] on p "Dulce disfrute" at bounding box center [782, 235] width 295 height 37
copy p "Dulce disfrute"
click at [412, 34] on link "Regalos" at bounding box center [432, 34] width 56 height 19
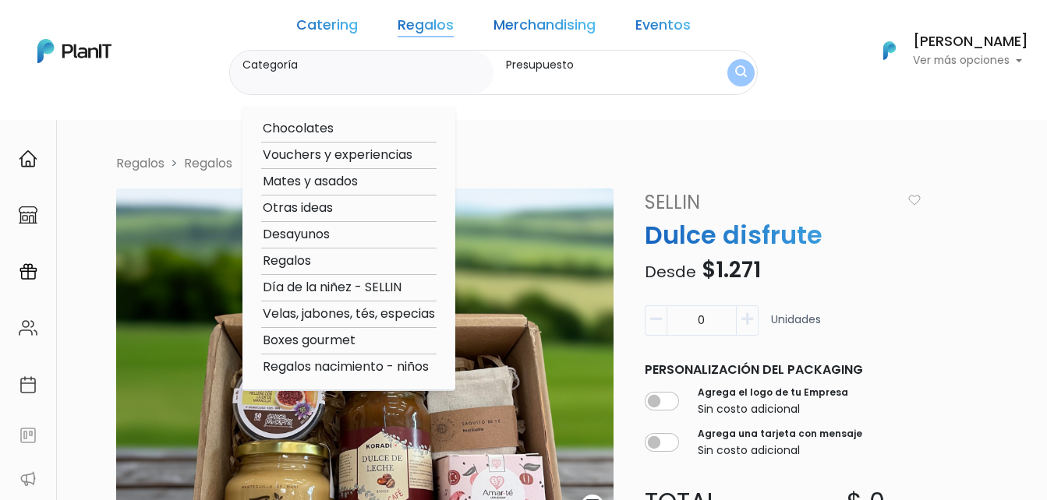
click at [318, 207] on option "Otras ideas" at bounding box center [348, 208] width 175 height 19
type input "Otras ideas"
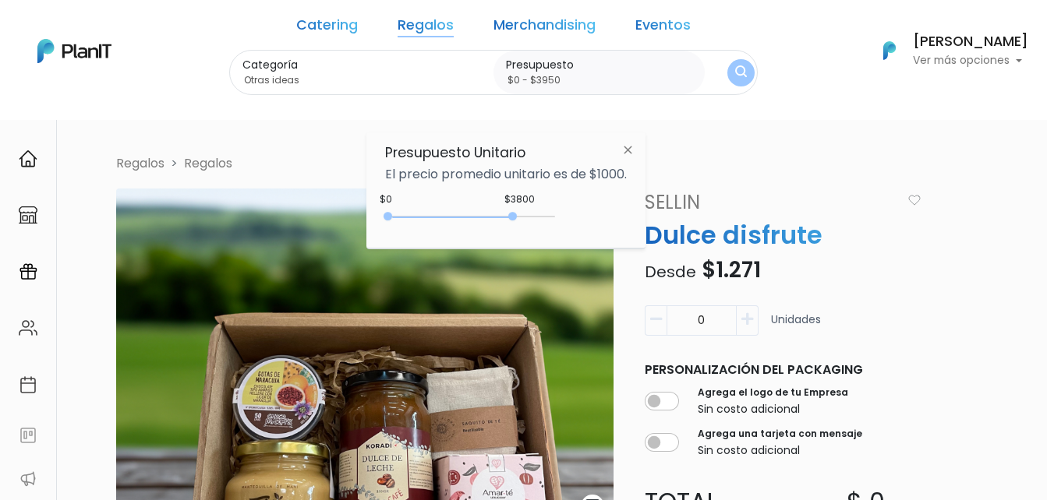
type input "$0 - $4000"
drag, startPoint x: 498, startPoint y: 216, endPoint x: 522, endPoint y: 214, distance: 24.2
click at [522, 214] on div at bounding box center [518, 216] width 9 height 9
click at [735, 73] on img "submit" at bounding box center [741, 72] width 12 height 15
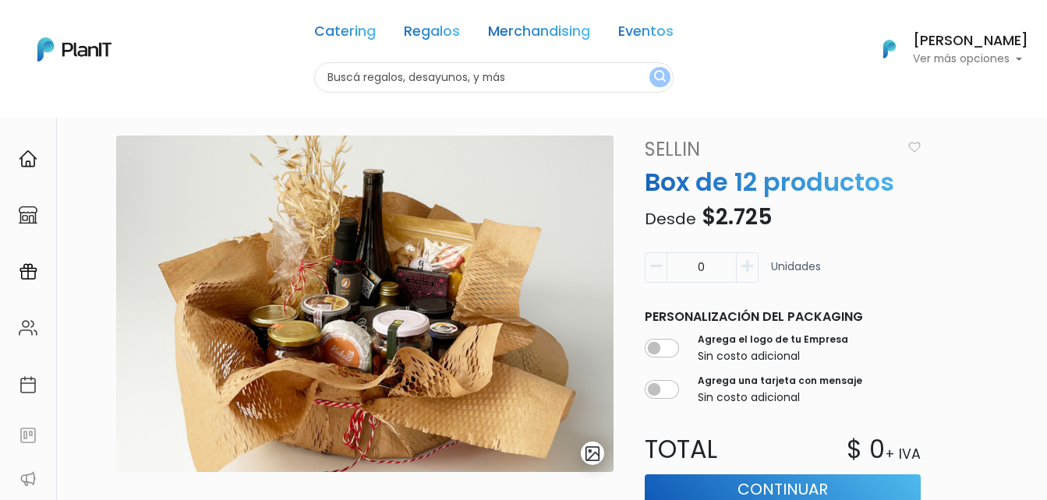
scroll to position [156, 0]
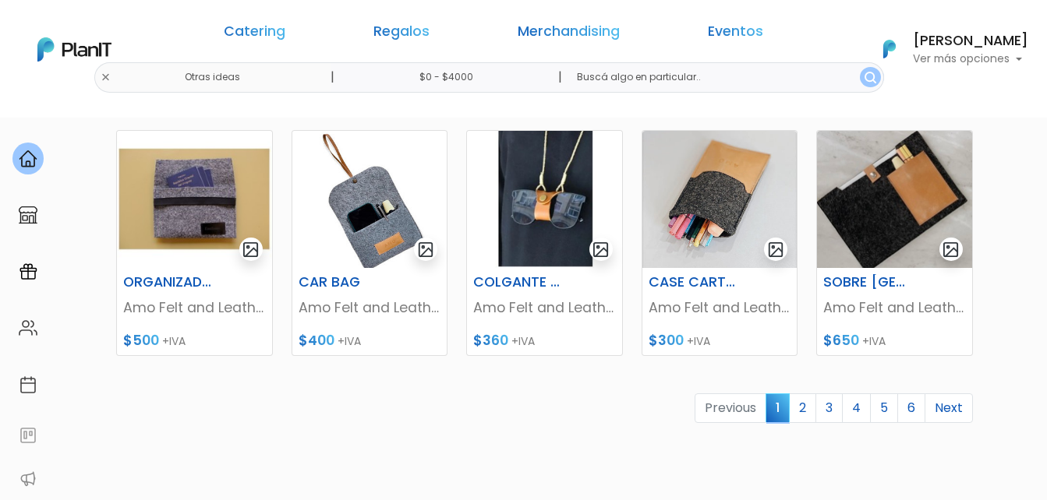
scroll to position [779, 0]
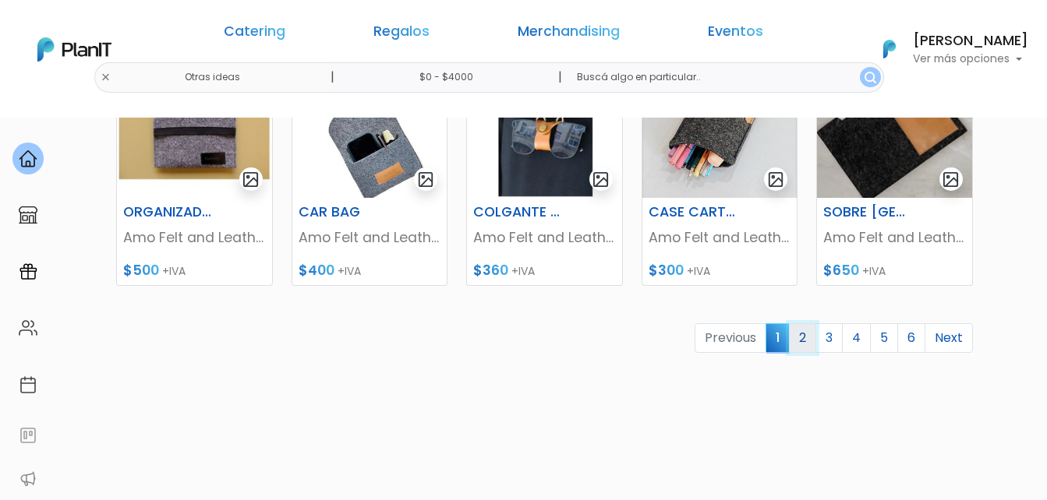
drag, startPoint x: 804, startPoint y: 335, endPoint x: 807, endPoint y: 327, distance: 9.1
click at [804, 335] on link "2" at bounding box center [802, 338] width 27 height 30
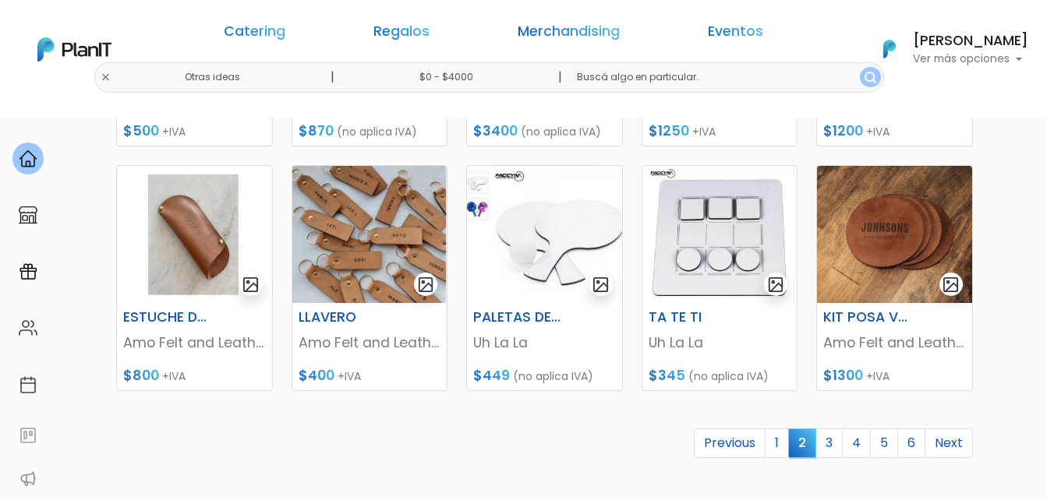
scroll to position [701, 0]
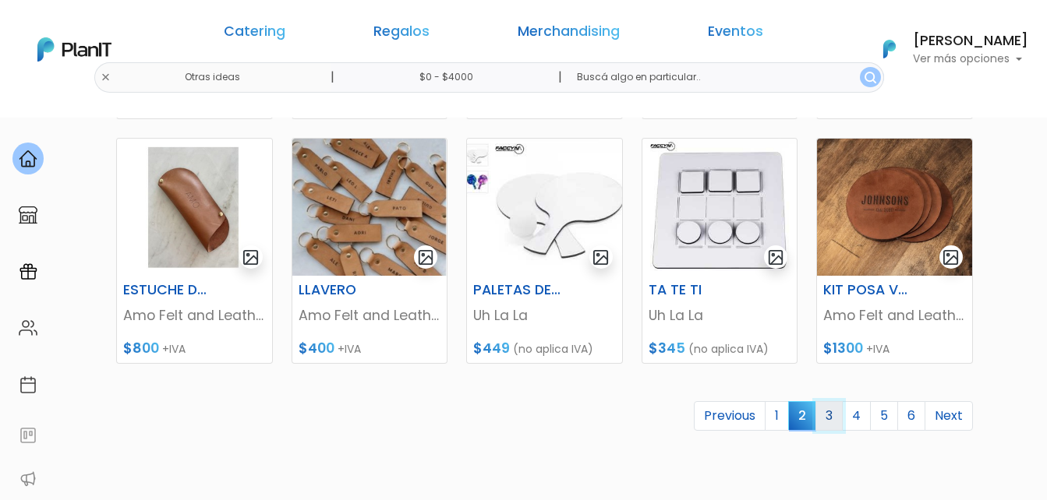
click at [834, 417] on link "3" at bounding box center [828, 416] width 27 height 30
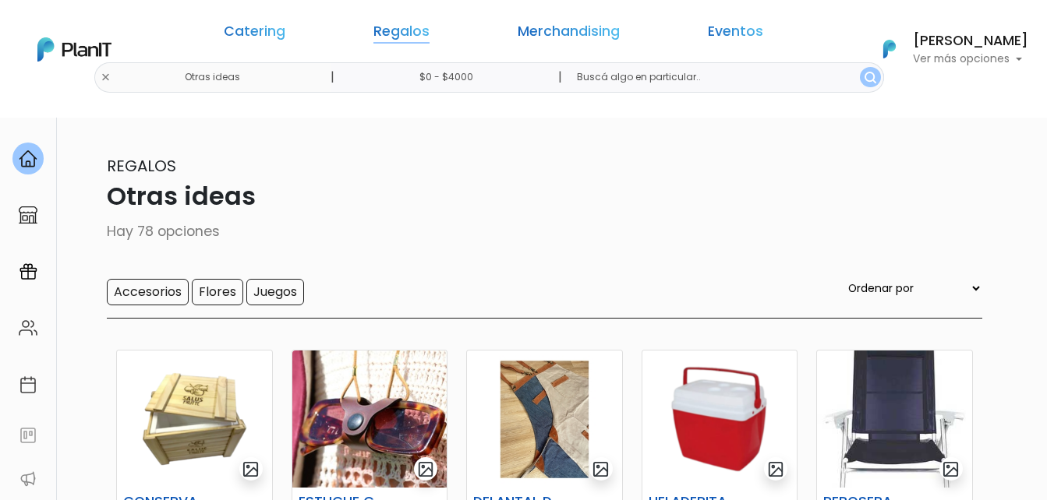
click at [419, 30] on link "Regalos" at bounding box center [401, 34] width 56 height 19
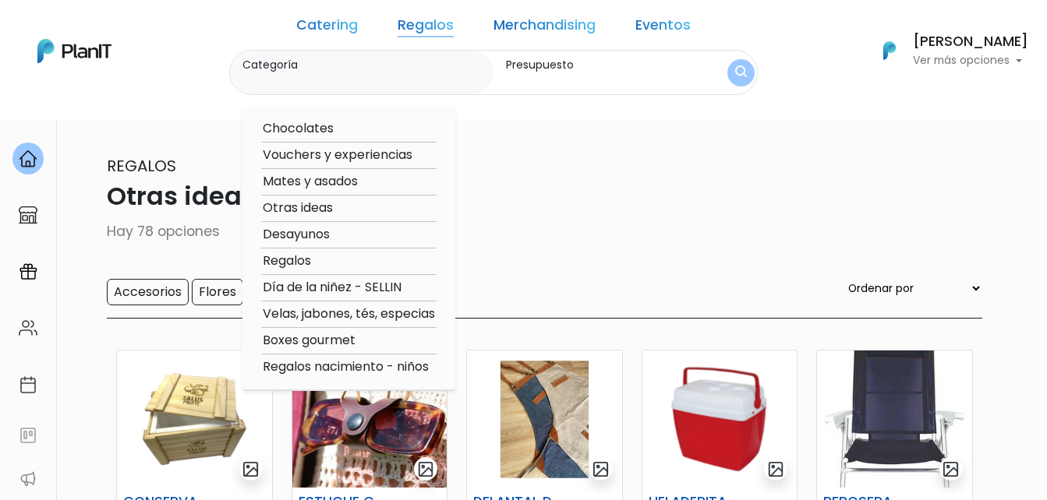
click at [345, 154] on option "Vouchers y experiencias" at bounding box center [348, 155] width 175 height 19
type input "Vouchers y experiencias"
type input "$0 - $4000"
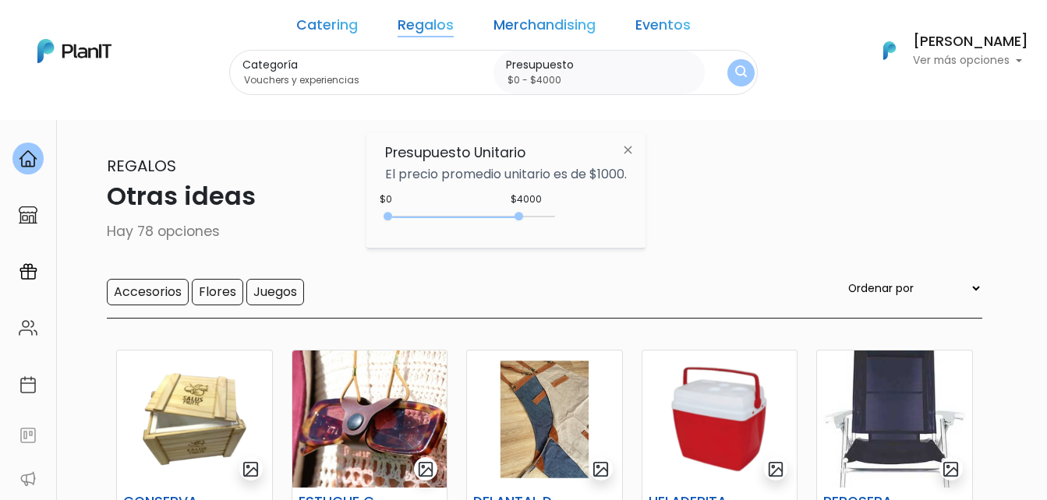
click at [735, 75] on img "submit" at bounding box center [741, 72] width 12 height 15
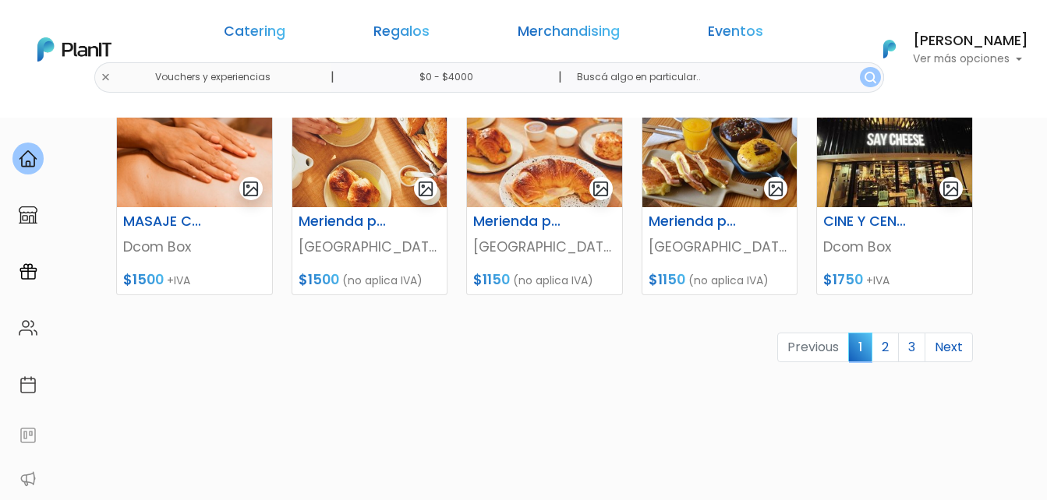
scroll to position [779, 0]
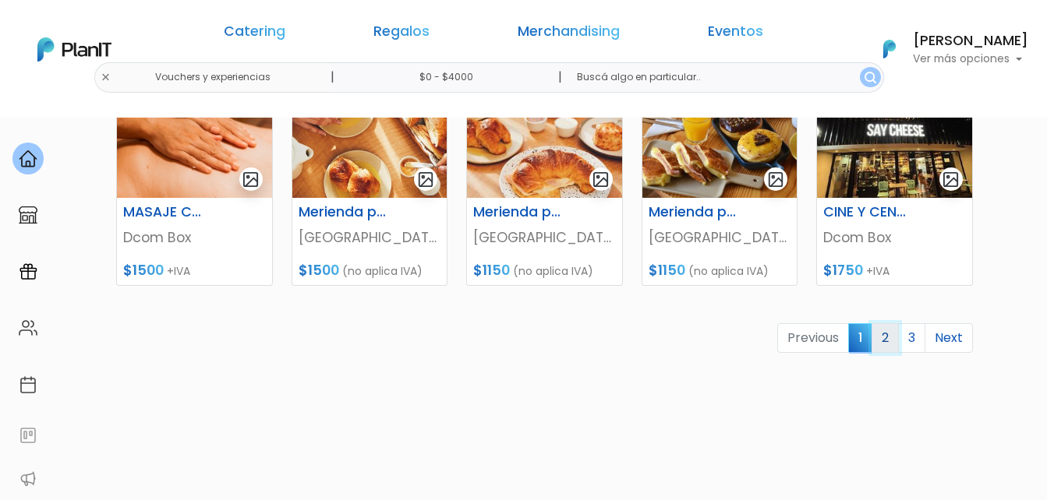
click at [885, 339] on link "2" at bounding box center [884, 338] width 27 height 30
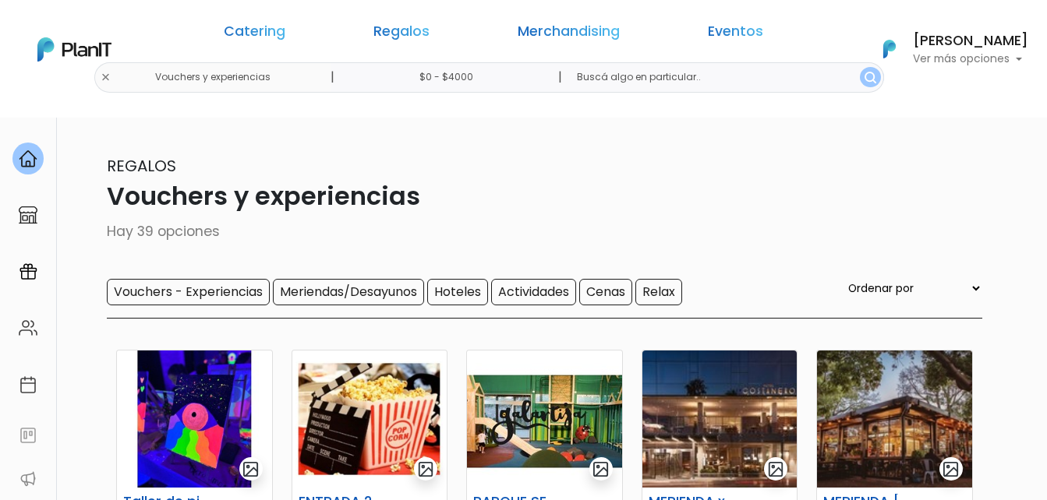
click at [389, 21] on div "Catering Regalos Merchandising Eventos" at bounding box center [493, 34] width 600 height 56
click at [415, 32] on link "Regalos" at bounding box center [401, 34] width 56 height 19
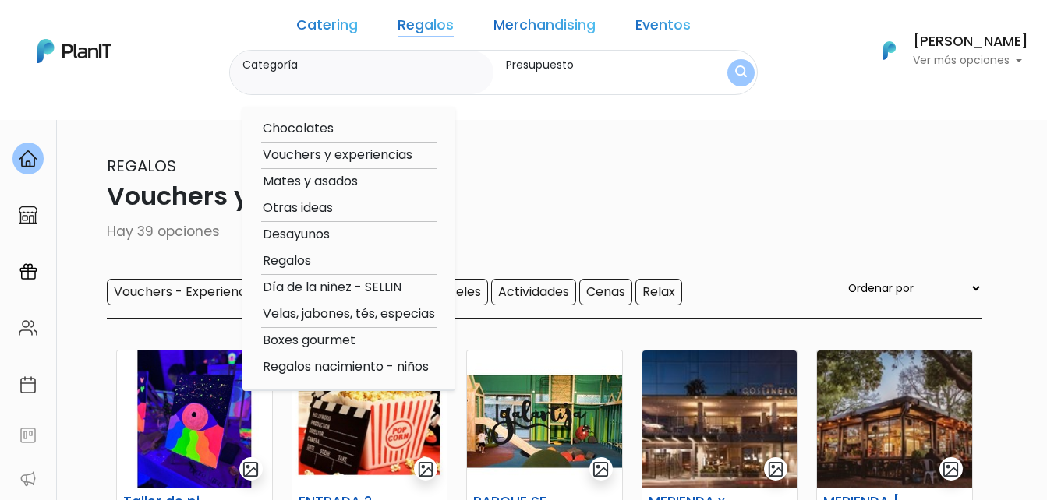
click at [327, 281] on option "Día de la niñez - SELLIN" at bounding box center [348, 287] width 175 height 19
type input "Día de la niñez - SELLIN"
type input "$0 - $4000"
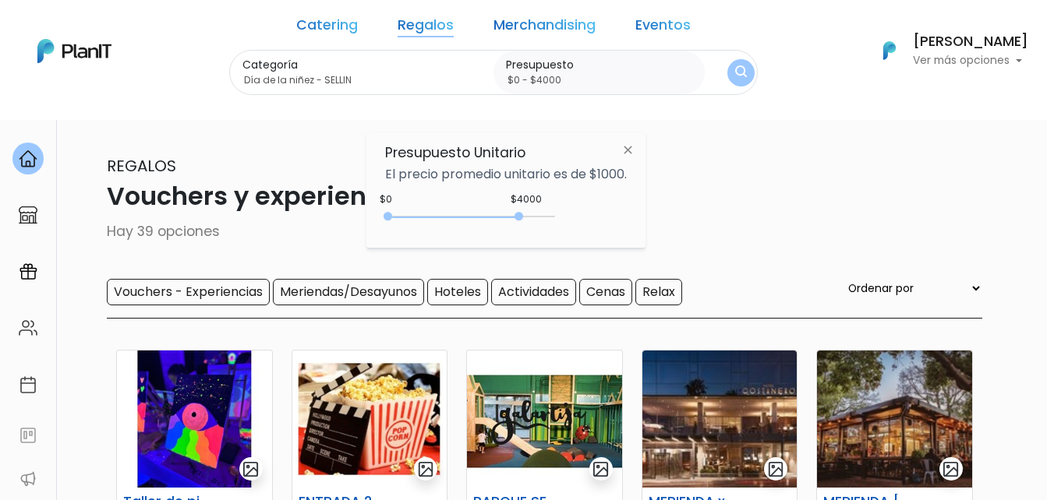
click at [424, 30] on link "Regalos" at bounding box center [425, 28] width 56 height 19
